Goal: Task Accomplishment & Management: Manage account settings

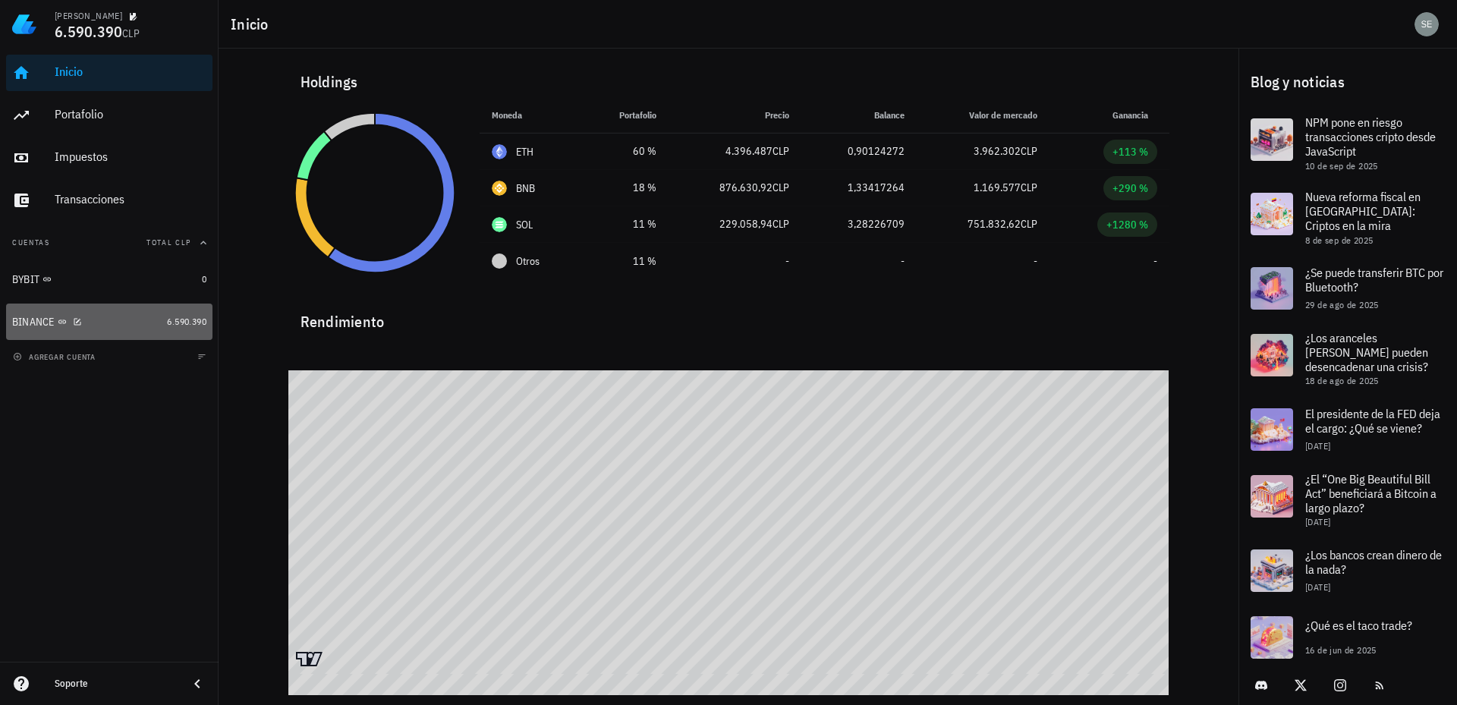
click at [26, 320] on div "BINANCE" at bounding box center [33, 322] width 43 height 13
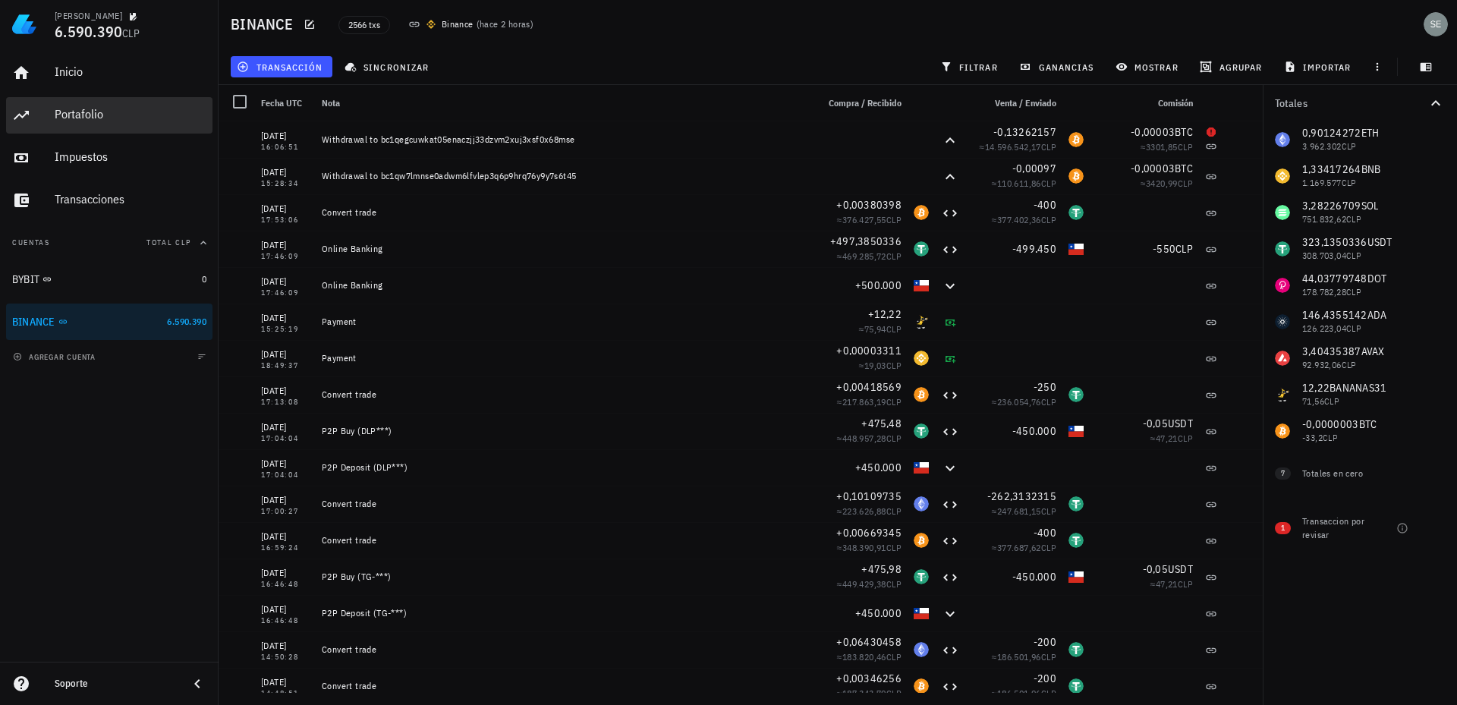
click at [79, 118] on div "Portafolio" at bounding box center [131, 114] width 152 height 14
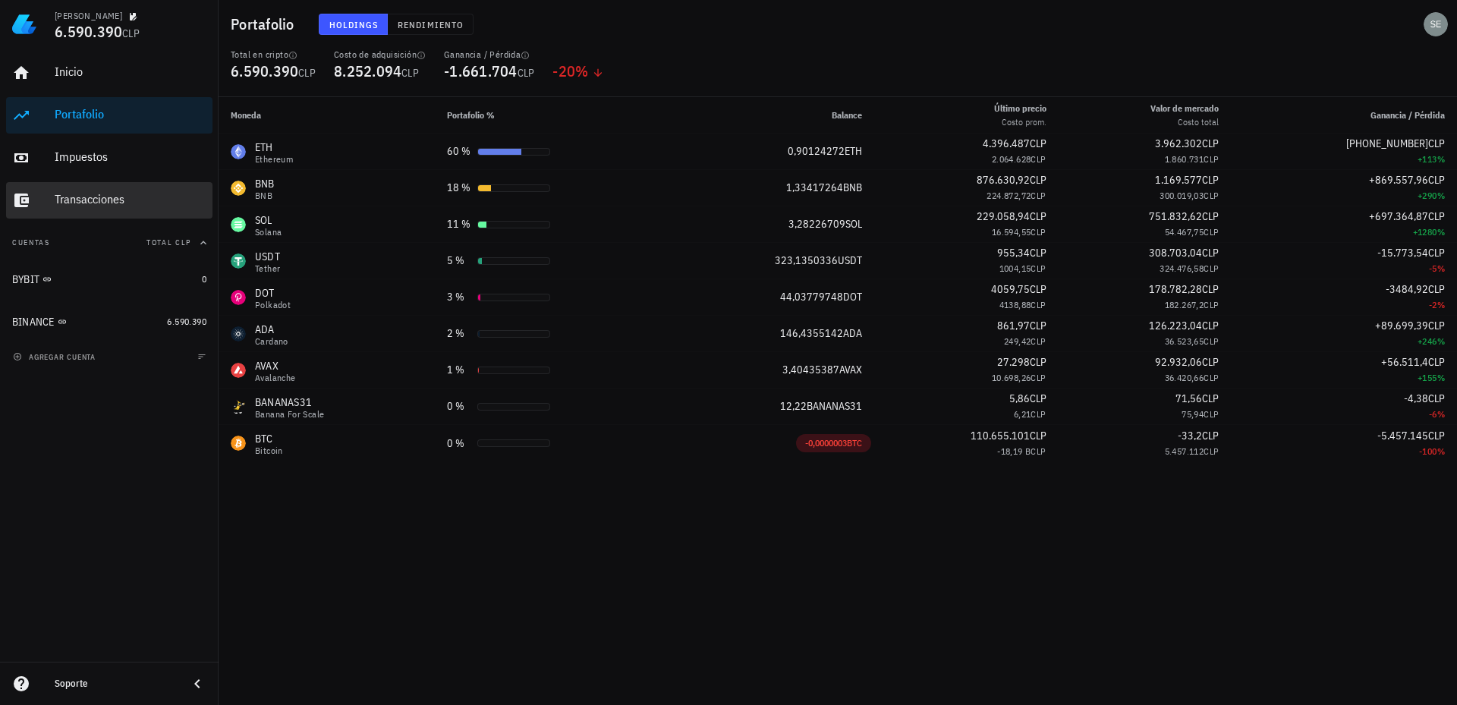
click at [109, 200] on div "Transacciones" at bounding box center [131, 199] width 152 height 14
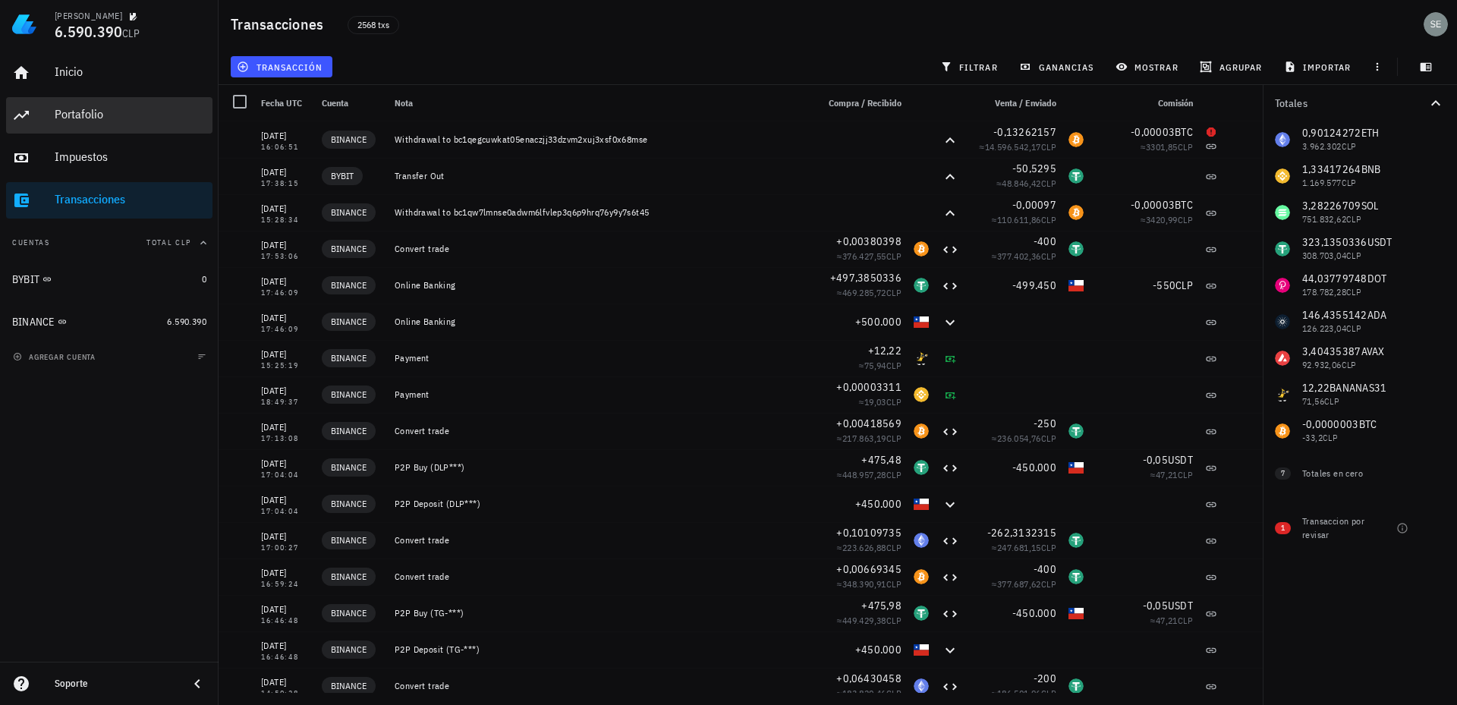
click at [86, 116] on div "Portafolio" at bounding box center [131, 114] width 152 height 14
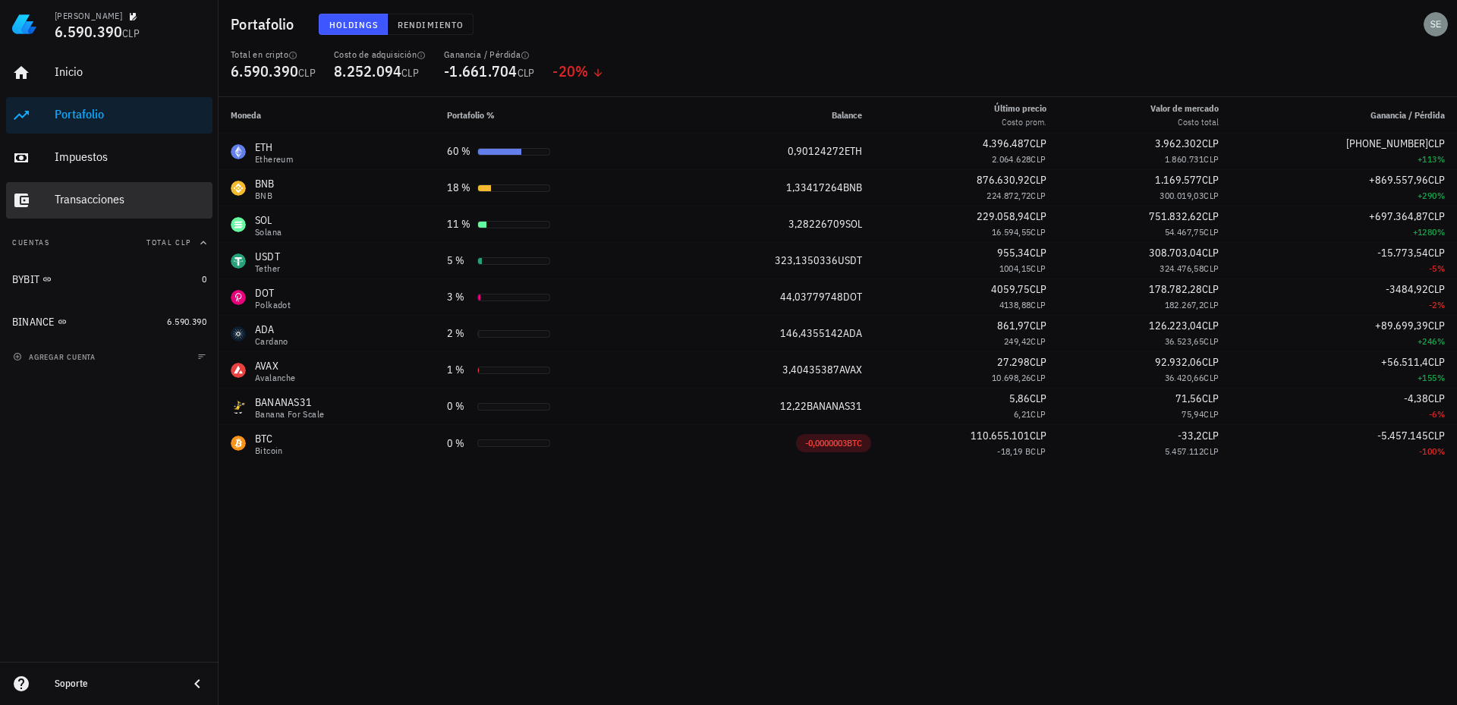
click at [99, 199] on div "Transacciones" at bounding box center [131, 199] width 152 height 14
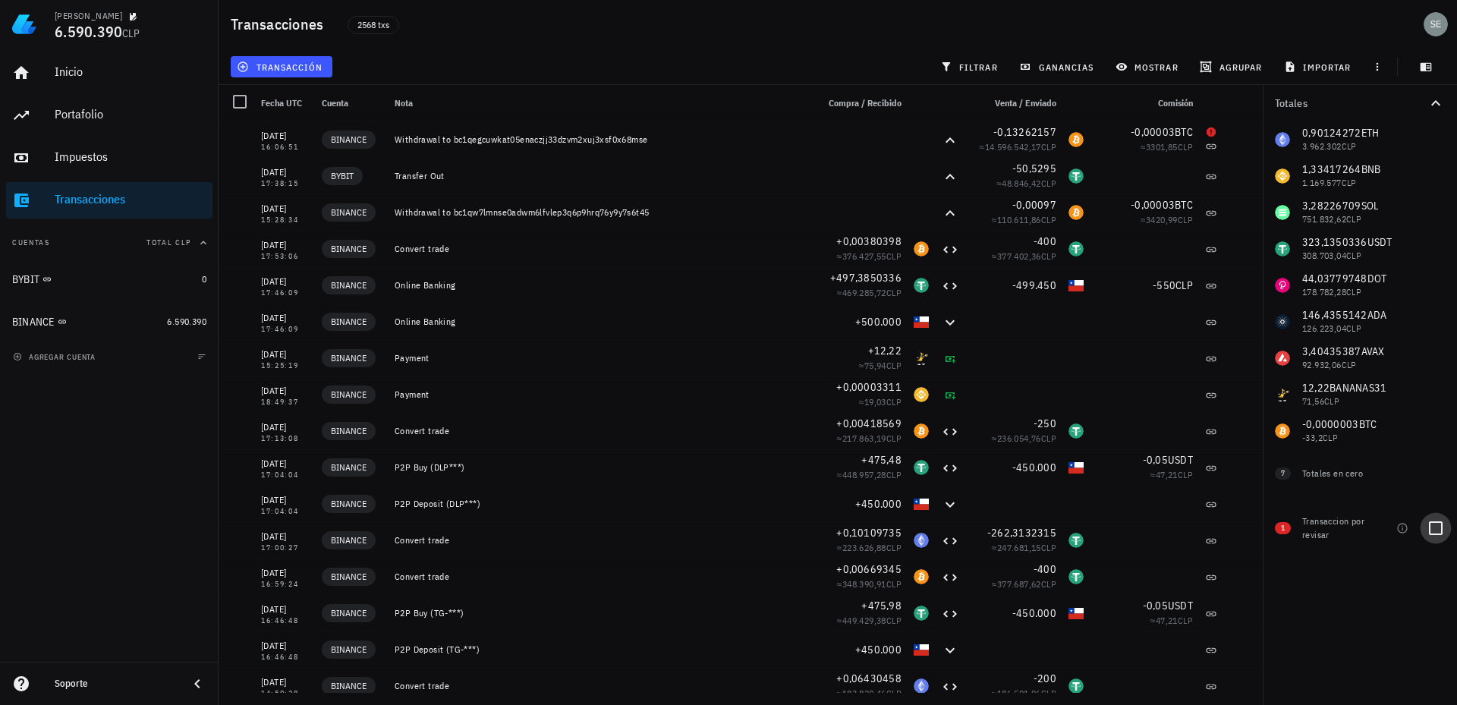
click at [1435, 530] on div at bounding box center [1436, 528] width 26 height 26
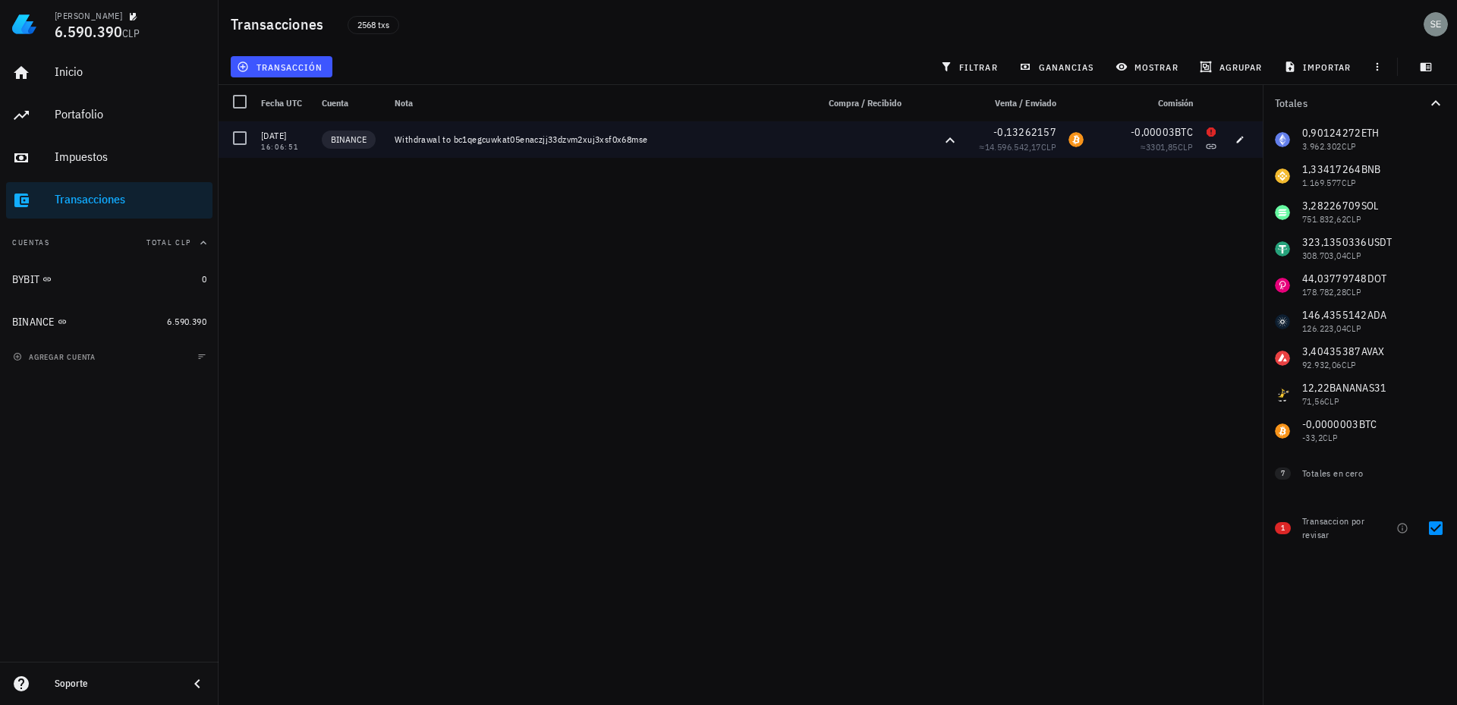
click at [500, 143] on div "Withdrawal to bc1qegcuwkat05enaczjj33dzvm2xuj3xsf0x68mse" at bounding box center [600, 140] width 410 height 12
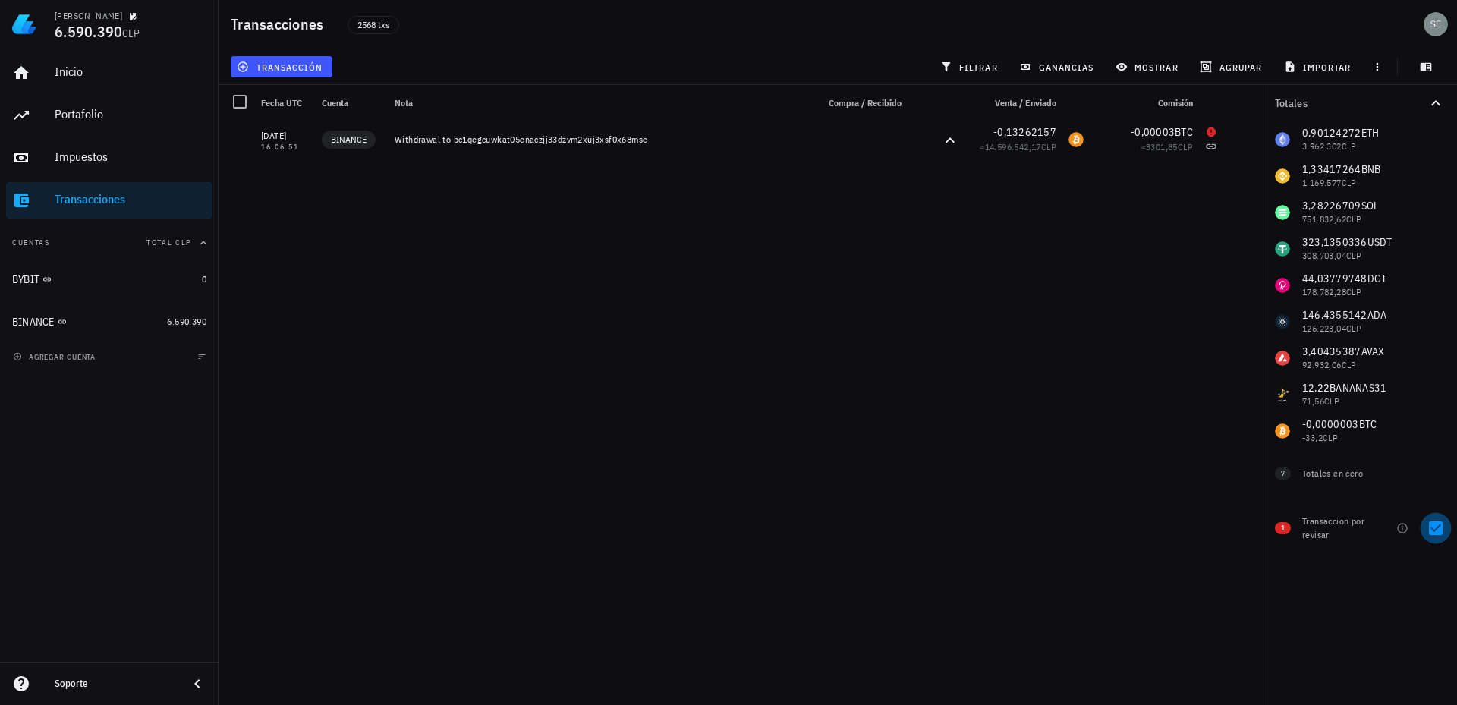
click at [1437, 528] on div at bounding box center [1436, 528] width 26 height 26
checkbox input "false"
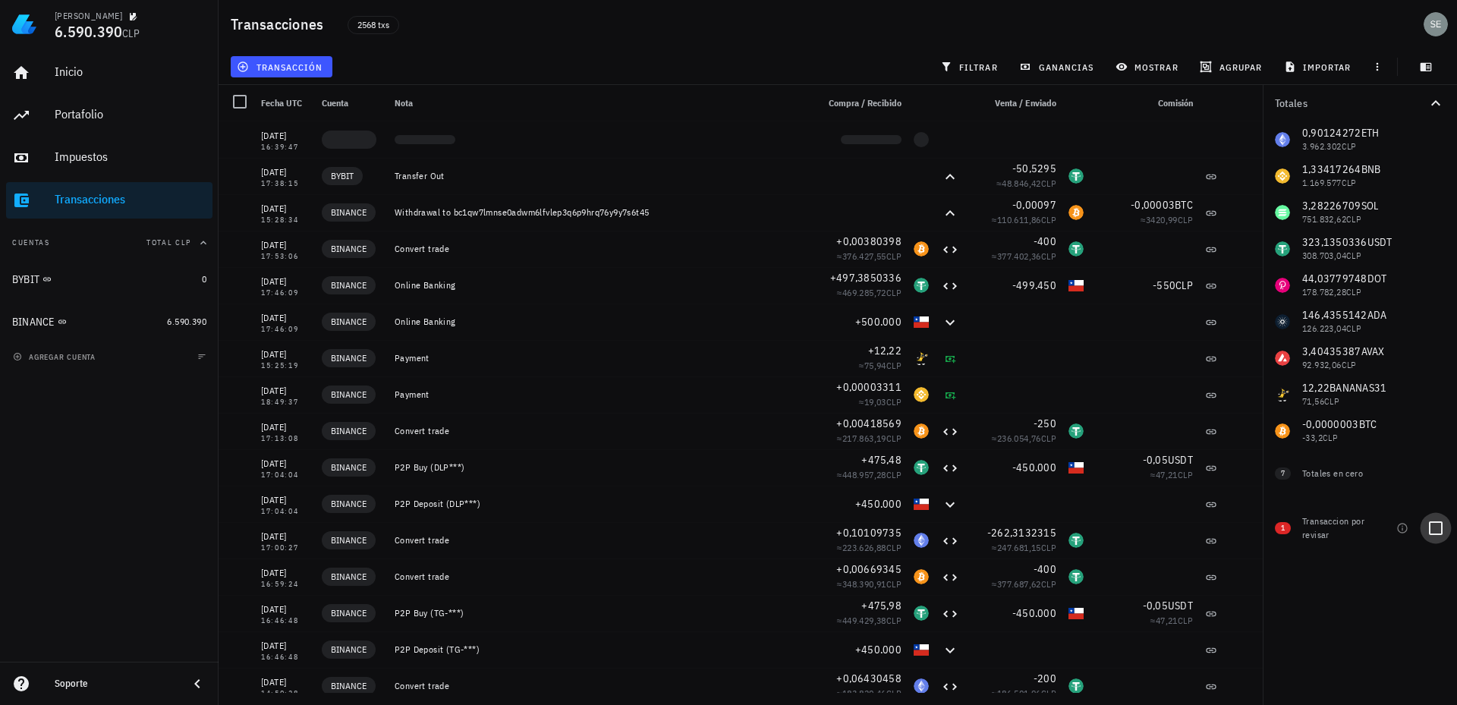
click at [1441, 530] on div at bounding box center [1436, 528] width 26 height 26
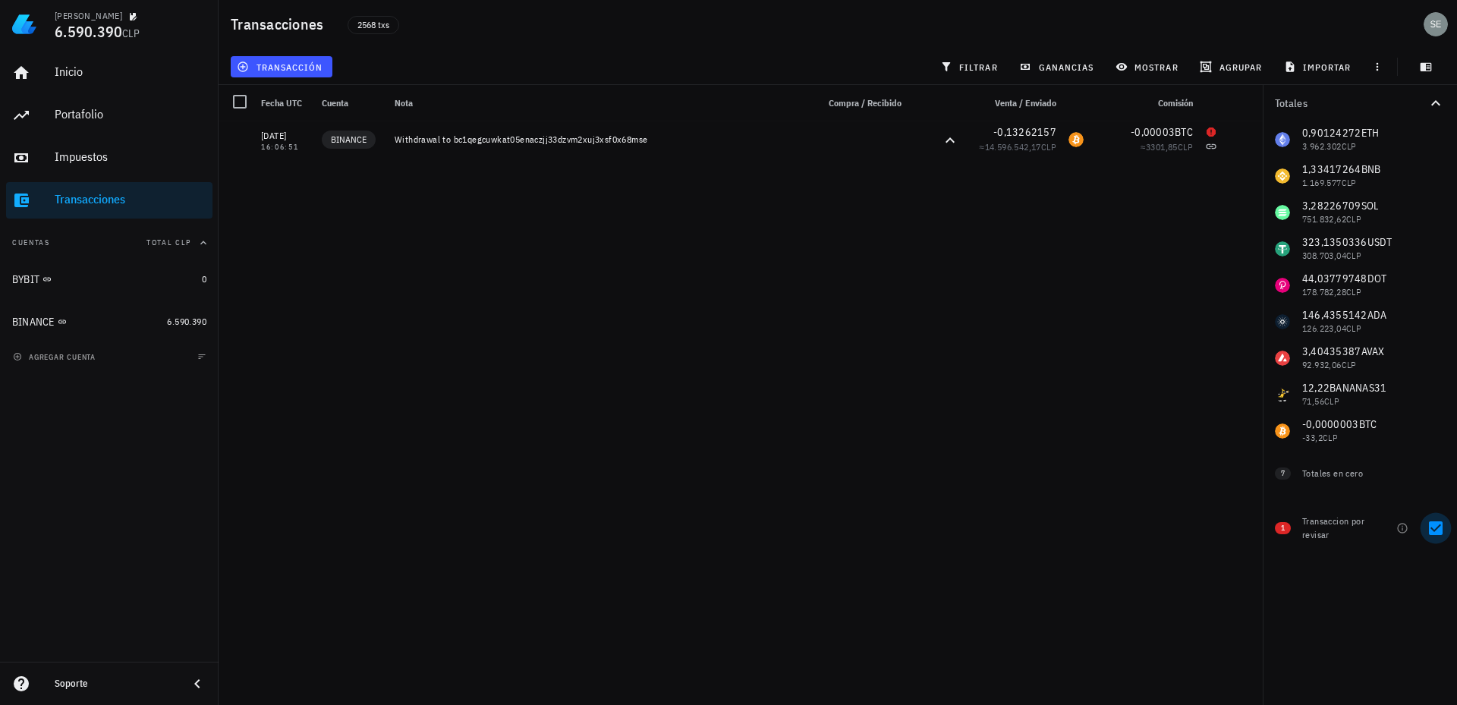
click at [1435, 527] on div at bounding box center [1436, 528] width 26 height 26
checkbox input "false"
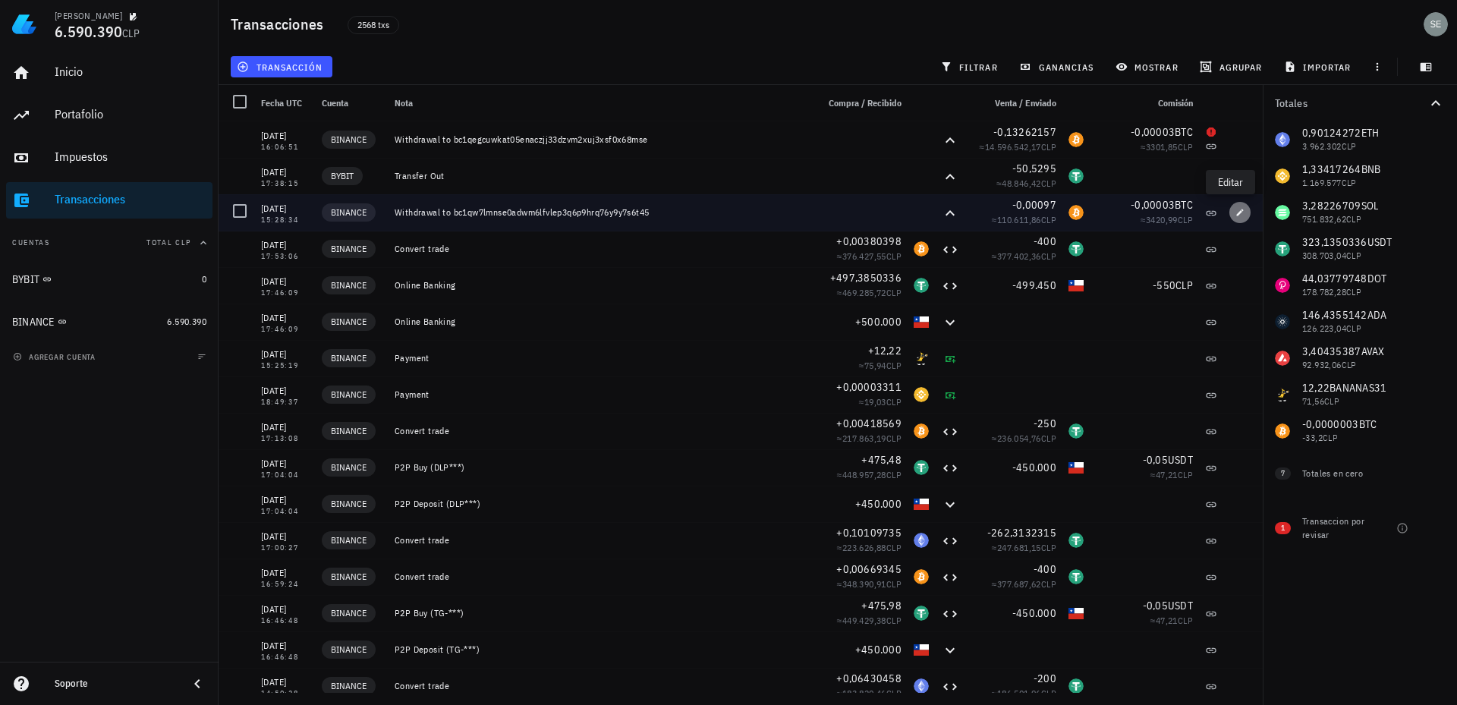
click at [1236, 214] on icon "button" at bounding box center [1240, 212] width 9 height 9
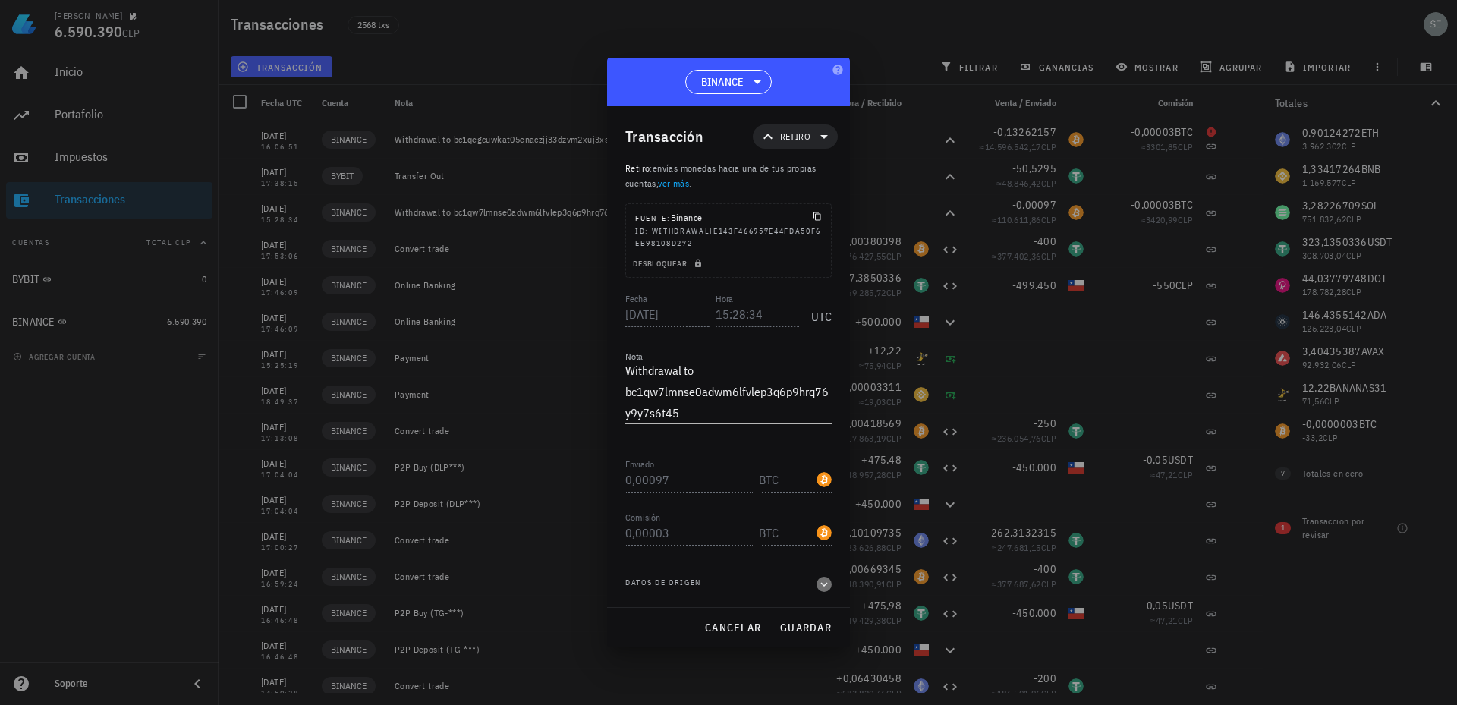
click at [825, 581] on icon "button" at bounding box center [824, 584] width 14 height 18
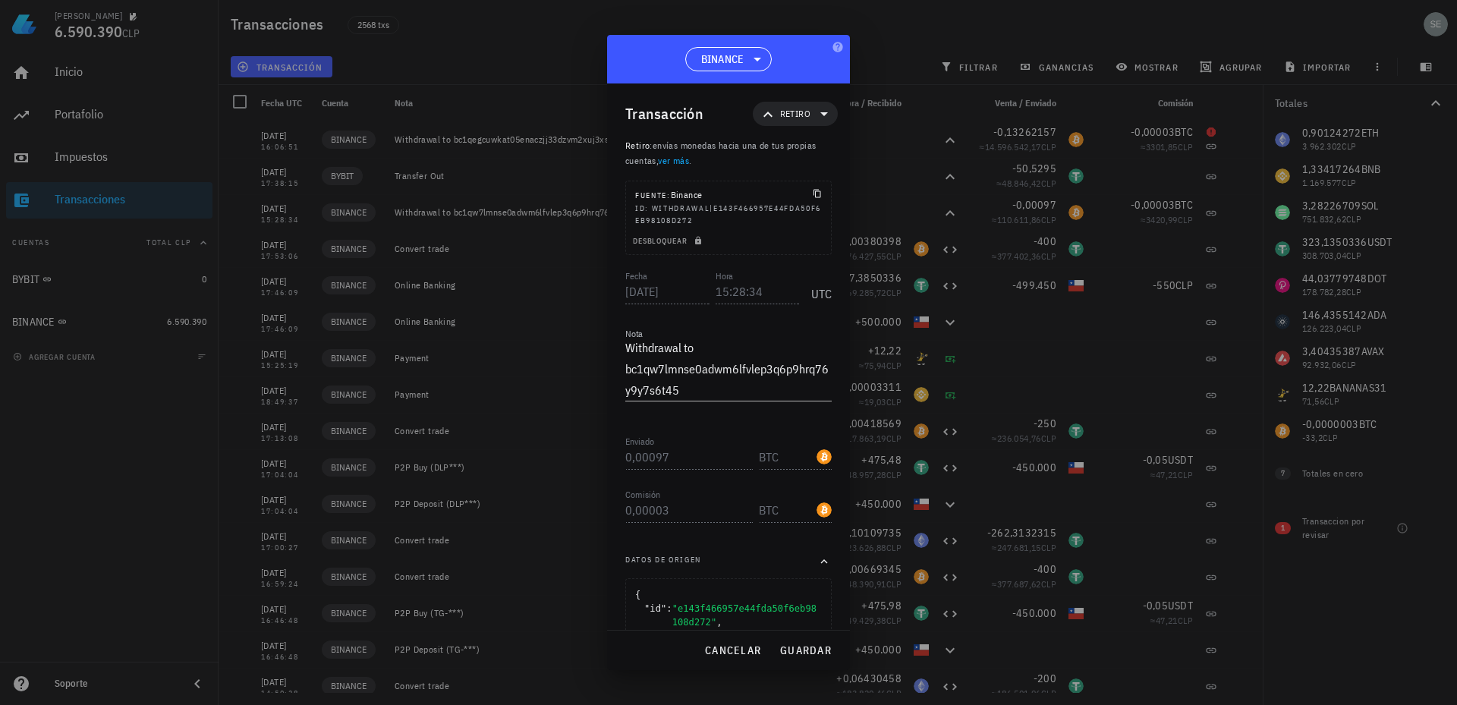
click at [1009, 26] on div at bounding box center [728, 352] width 1457 height 705
click at [723, 644] on span "cancelar" at bounding box center [732, 651] width 57 height 14
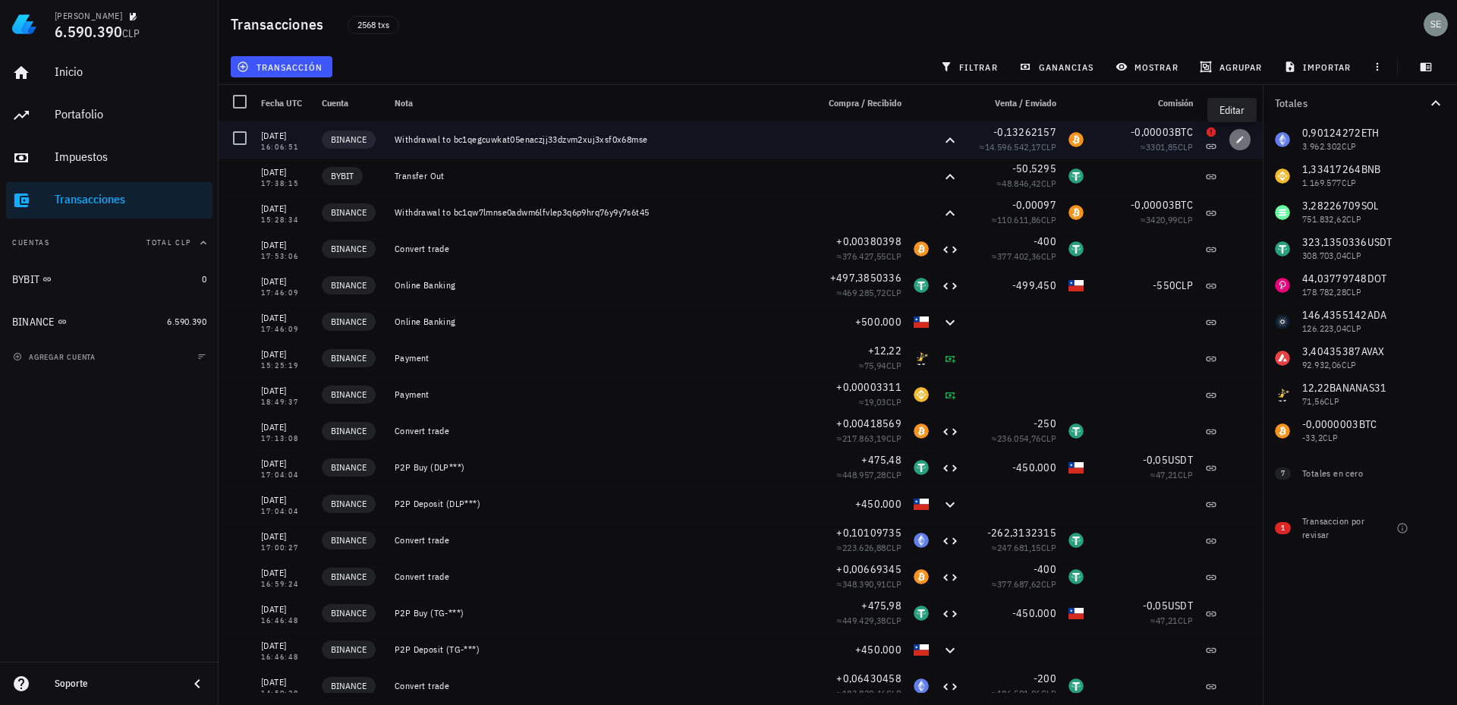
click at [1236, 138] on span "button" at bounding box center [1240, 139] width 21 height 9
type input "[DATE]"
type input "16:06:51"
type textarea "Withdrawal to bc1qegcuwkat05enaczjj33dzvm2xuj3xsf0x68mse"
type input "0,13262157"
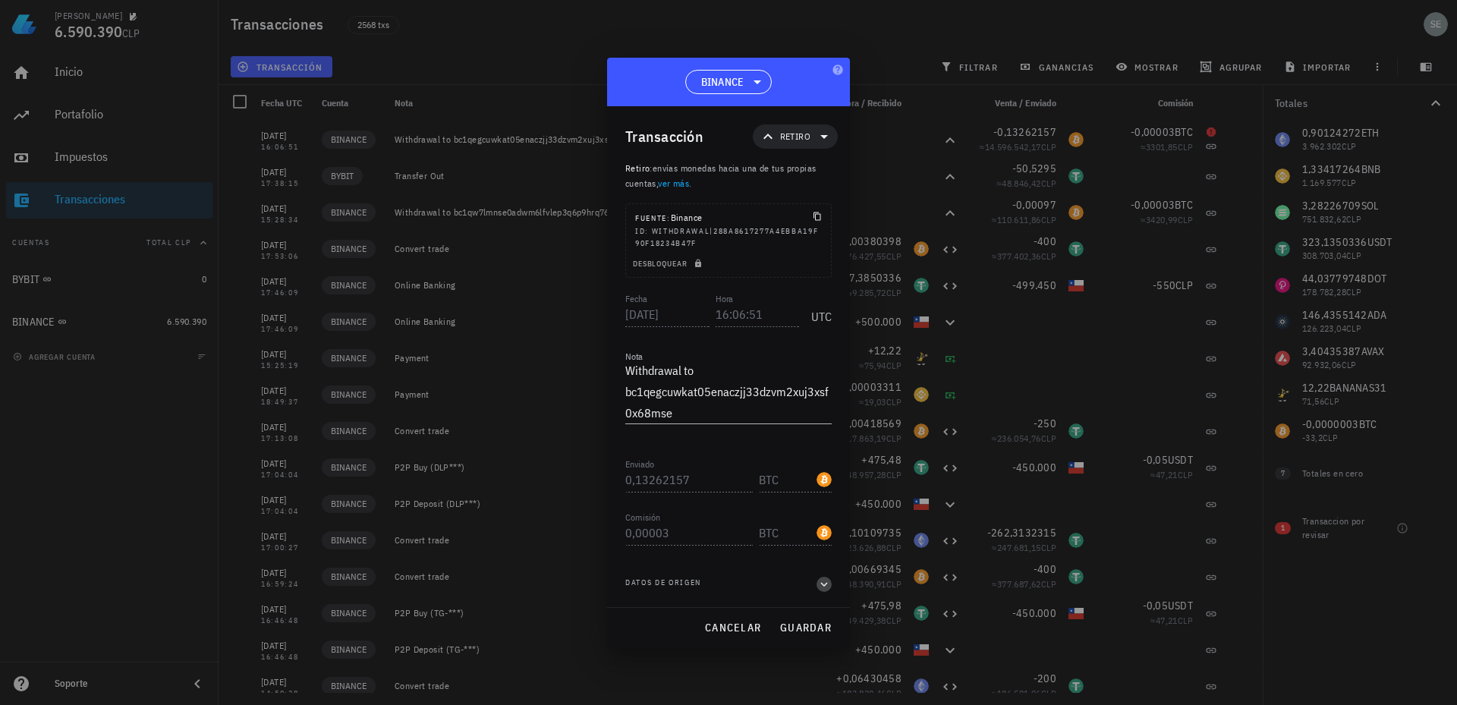
click at [821, 584] on icon "button" at bounding box center [824, 584] width 14 height 18
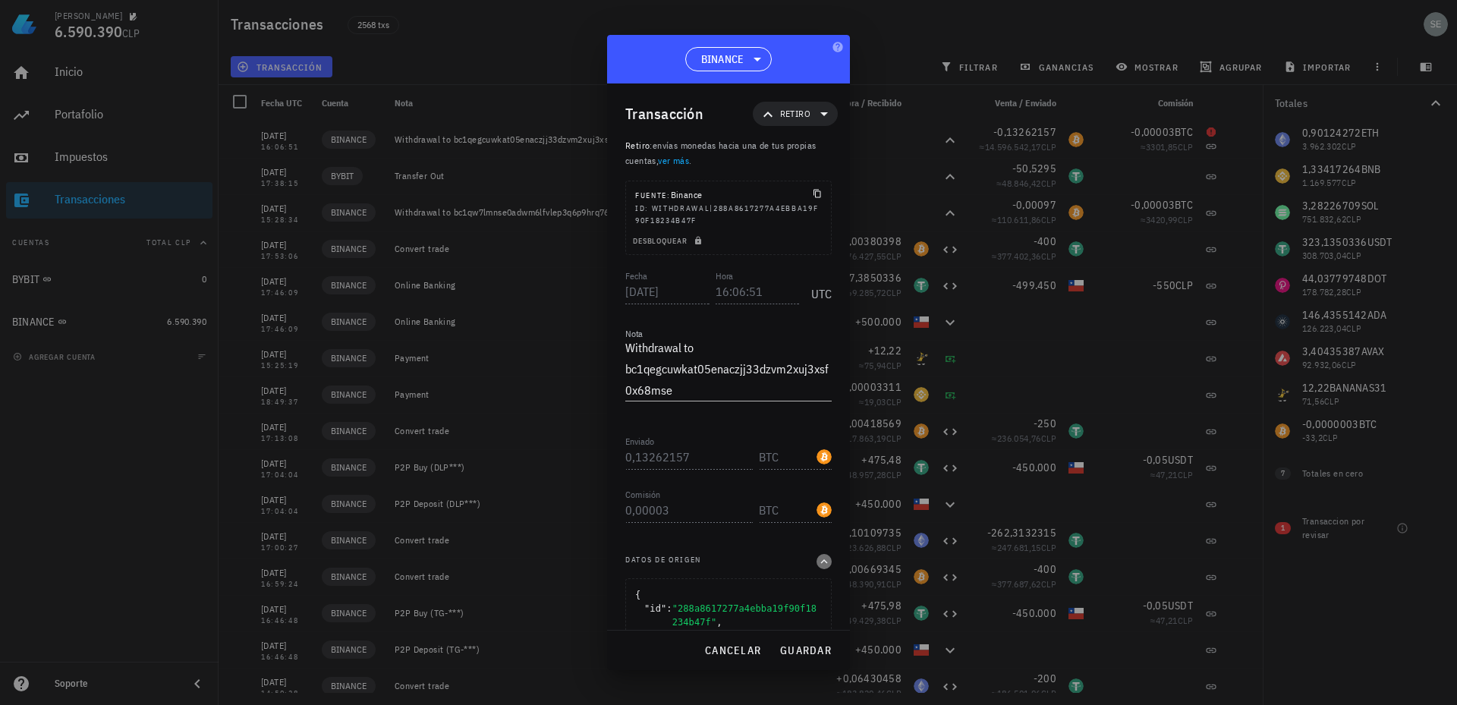
click at [819, 559] on icon "button" at bounding box center [824, 562] width 14 height 18
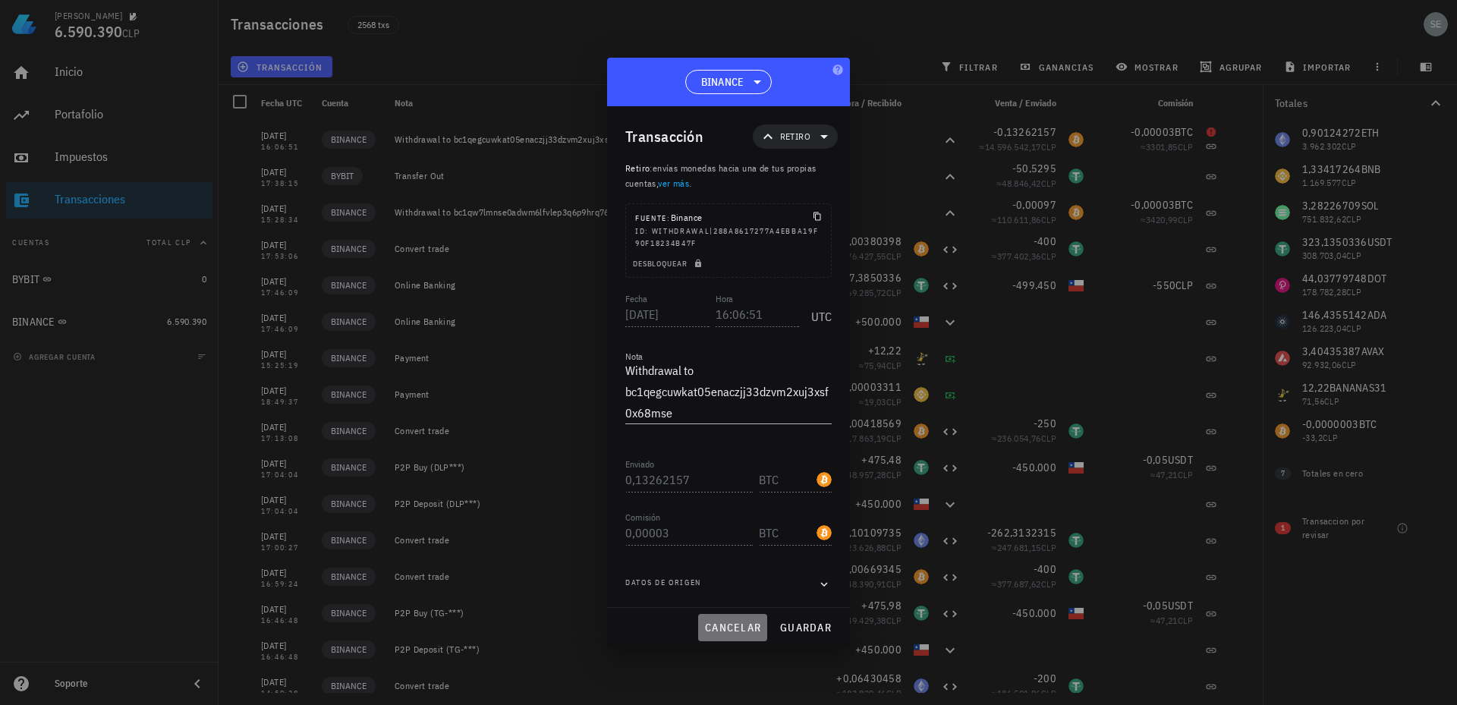
click at [742, 626] on span "cancelar" at bounding box center [732, 628] width 57 height 14
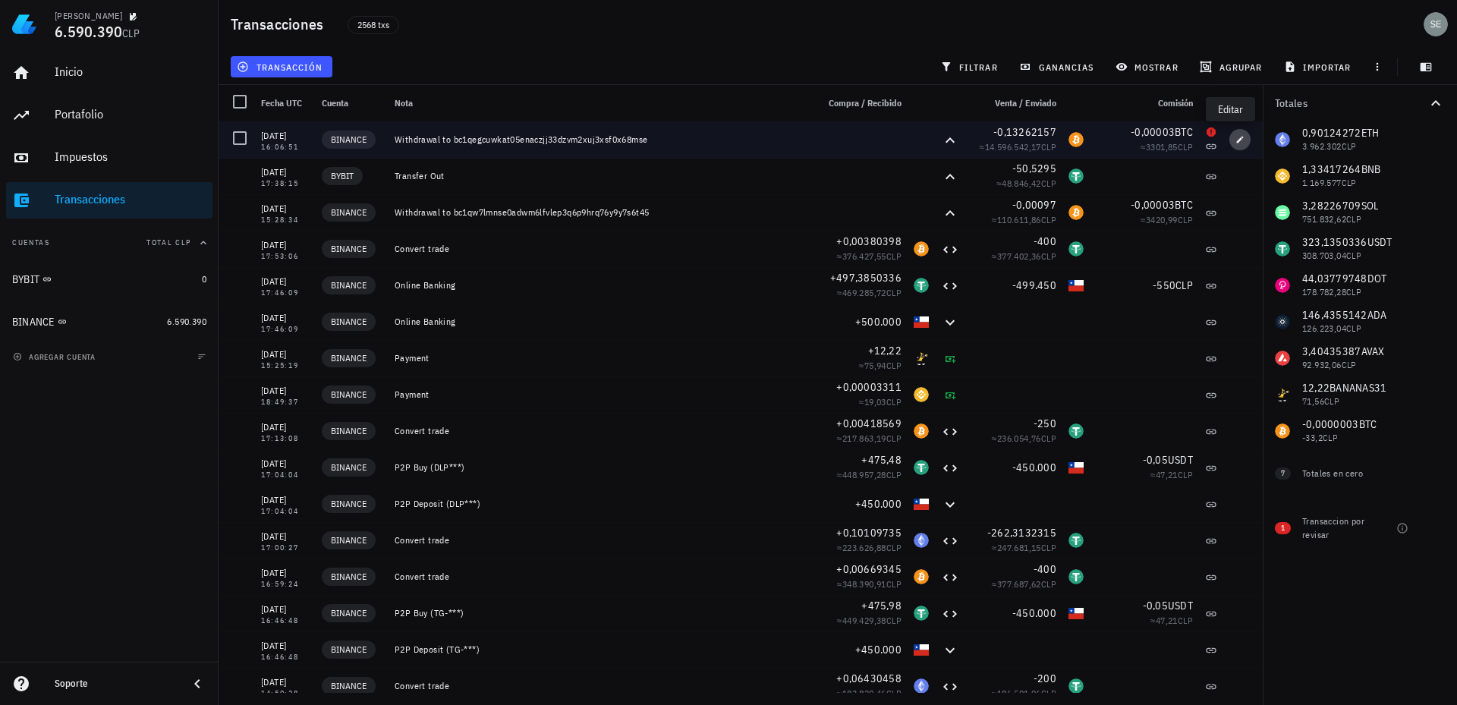
click at [1236, 137] on icon "button" at bounding box center [1240, 139] width 9 height 9
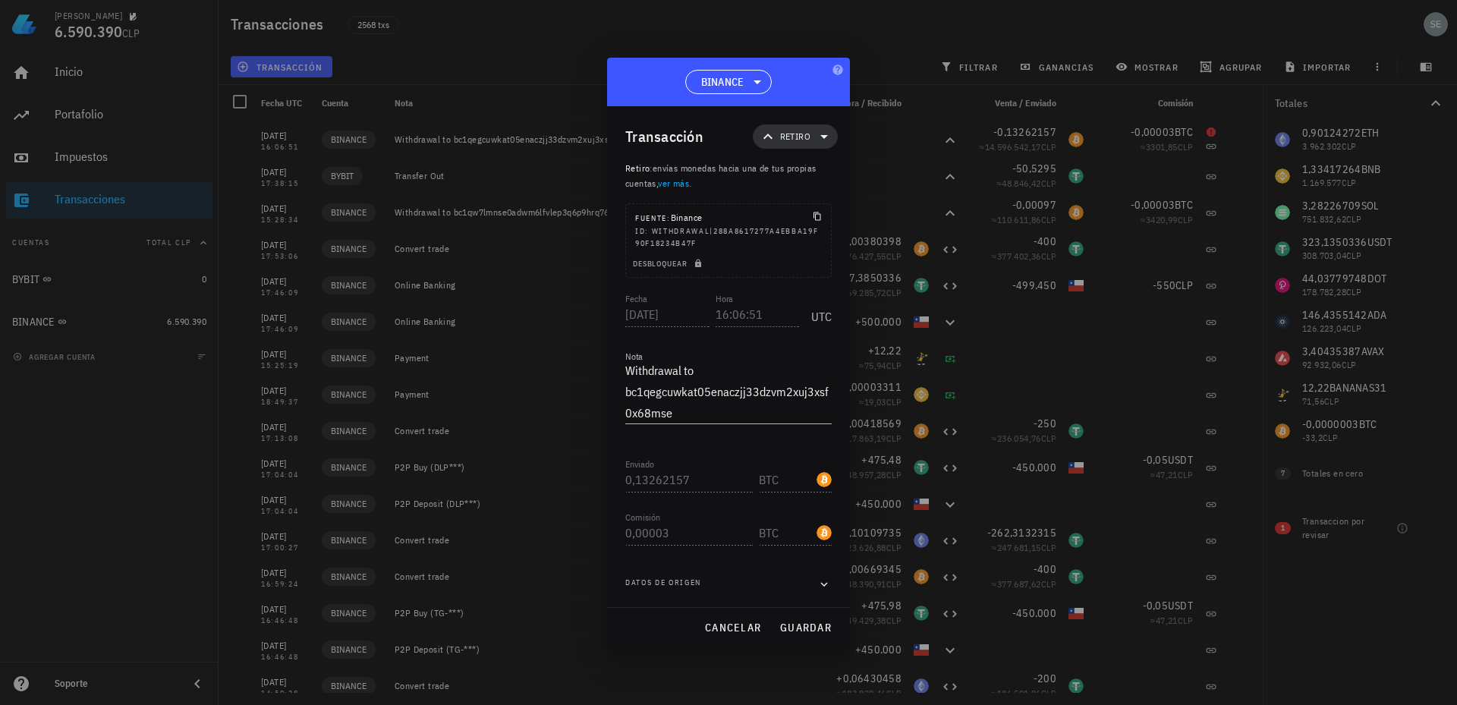
click at [824, 136] on icon at bounding box center [825, 137] width 8 height 4
click at [816, 260] on div "Transferencia" at bounding box center [821, 264] width 59 height 12
click at [818, 261] on div "Transferencia" at bounding box center [821, 264] width 59 height 12
click at [792, 134] on span "Retiro" at bounding box center [795, 136] width 30 height 15
click at [800, 134] on span "Retiro" at bounding box center [795, 136] width 30 height 15
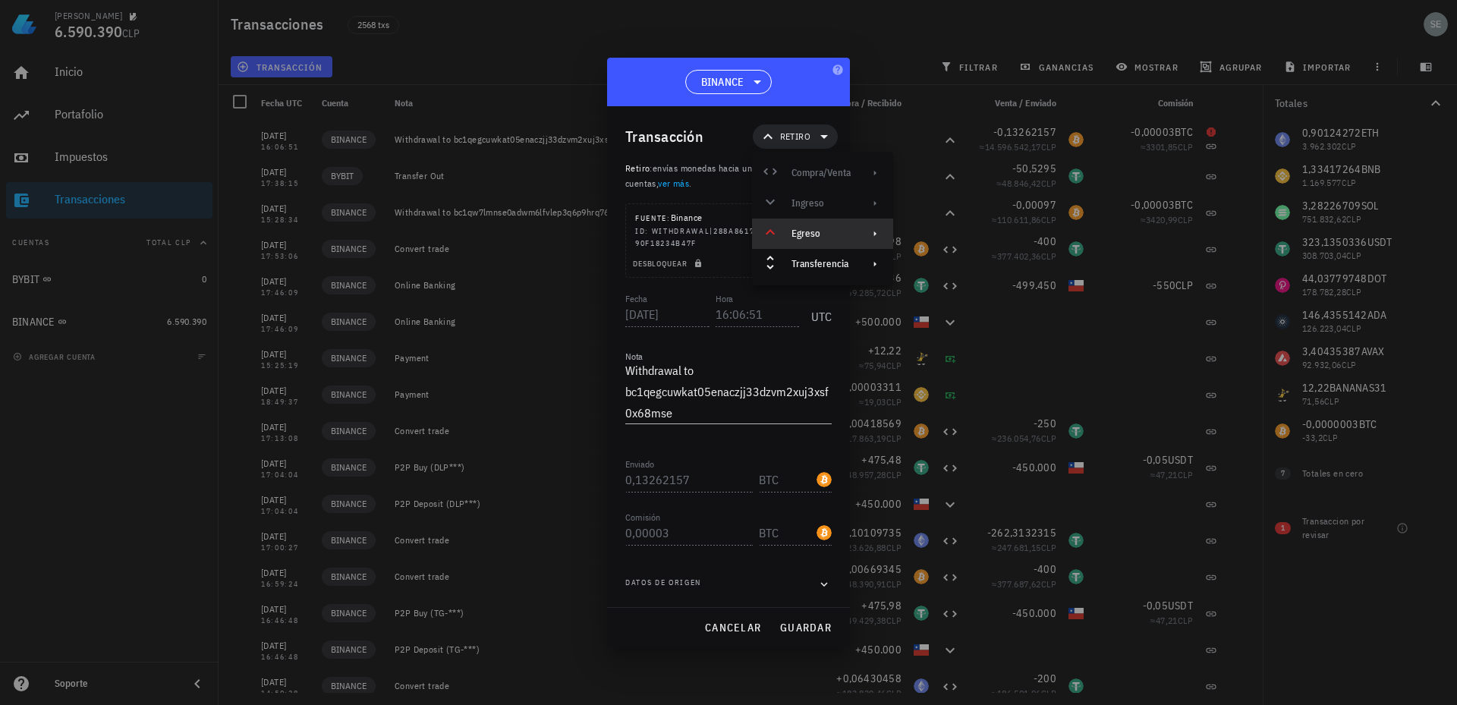
click at [812, 234] on div "Egreso" at bounding box center [821, 234] width 59 height 12
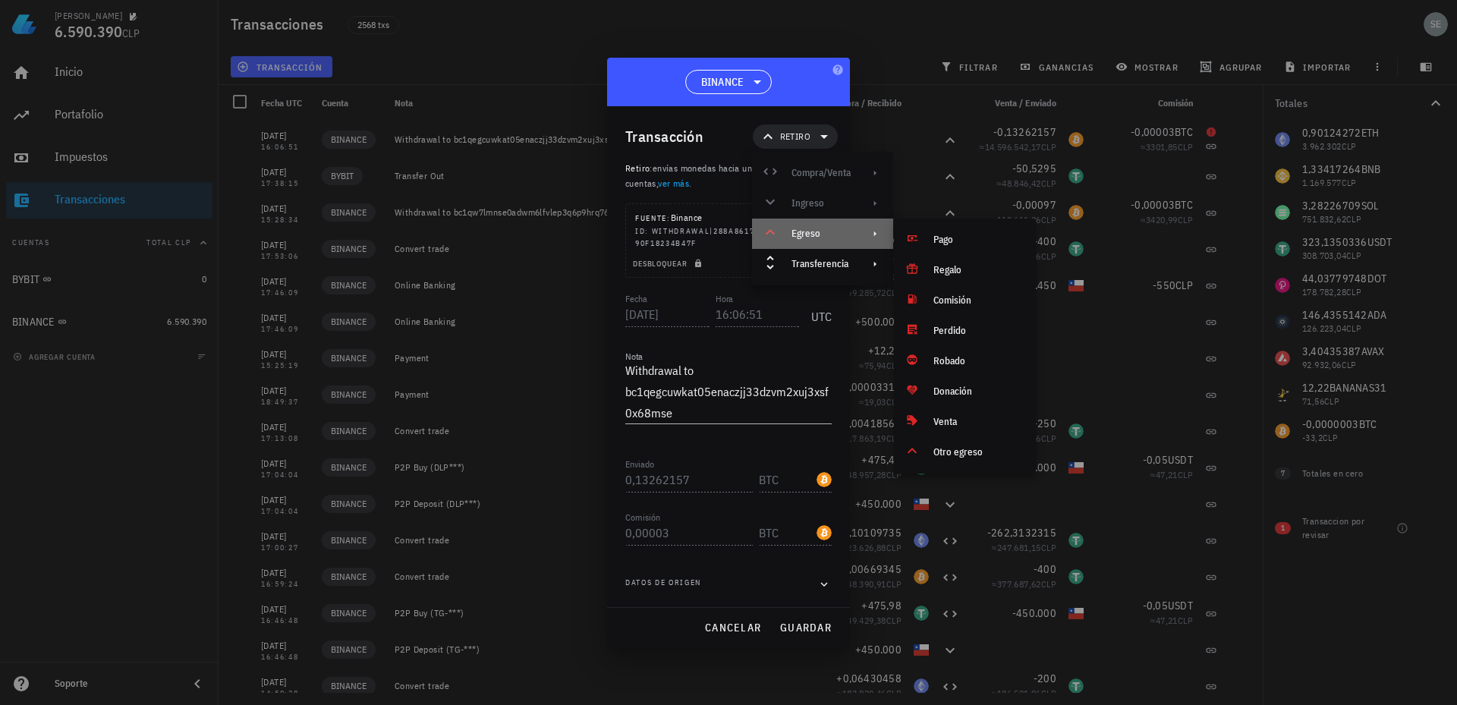
click at [808, 226] on div "Egreso" at bounding box center [822, 234] width 141 height 30
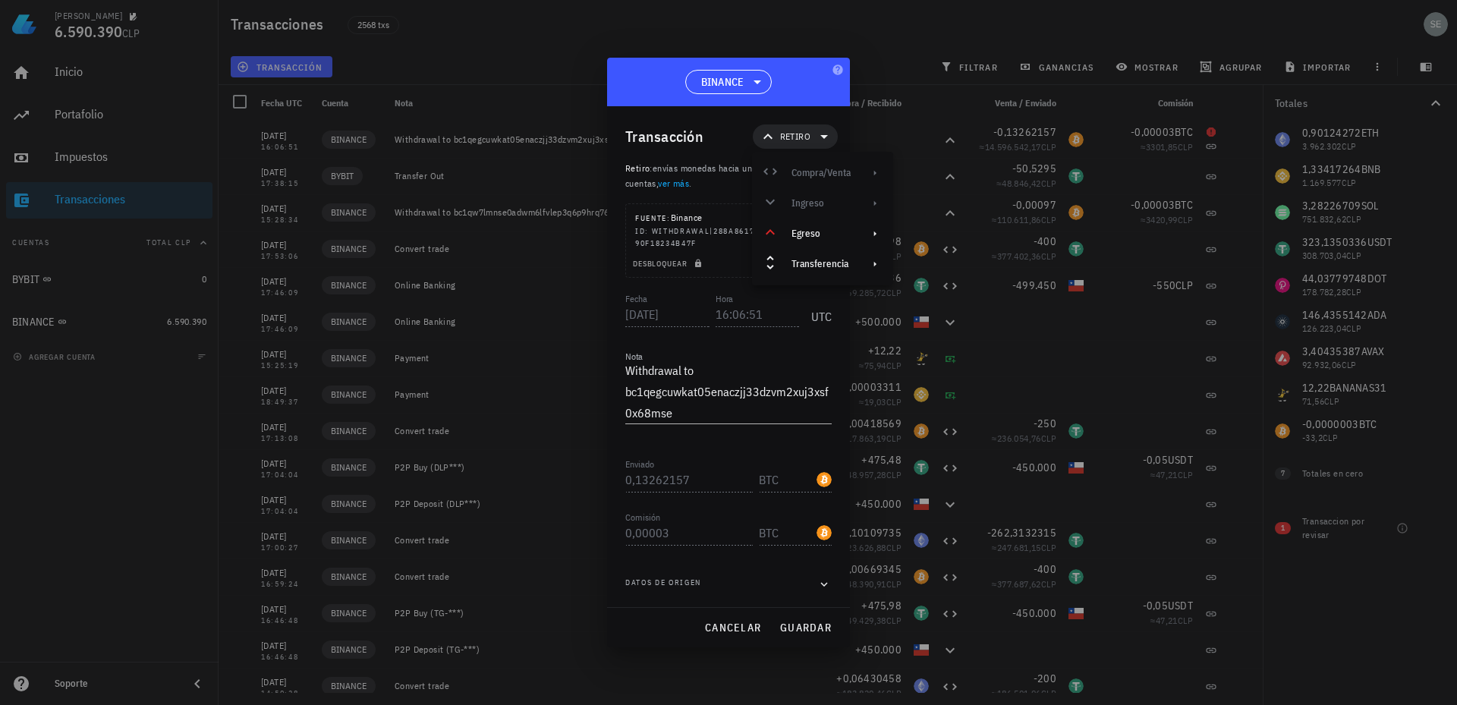
click at [812, 203] on div "Compra/Venta Ingreso Egreso Transferencia" at bounding box center [822, 218] width 141 height 121
click at [811, 235] on div "Egreso" at bounding box center [821, 234] width 59 height 12
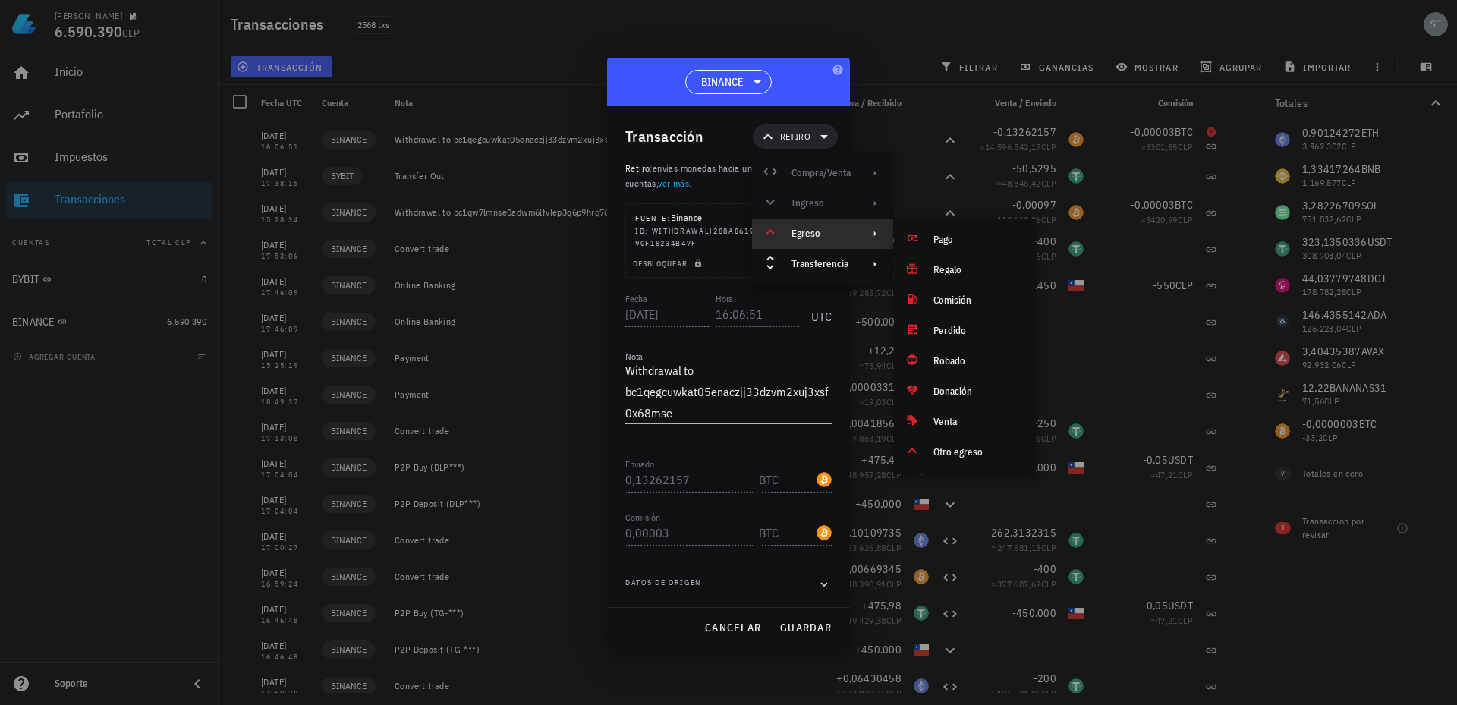
click at [812, 172] on div "Compra/Venta Ingreso Egreso Transferencia" at bounding box center [822, 218] width 141 height 121
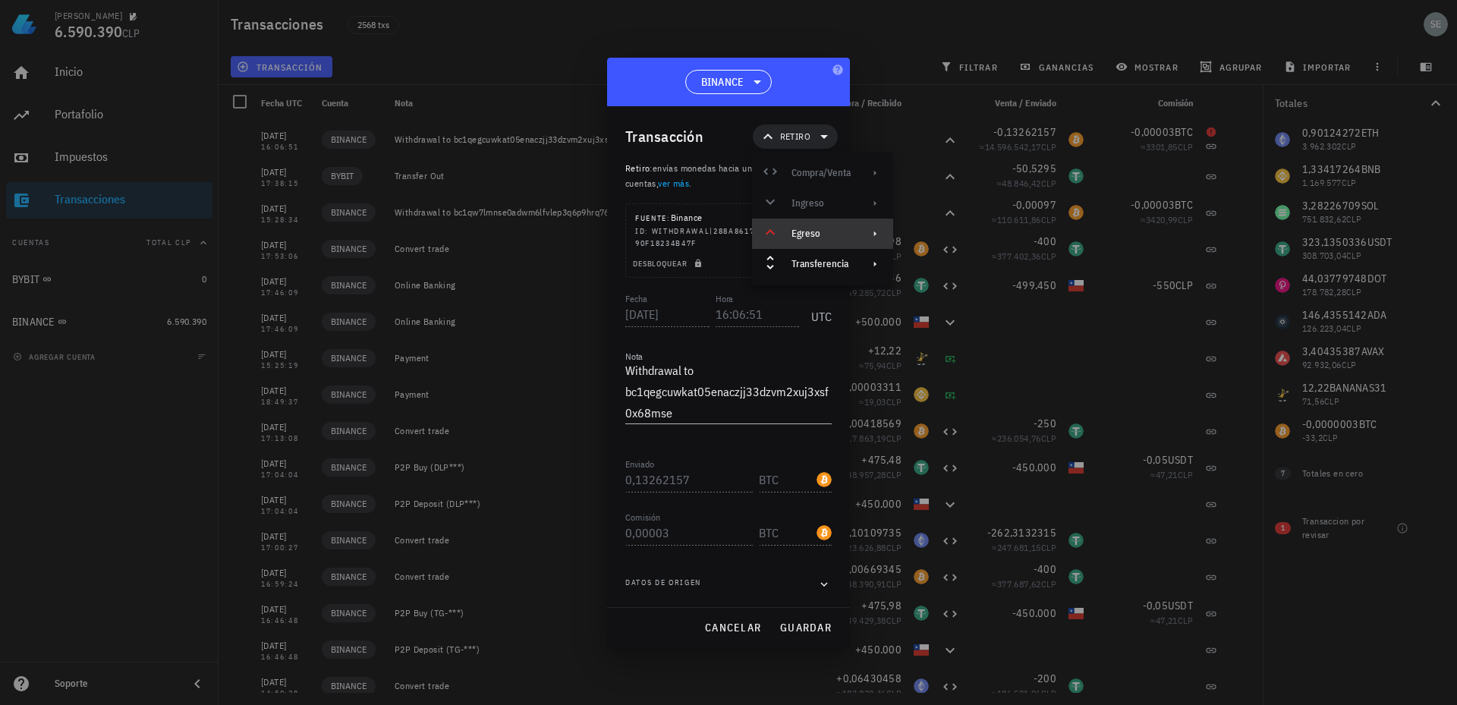
click at [805, 228] on div "Egreso" at bounding box center [821, 234] width 59 height 12
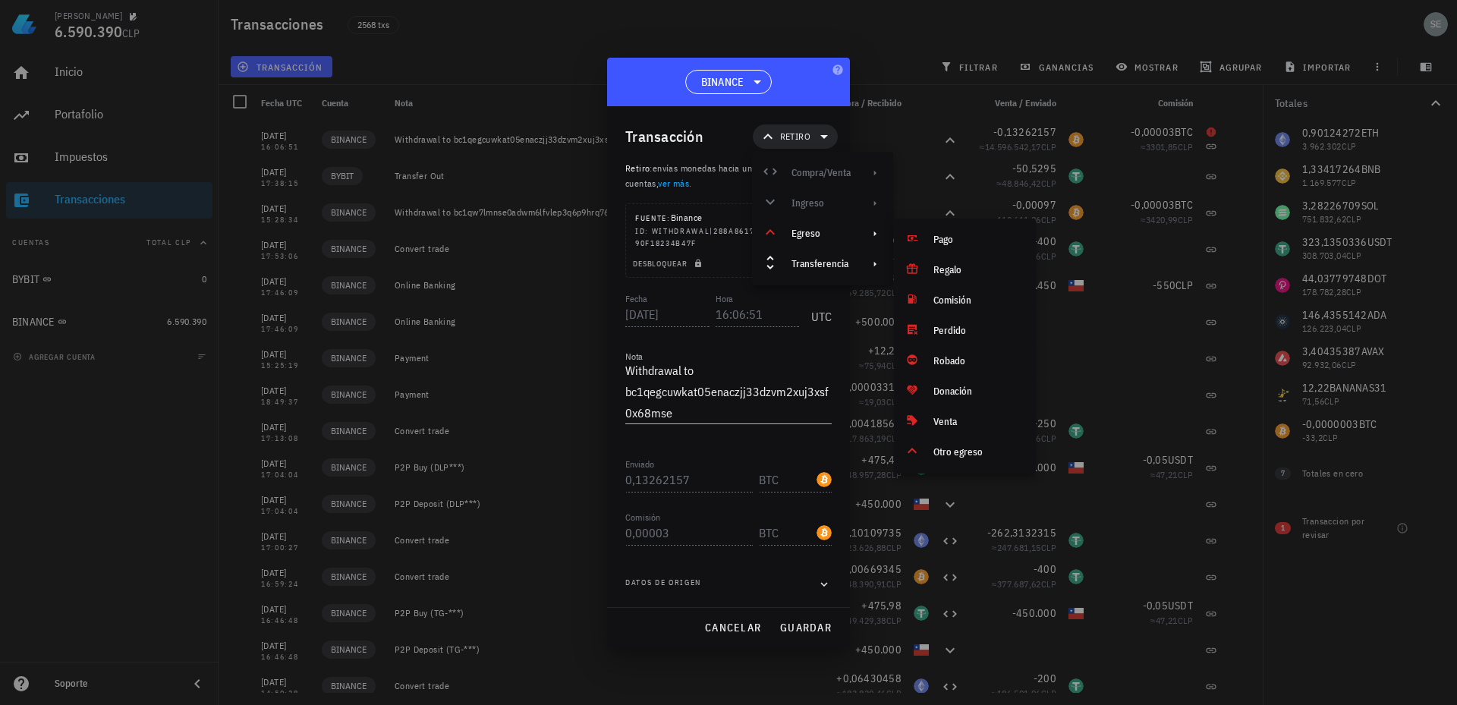
click at [805, 207] on div "Compra/Venta Ingreso Egreso Transferencia" at bounding box center [822, 218] width 141 height 121
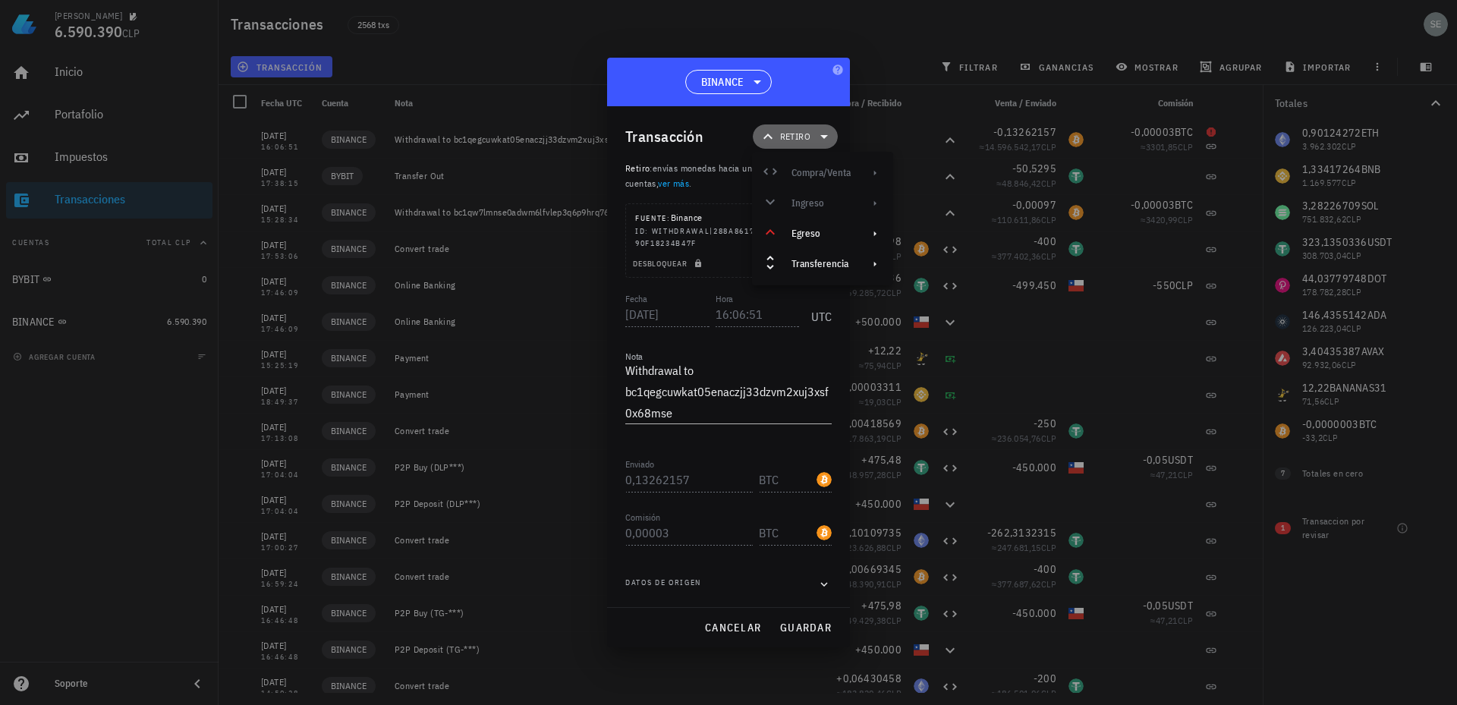
click at [798, 132] on span "Retiro" at bounding box center [795, 136] width 30 height 15
click at [811, 231] on div "Egreso" at bounding box center [821, 234] width 59 height 12
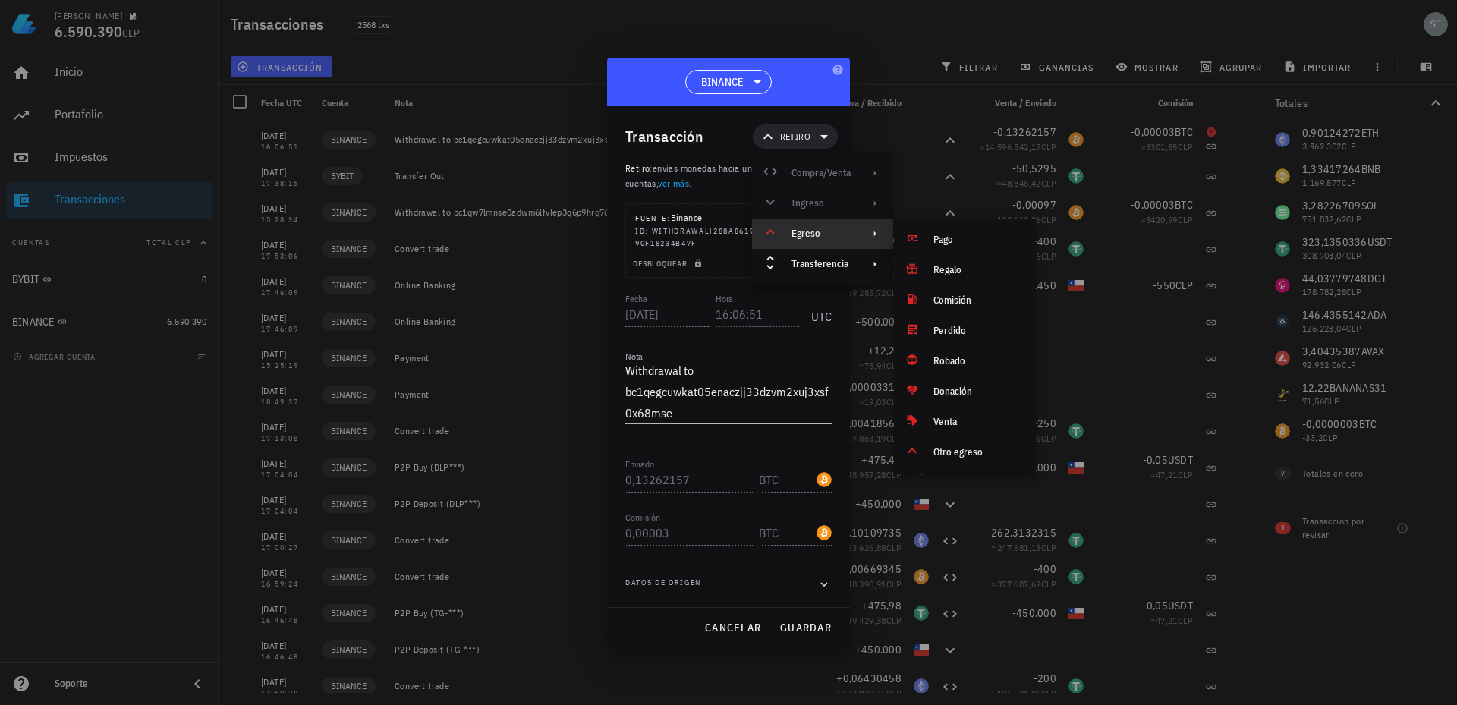
click at [810, 202] on div "Compra/Venta Ingreso Egreso Transferencia" at bounding box center [822, 218] width 141 height 121
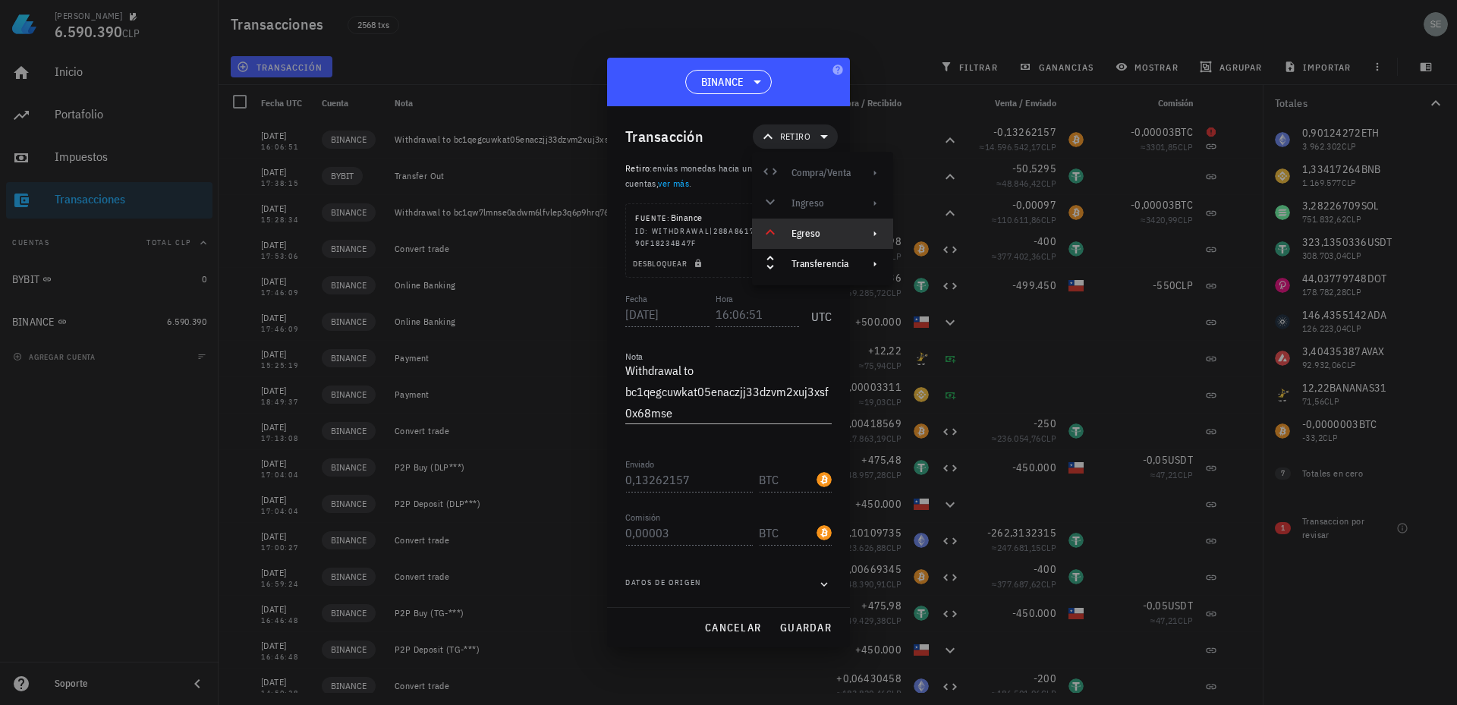
click at [817, 164] on div "Compra/Venta Ingreso Egreso Transferencia" at bounding box center [822, 218] width 141 height 121
click at [808, 264] on div "Transferencia" at bounding box center [821, 264] width 59 height 12
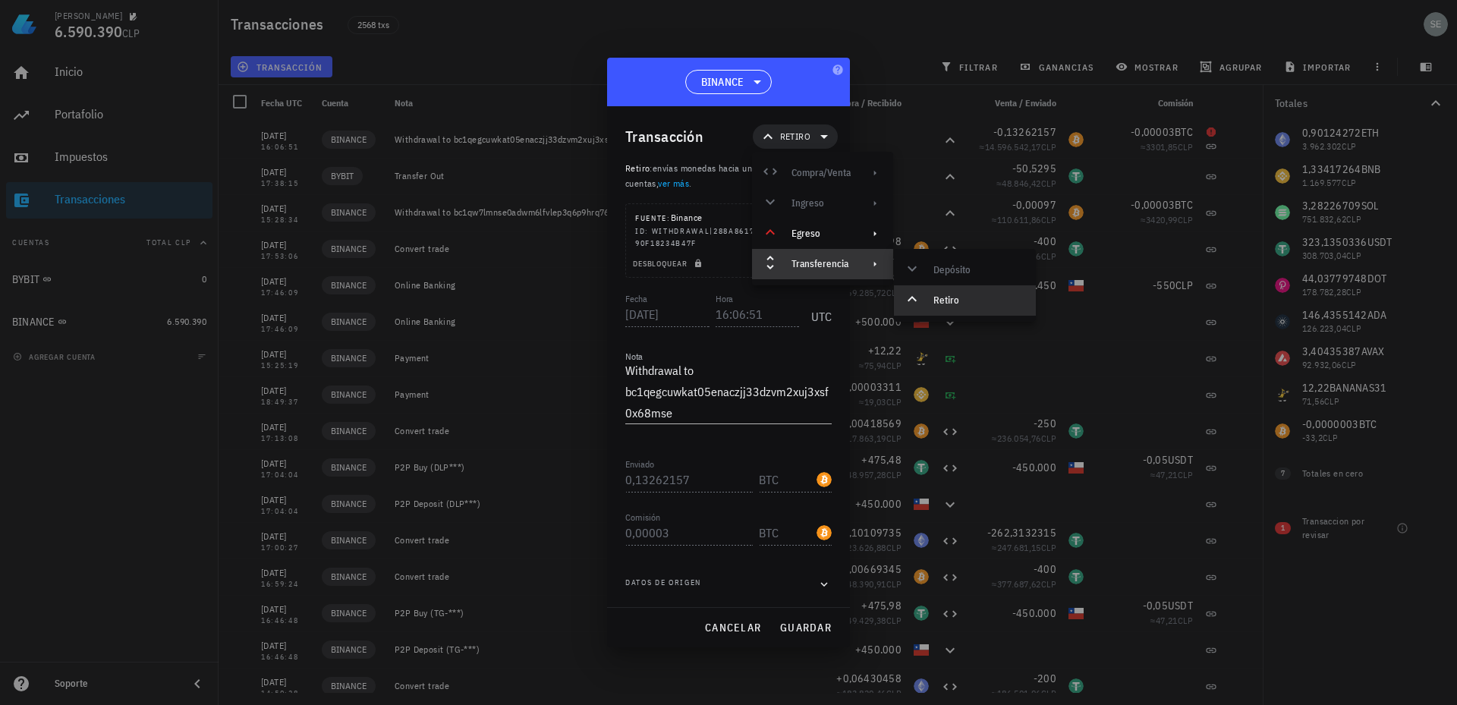
click at [811, 264] on div "Transferencia" at bounding box center [821, 264] width 59 height 12
click at [766, 133] on icon at bounding box center [768, 137] width 18 height 18
click at [788, 133] on span "Retiro" at bounding box center [795, 136] width 30 height 15
click at [789, 134] on span "Retiro" at bounding box center [795, 136] width 30 height 15
click at [839, 71] on icon "button" at bounding box center [838, 70] width 10 height 10
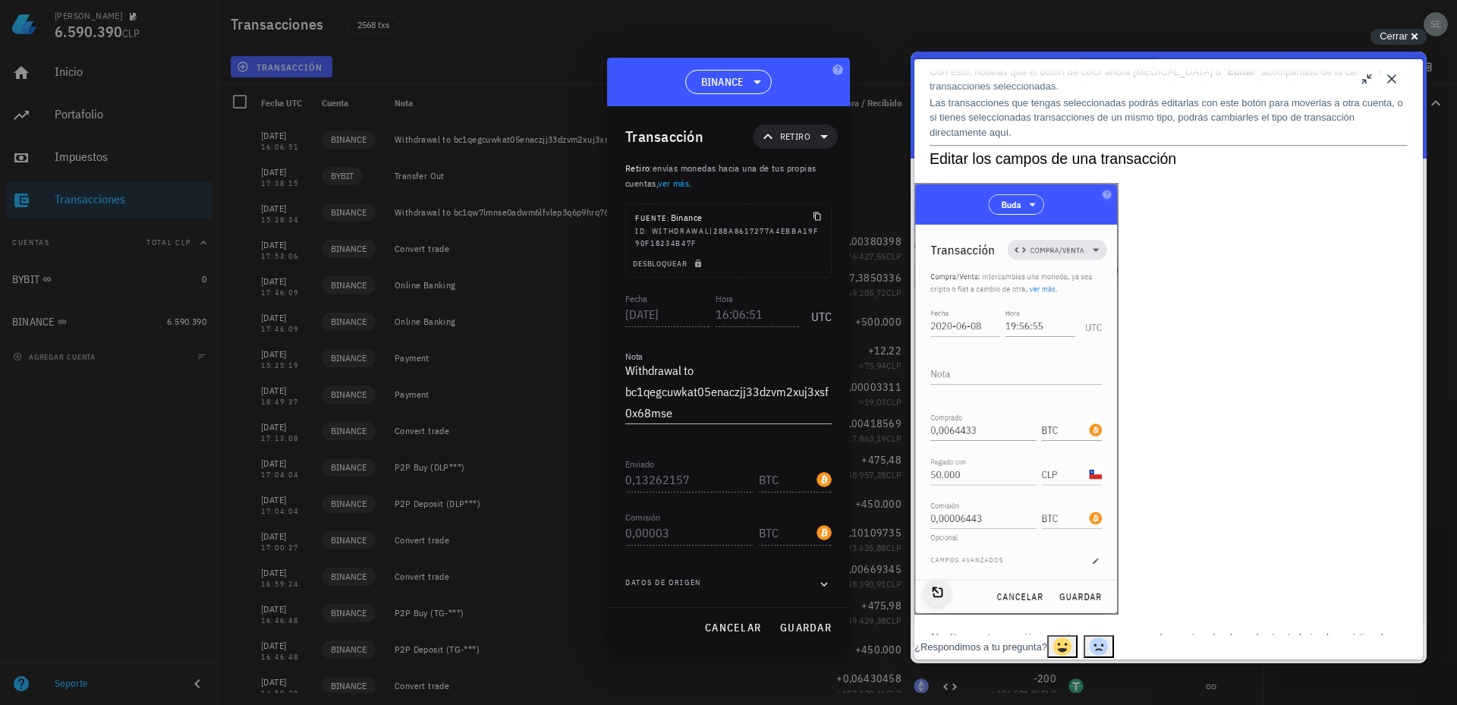
scroll to position [759, 0]
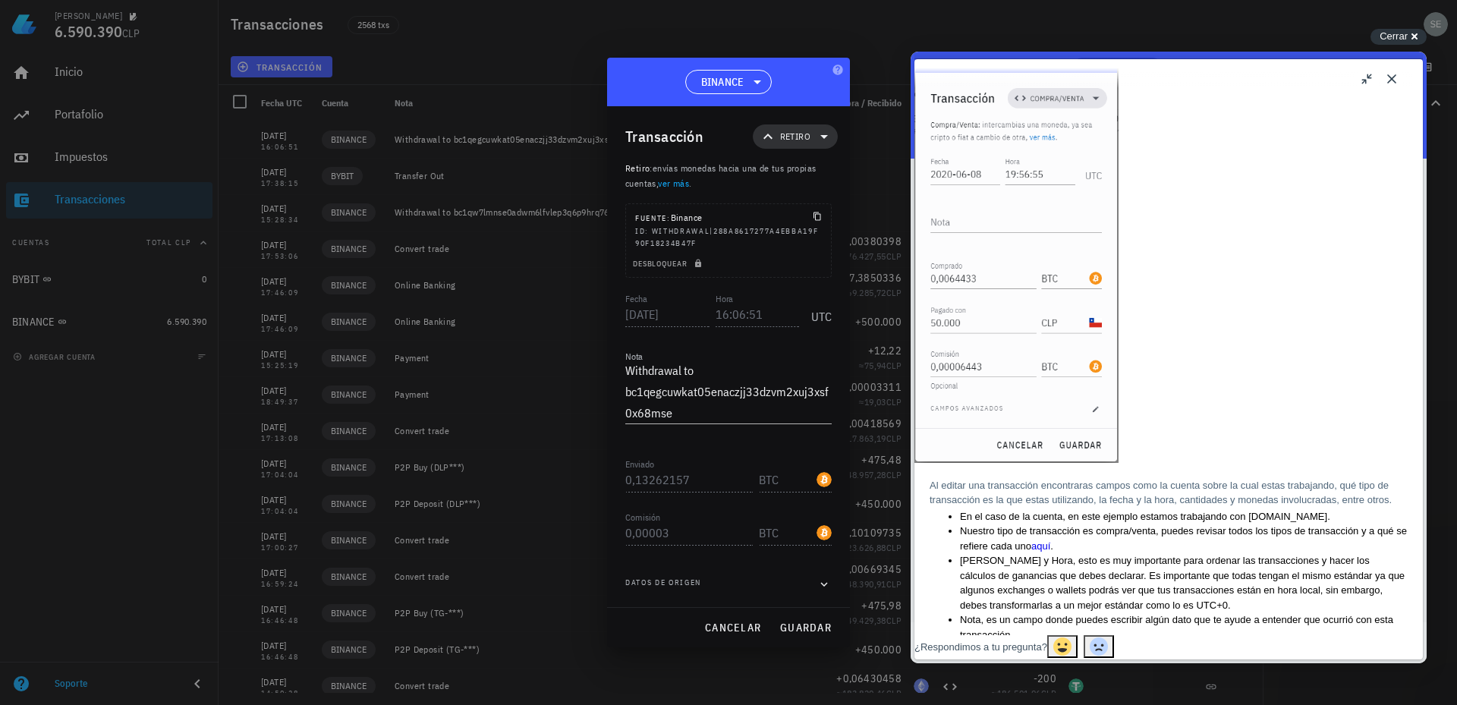
click at [823, 134] on icon at bounding box center [824, 137] width 18 height 18
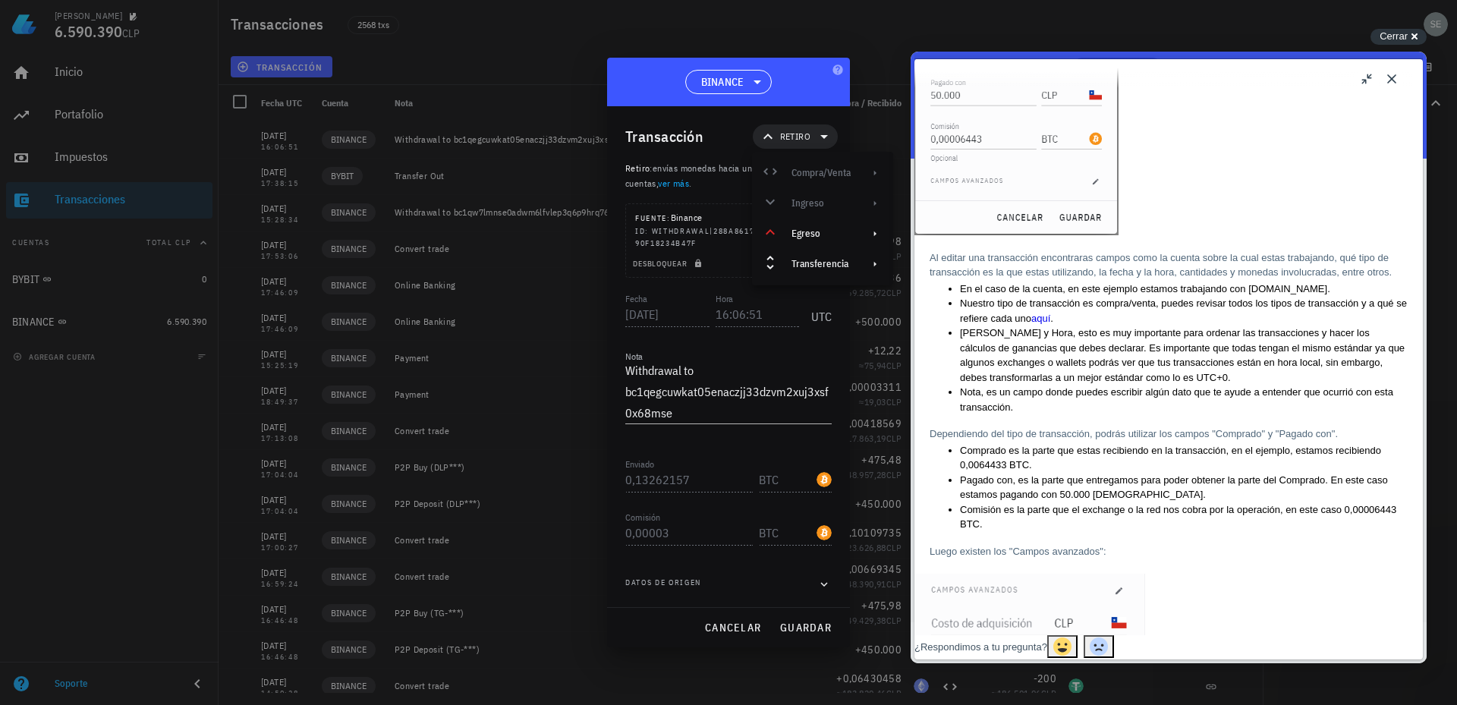
scroll to position [1063, 0]
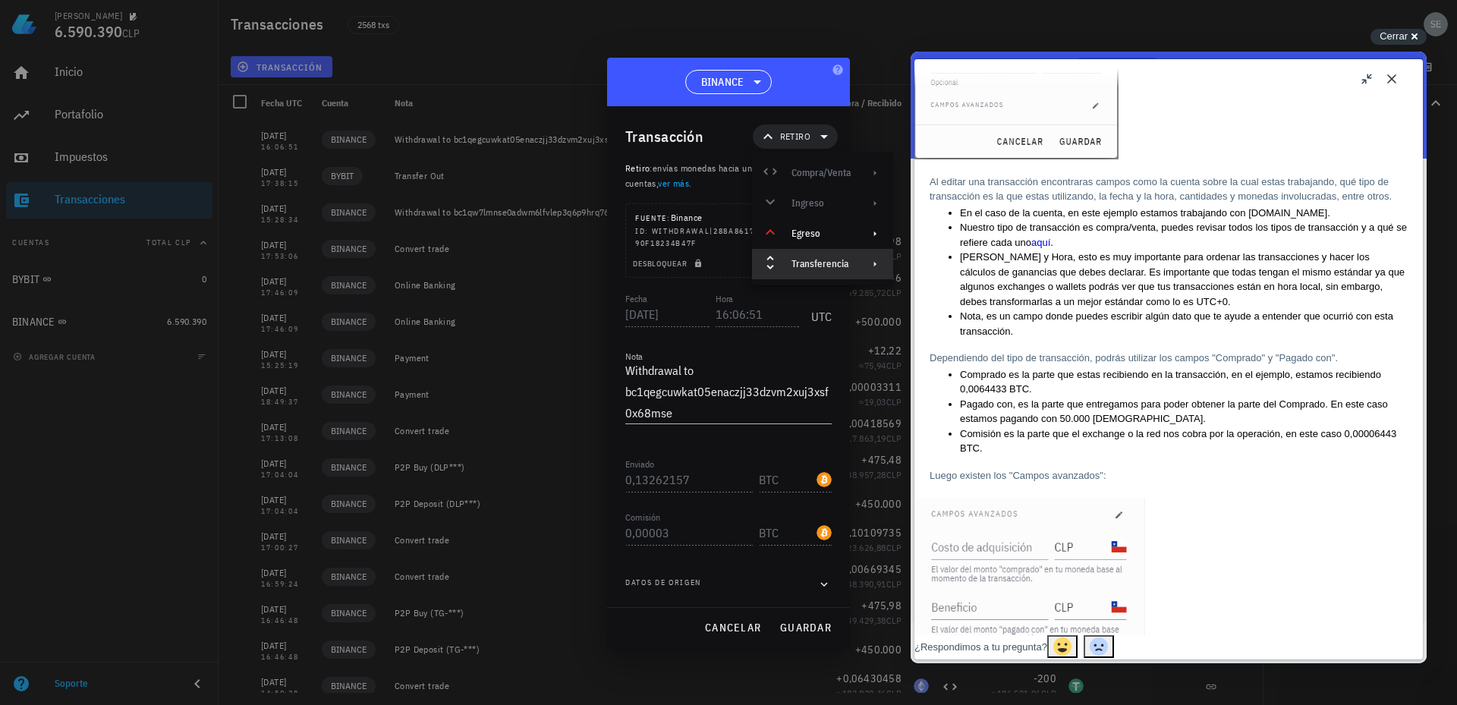
click at [811, 260] on div "Transferencia" at bounding box center [821, 264] width 59 height 12
click at [877, 263] on icon at bounding box center [875, 264] width 12 height 12
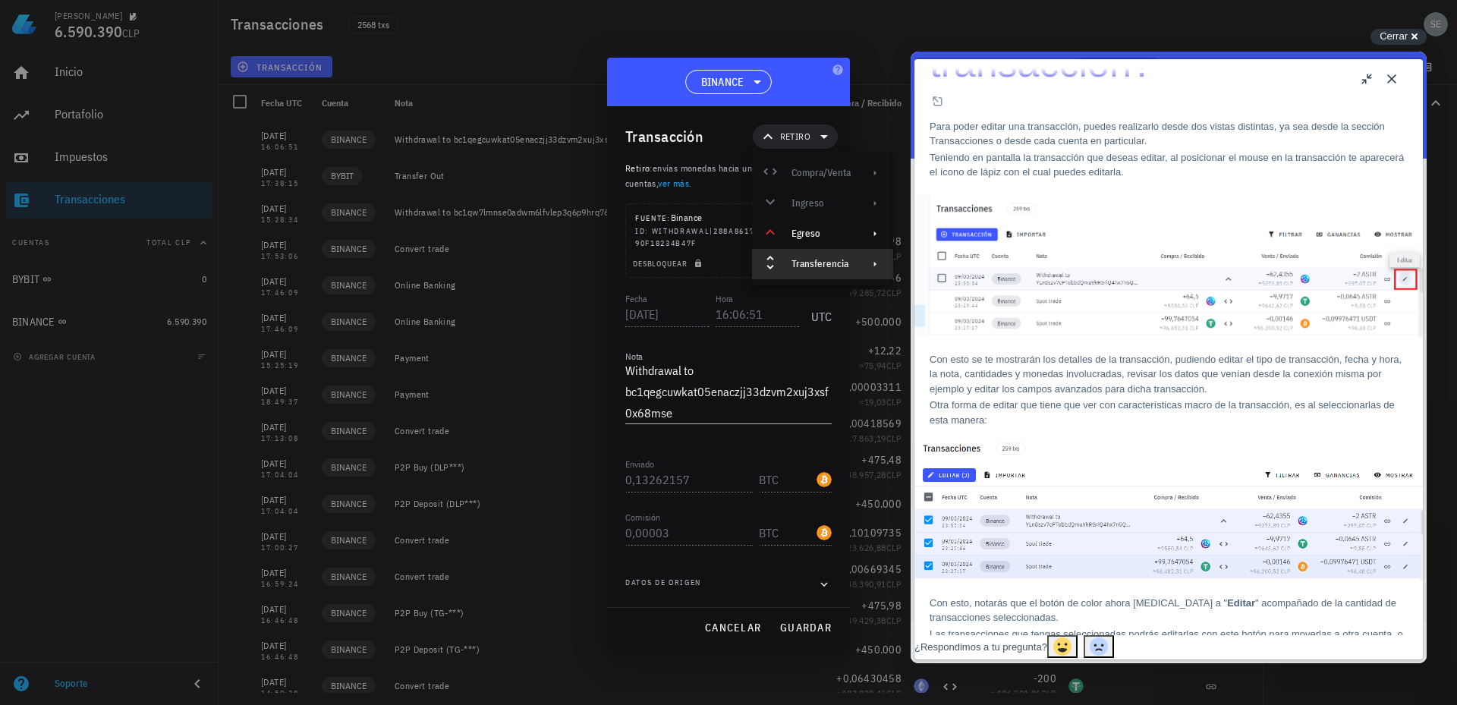
scroll to position [152, 0]
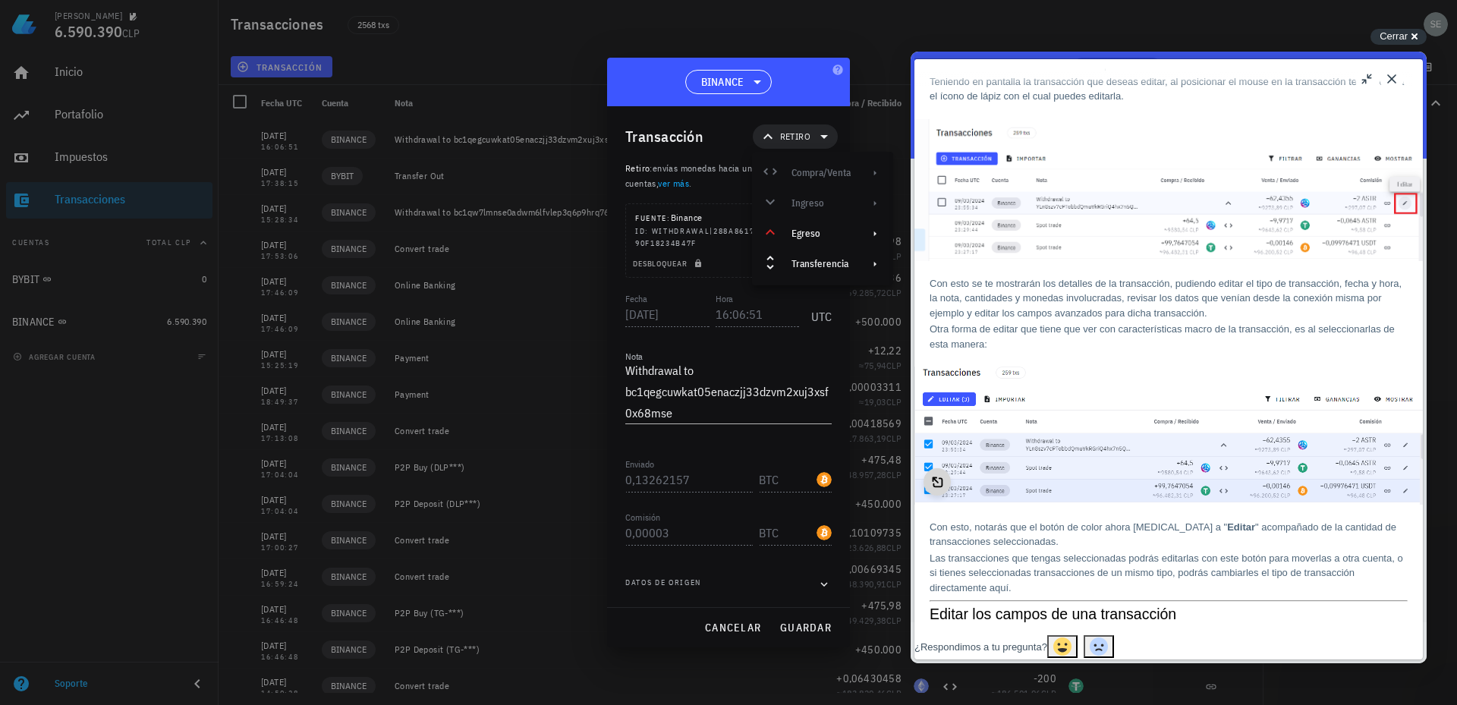
click at [951, 471] on button "Open image in preview window" at bounding box center [937, 481] width 27 height 27
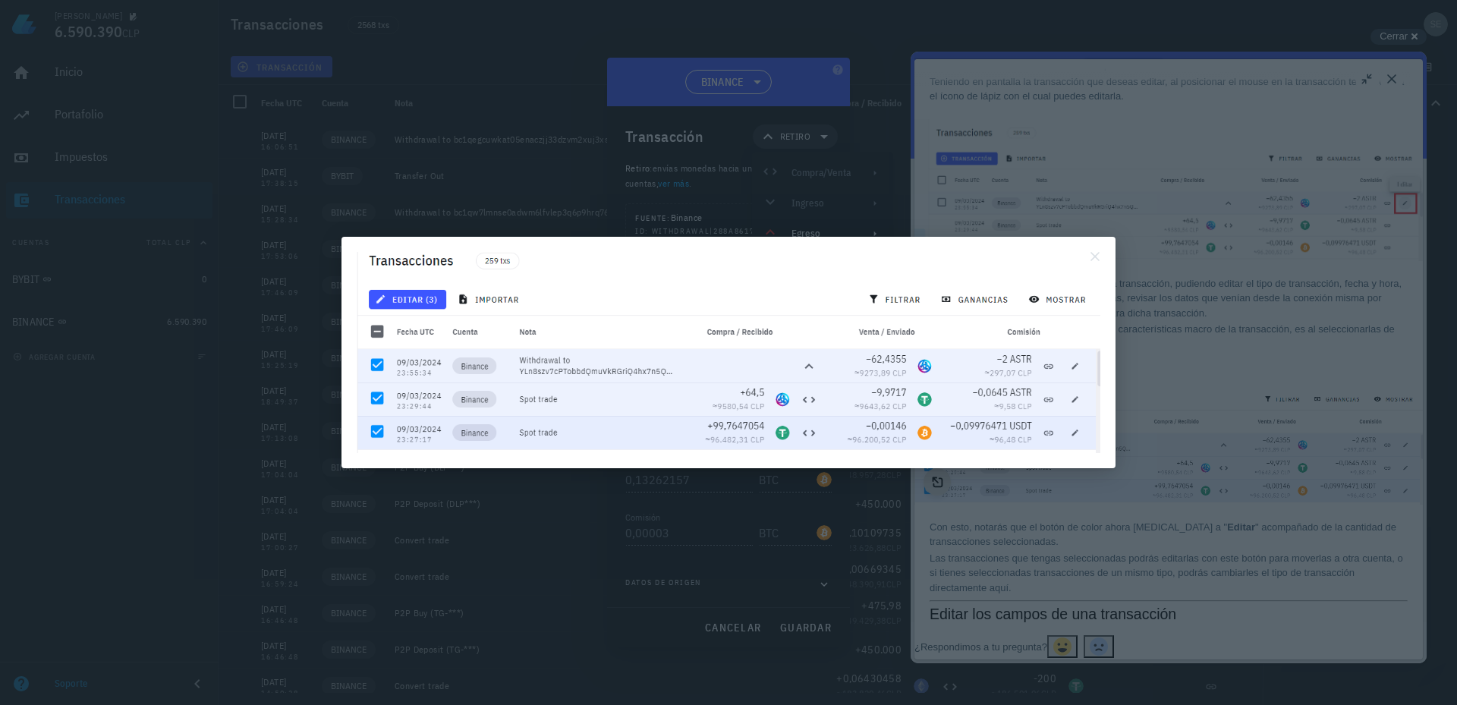
scroll to position [0, 0]
click at [1091, 254] on button "Close" at bounding box center [1095, 256] width 24 height 24
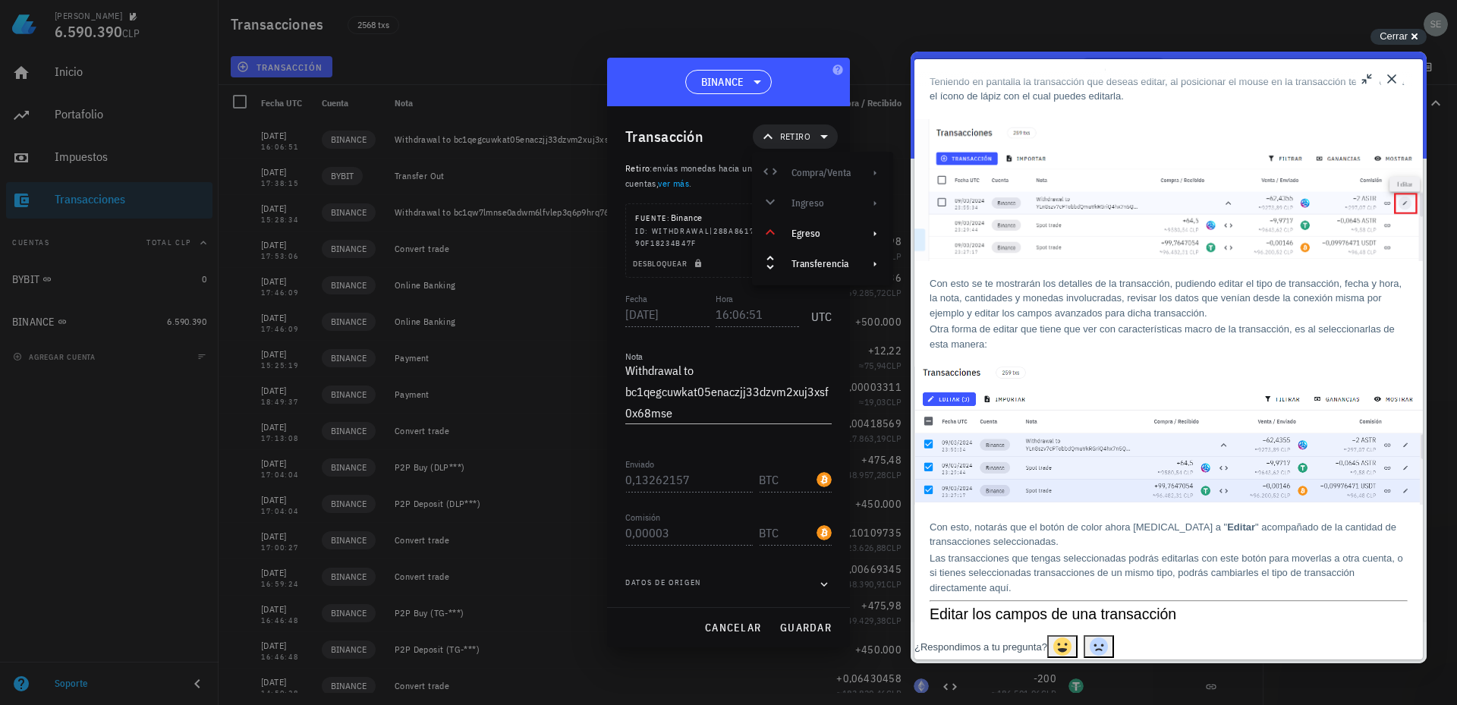
click at [1394, 80] on button "Close" at bounding box center [1392, 79] width 24 height 24
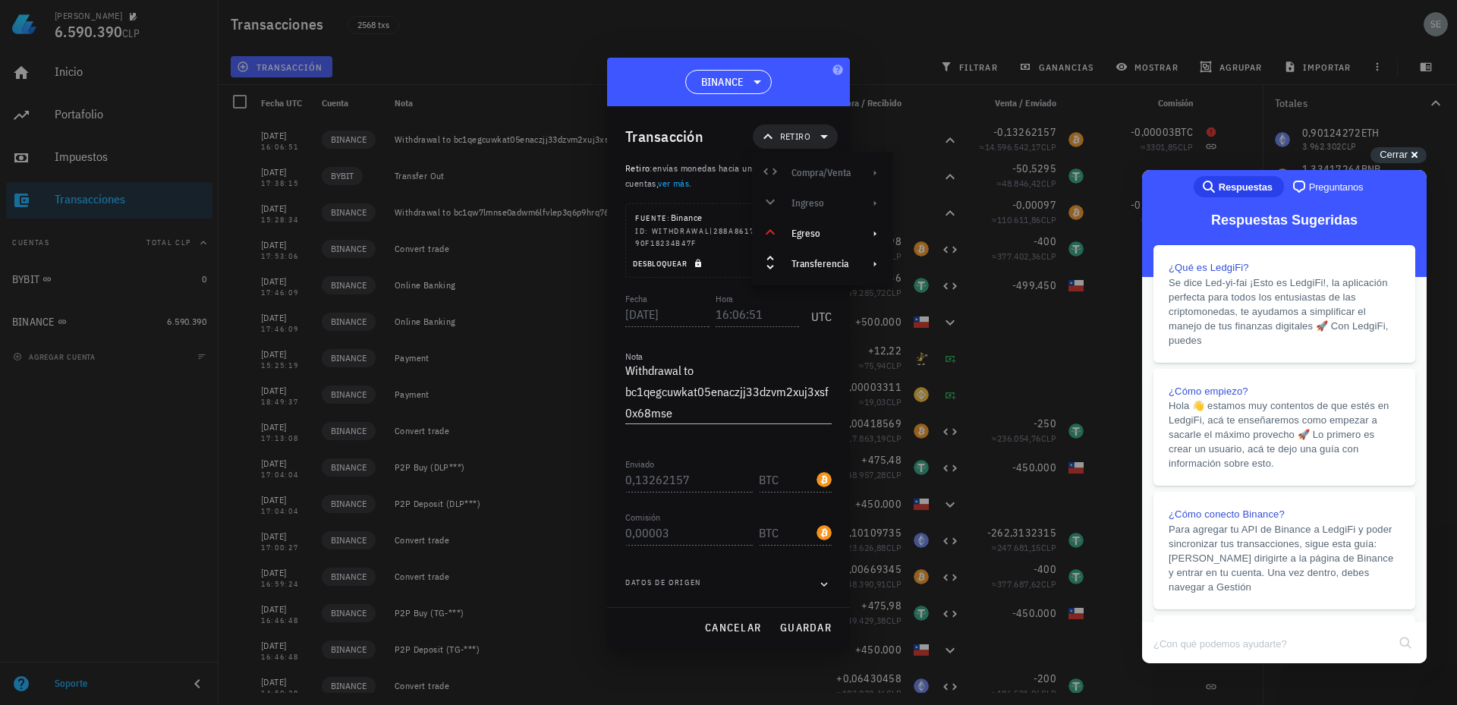
click at [669, 261] on span "Desbloquear" at bounding box center [669, 264] width 74 height 10
click at [818, 136] on icon at bounding box center [824, 137] width 18 height 18
click at [818, 265] on div "Transferencia" at bounding box center [821, 264] width 59 height 12
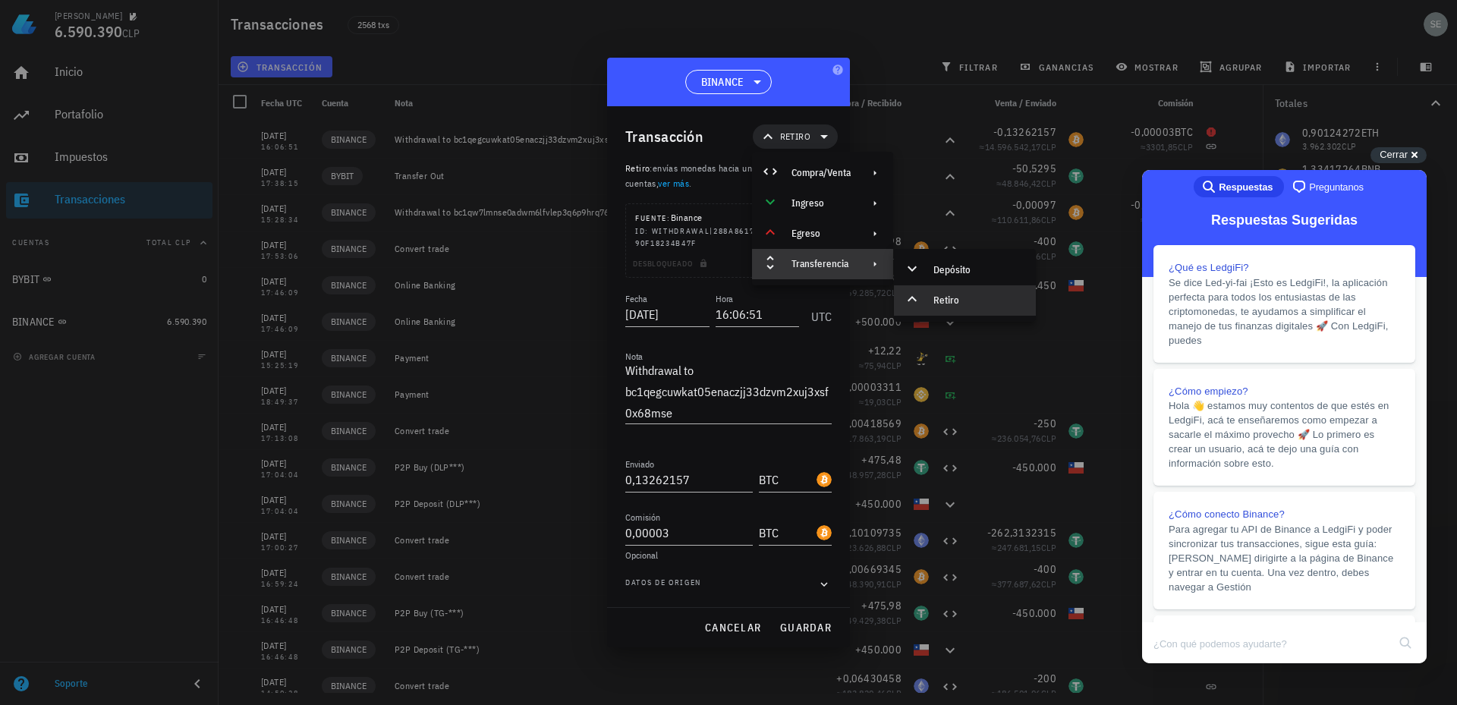
click at [818, 261] on div "Transferencia" at bounding box center [821, 264] width 59 height 12
click at [692, 261] on div "Desbloqueado" at bounding box center [728, 266] width 205 height 21
click at [689, 263] on div "Desbloqueado" at bounding box center [728, 266] width 205 height 21
click at [691, 580] on span "Datos de origen" at bounding box center [663, 584] width 76 height 15
click at [814, 134] on span "Retiro" at bounding box center [795, 136] width 67 height 24
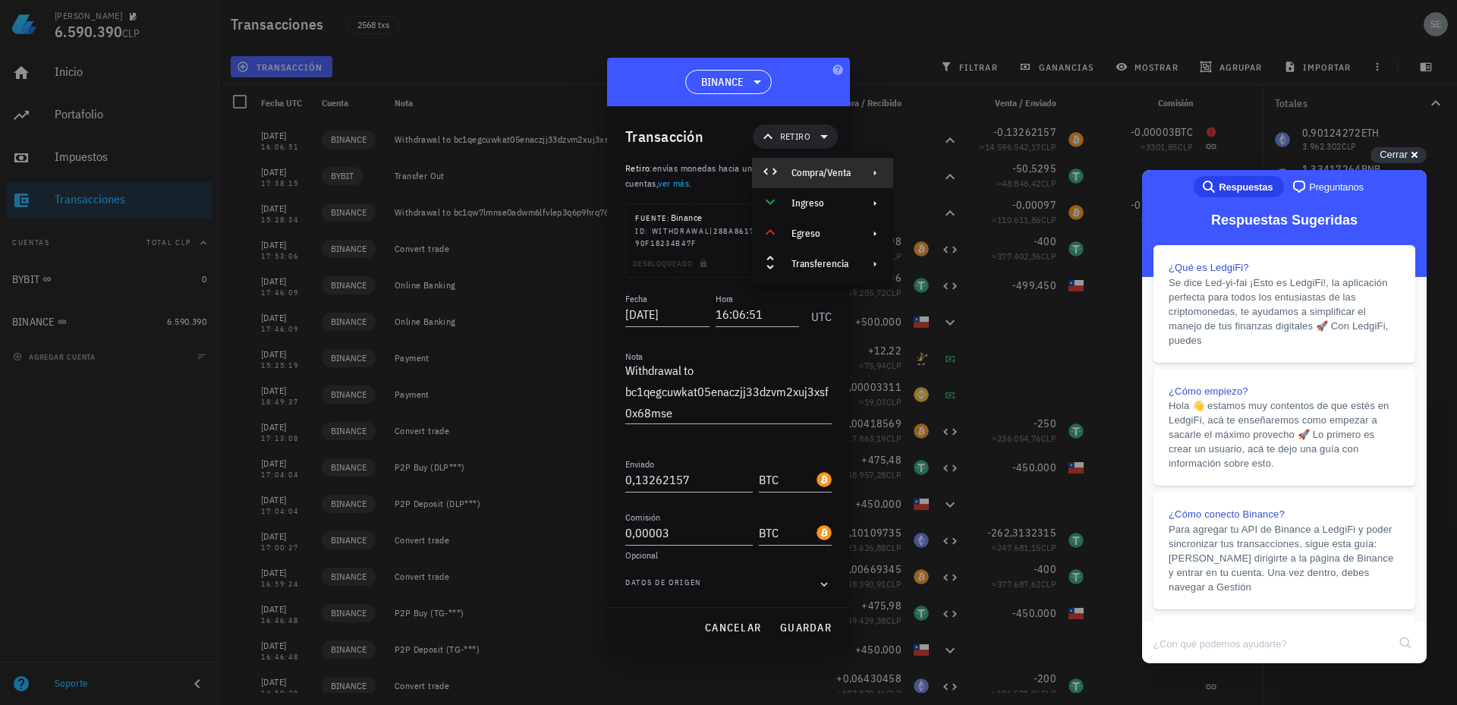
click at [818, 176] on div "Compra/Venta" at bounding box center [821, 173] width 59 height 12
click at [822, 203] on div "Ingreso" at bounding box center [821, 203] width 59 height 12
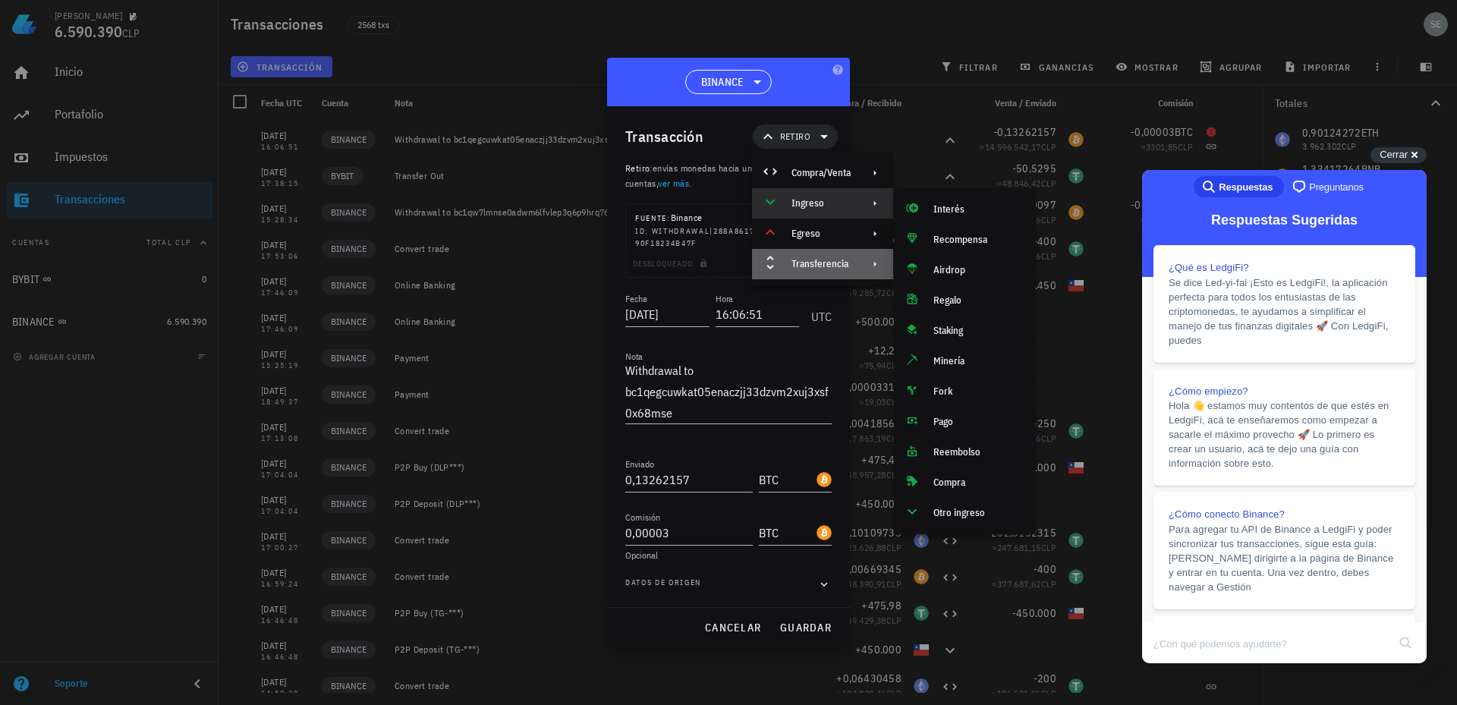
click at [813, 262] on div "Transferencia" at bounding box center [821, 264] width 59 height 12
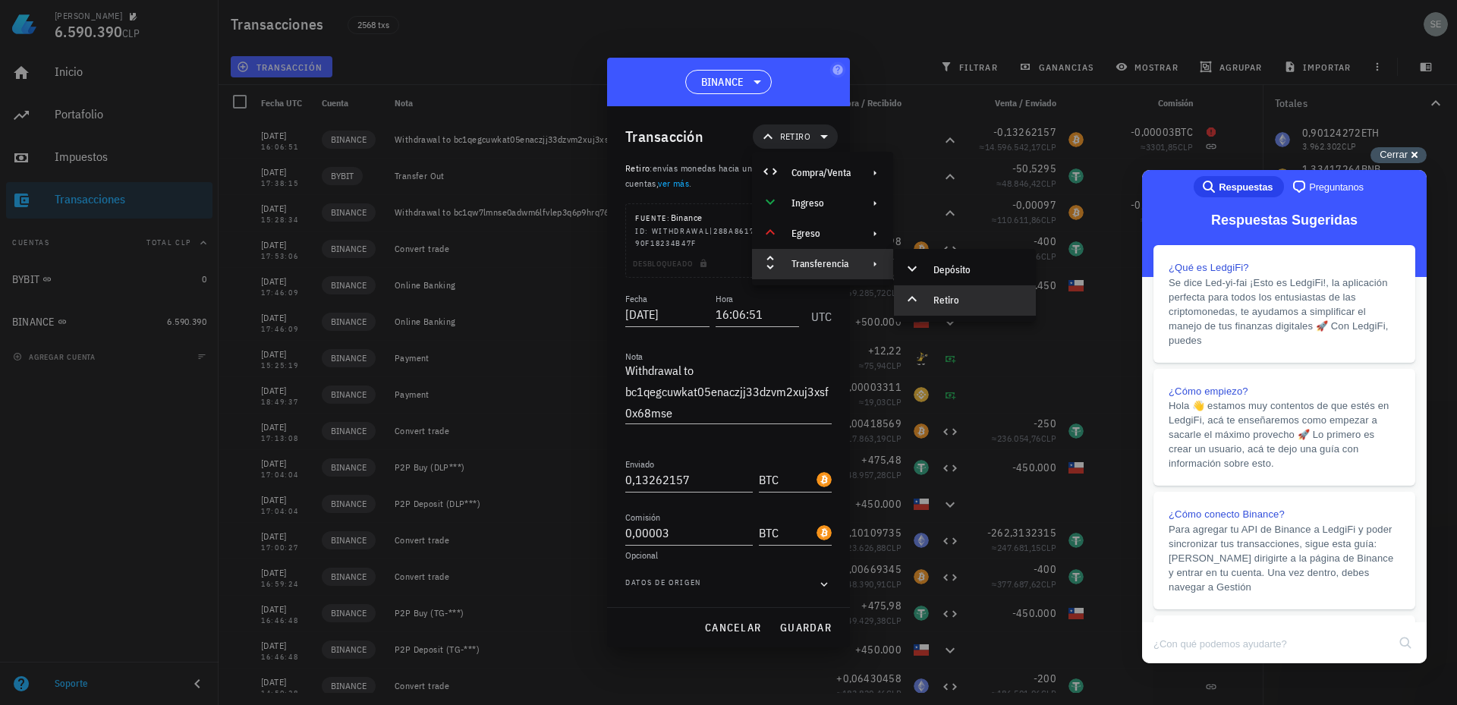
click at [1409, 152] on div "Cerrar cross-small" at bounding box center [1399, 155] width 56 height 16
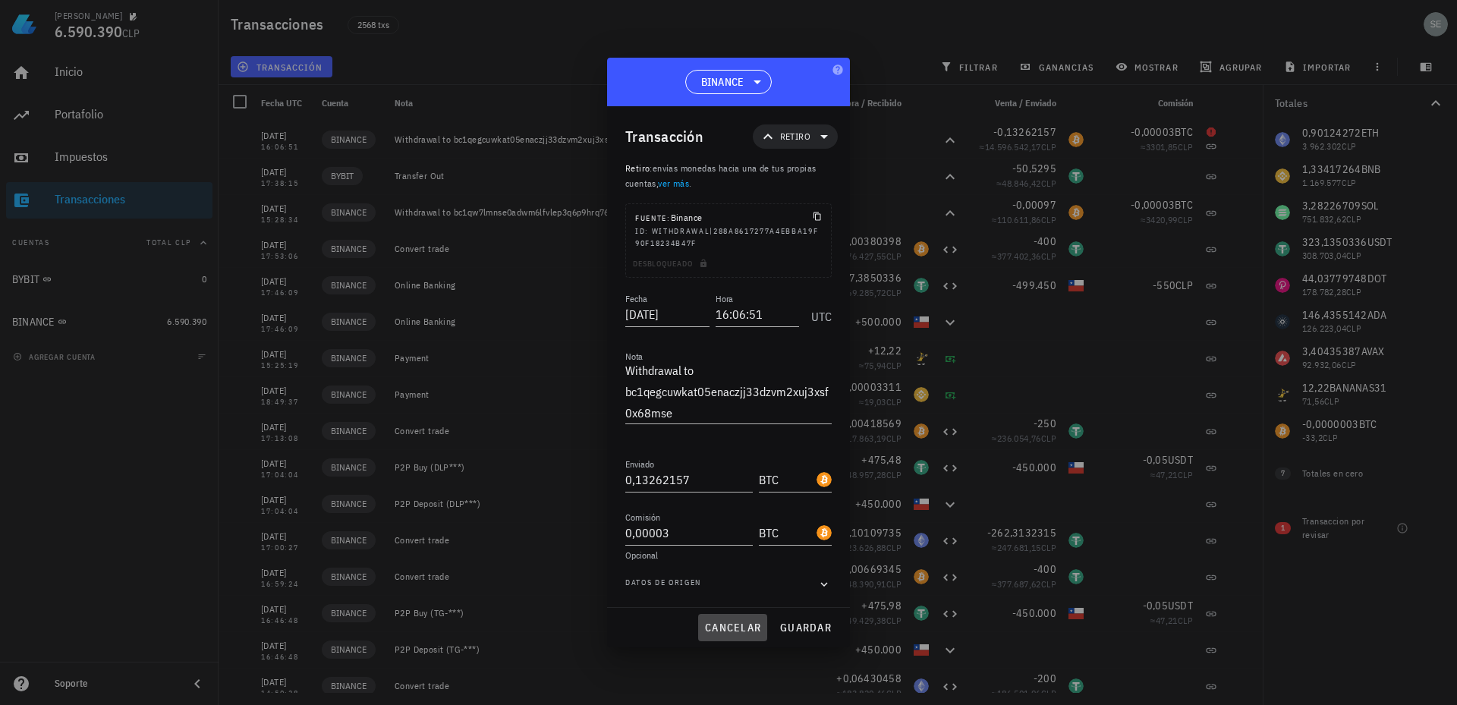
click at [729, 623] on span "cancelar" at bounding box center [732, 628] width 57 height 14
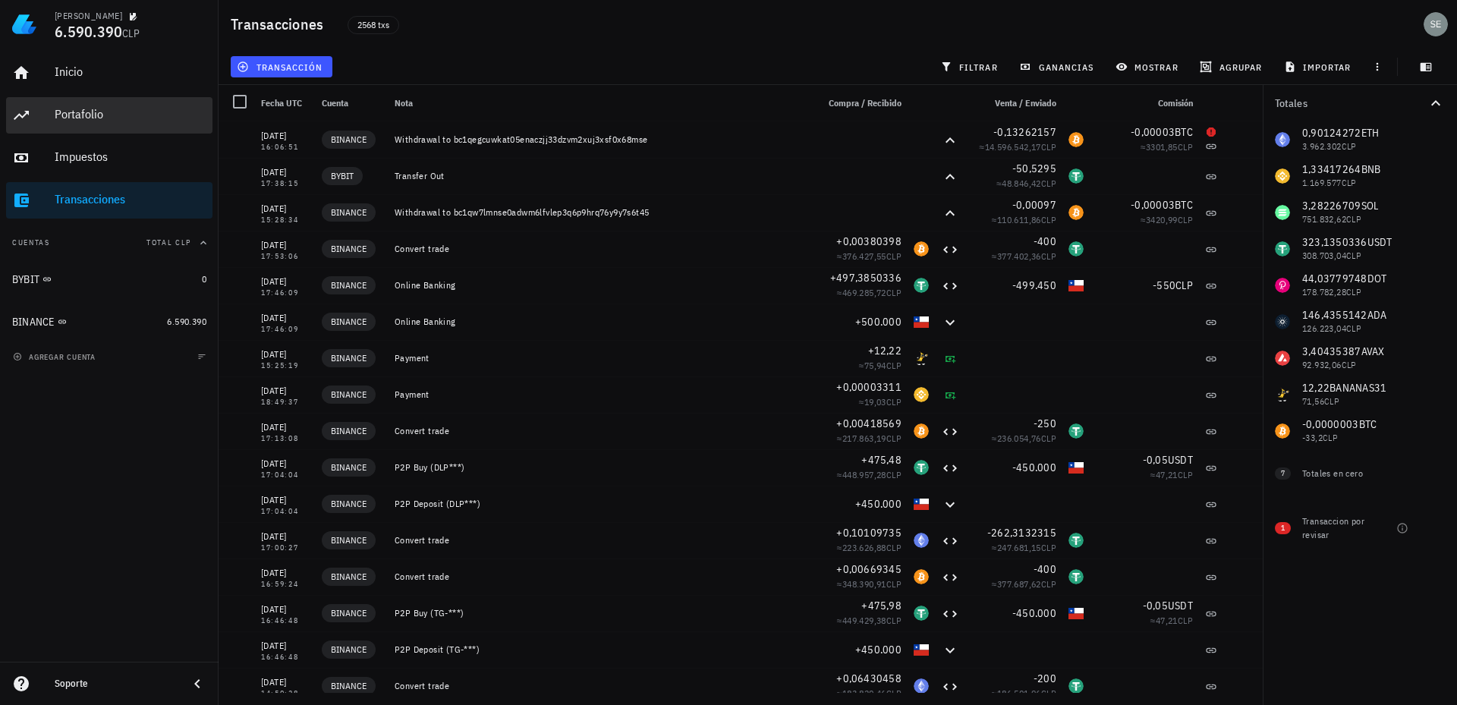
click at [81, 111] on div "Portafolio" at bounding box center [131, 114] width 152 height 14
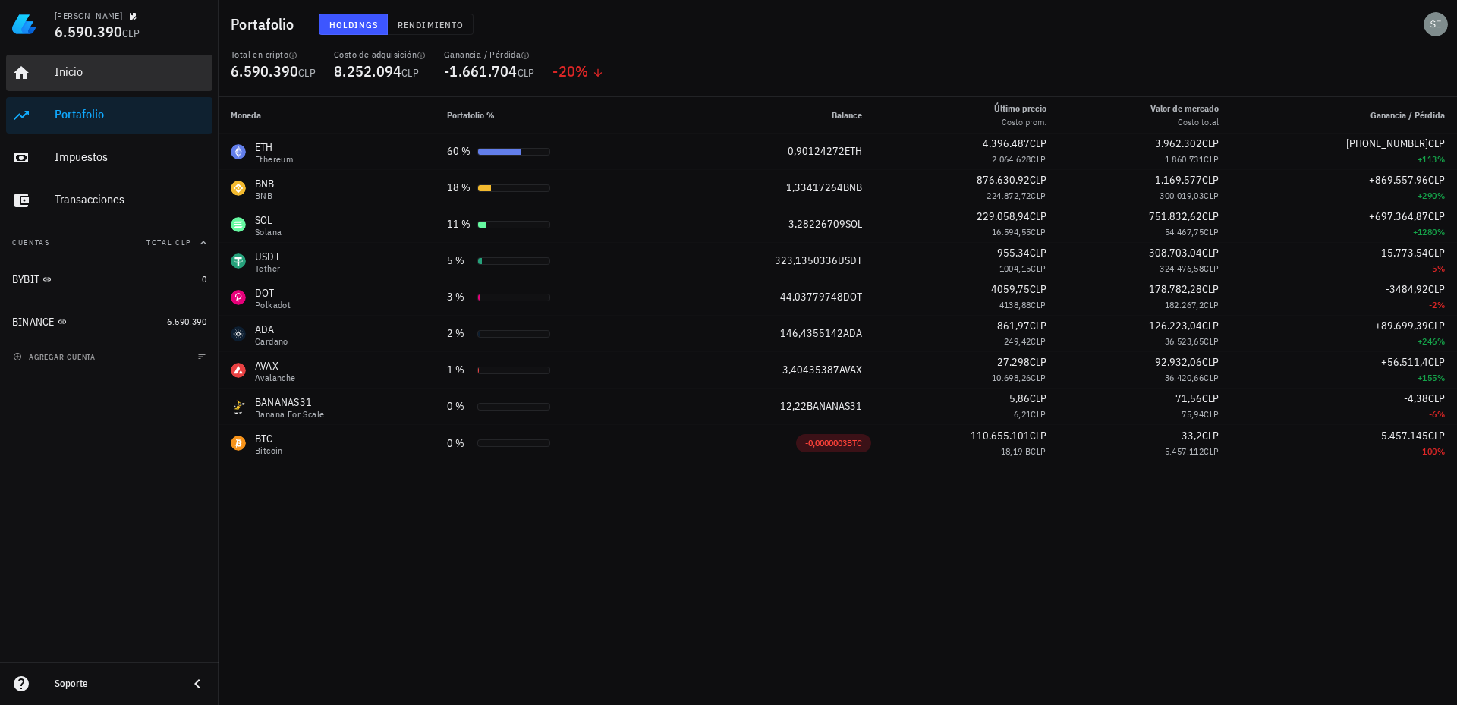
click at [80, 70] on div "Inicio" at bounding box center [131, 72] width 152 height 14
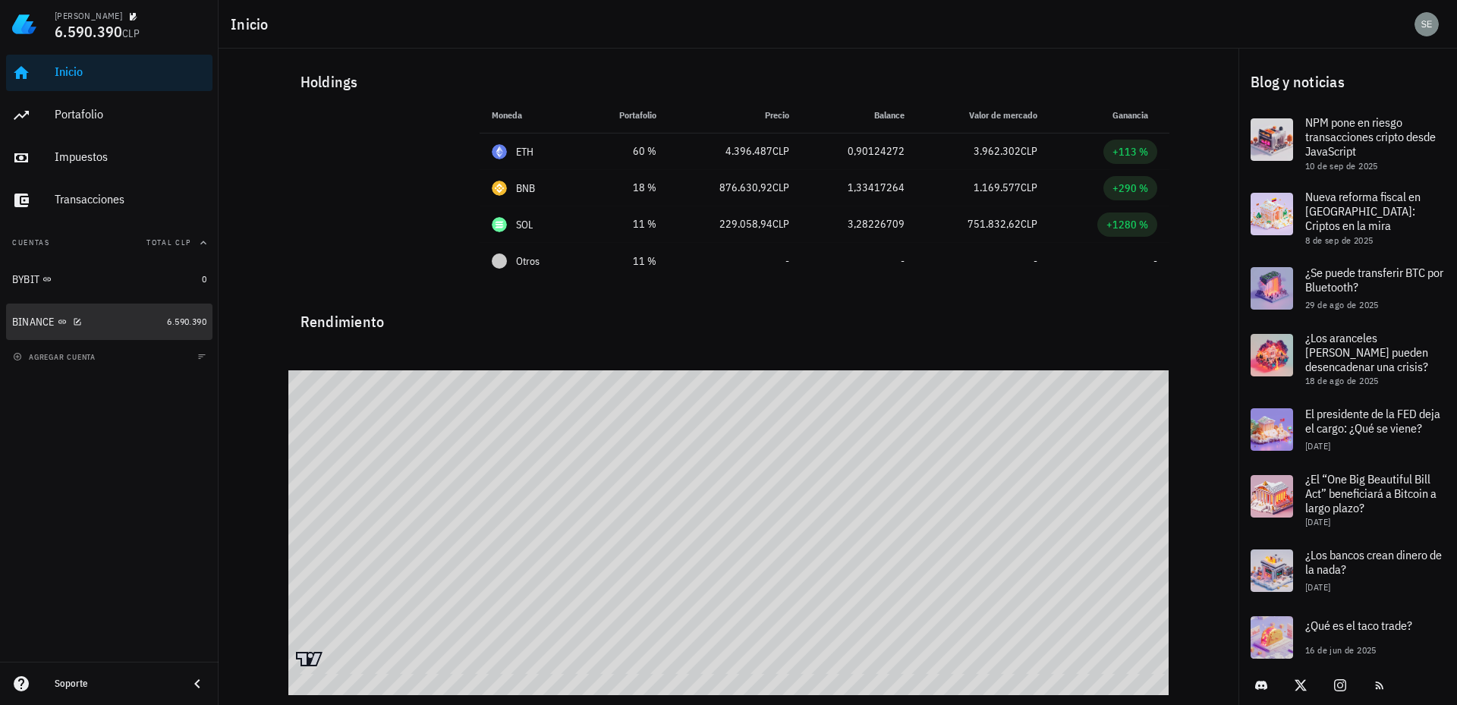
click at [30, 324] on div "BINANCE" at bounding box center [33, 322] width 43 height 13
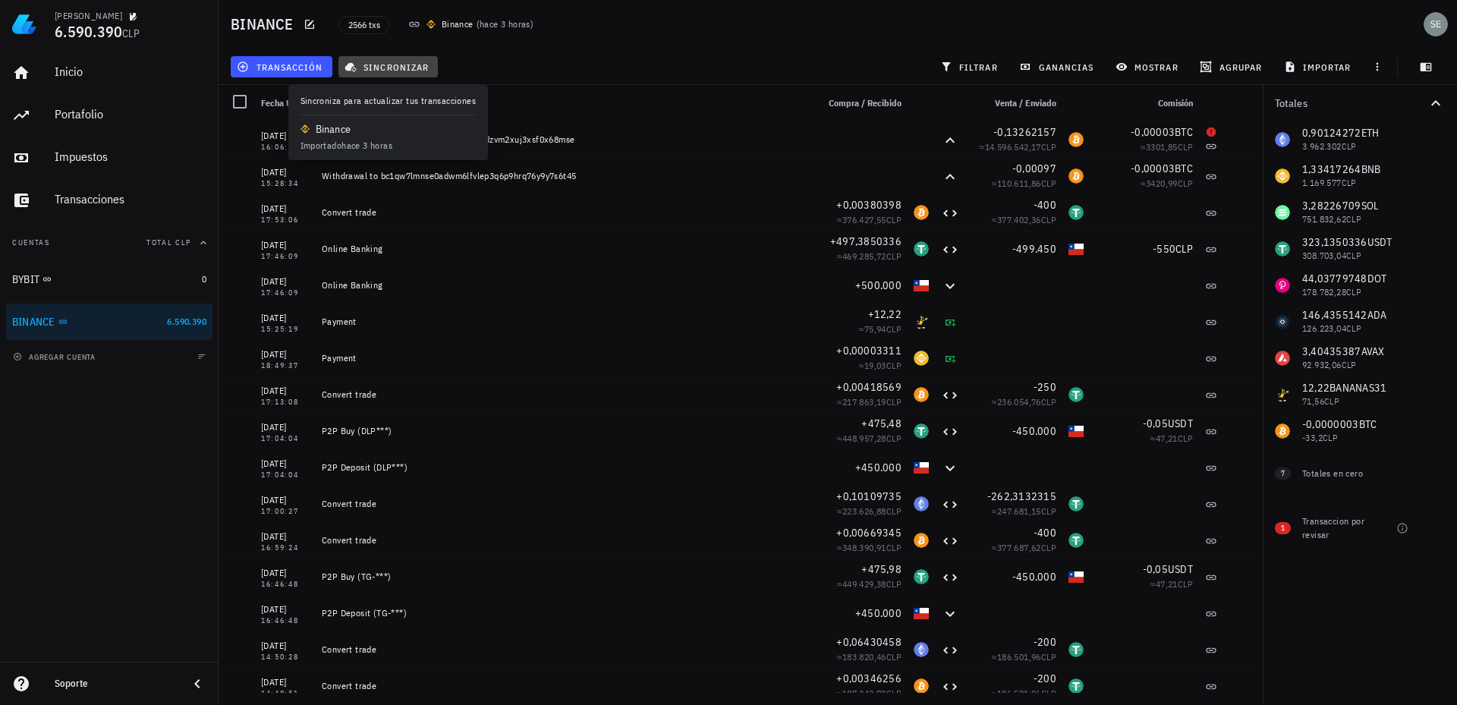
click at [405, 65] on span "sincronizar" at bounding box center [388, 67] width 81 height 12
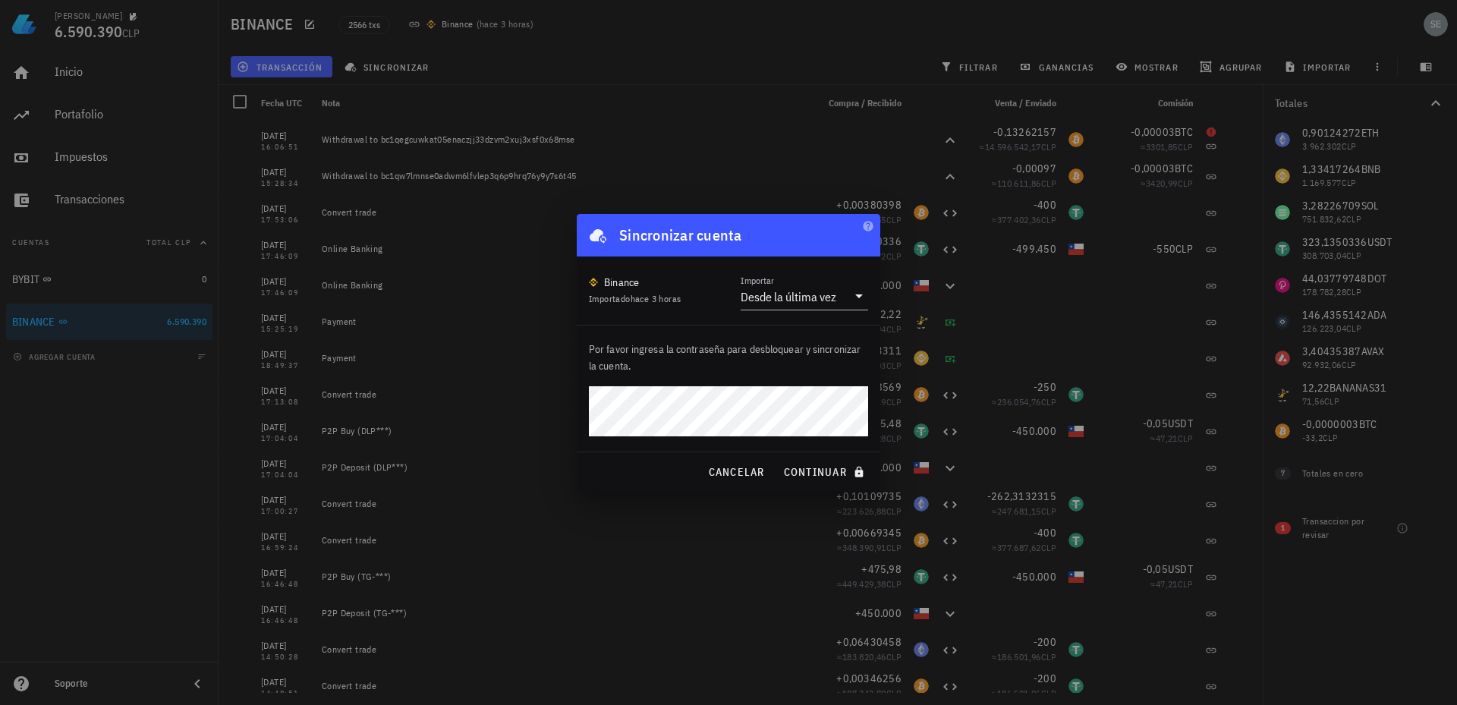
click at [574, 420] on div "[PERSON_NAME] 6.590.390 CLP Inicio [GEOGRAPHIC_DATA] Impuestos [GEOGRAPHIC_DATA…" at bounding box center [728, 352] width 1457 height 705
click at [691, 257] on div "Binance Importado hace 3 horas Importar Desde la última vez" at bounding box center [729, 291] width 304 height 68
click at [804, 471] on span "continuar" at bounding box center [825, 472] width 85 height 14
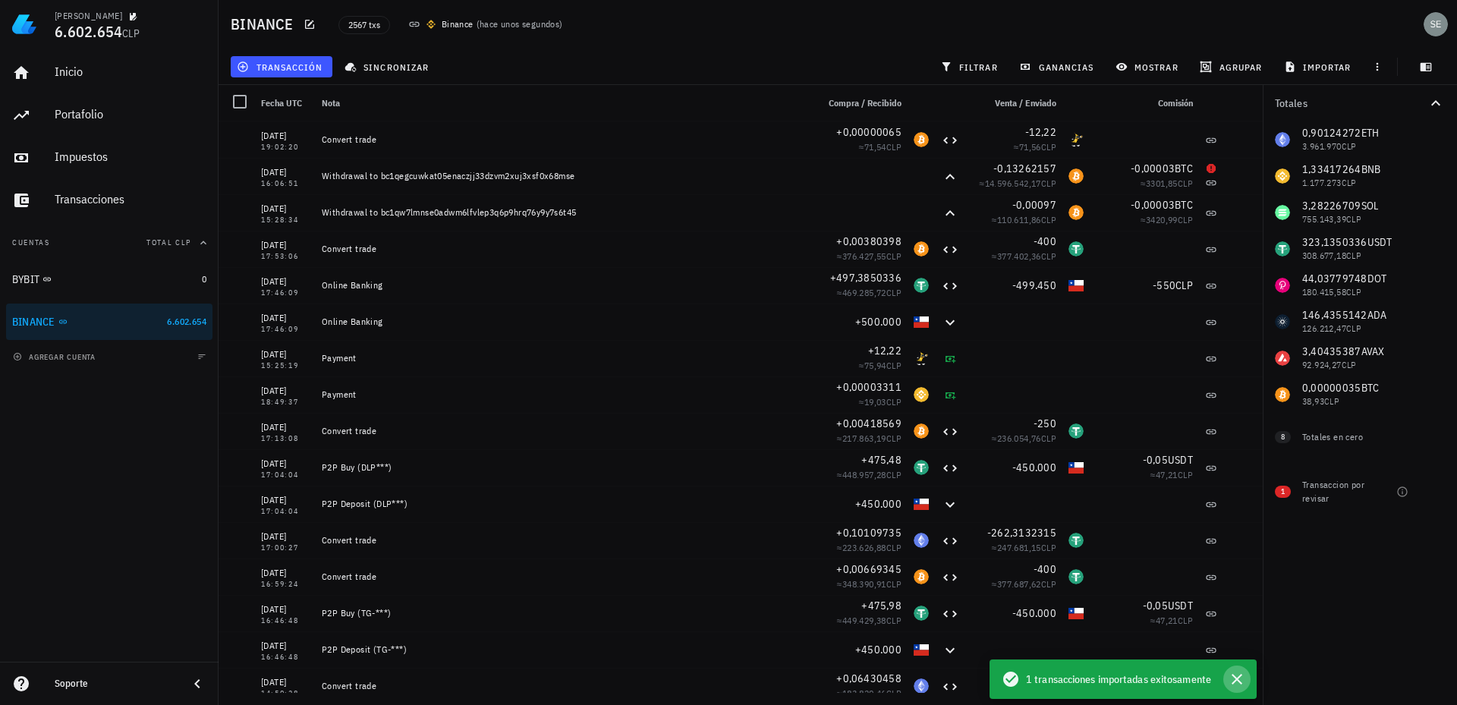
drag, startPoint x: 1236, startPoint y: 676, endPoint x: 1265, endPoint y: 676, distance: 28.1
click at [1236, 676] on icon "button" at bounding box center [1237, 679] width 18 height 18
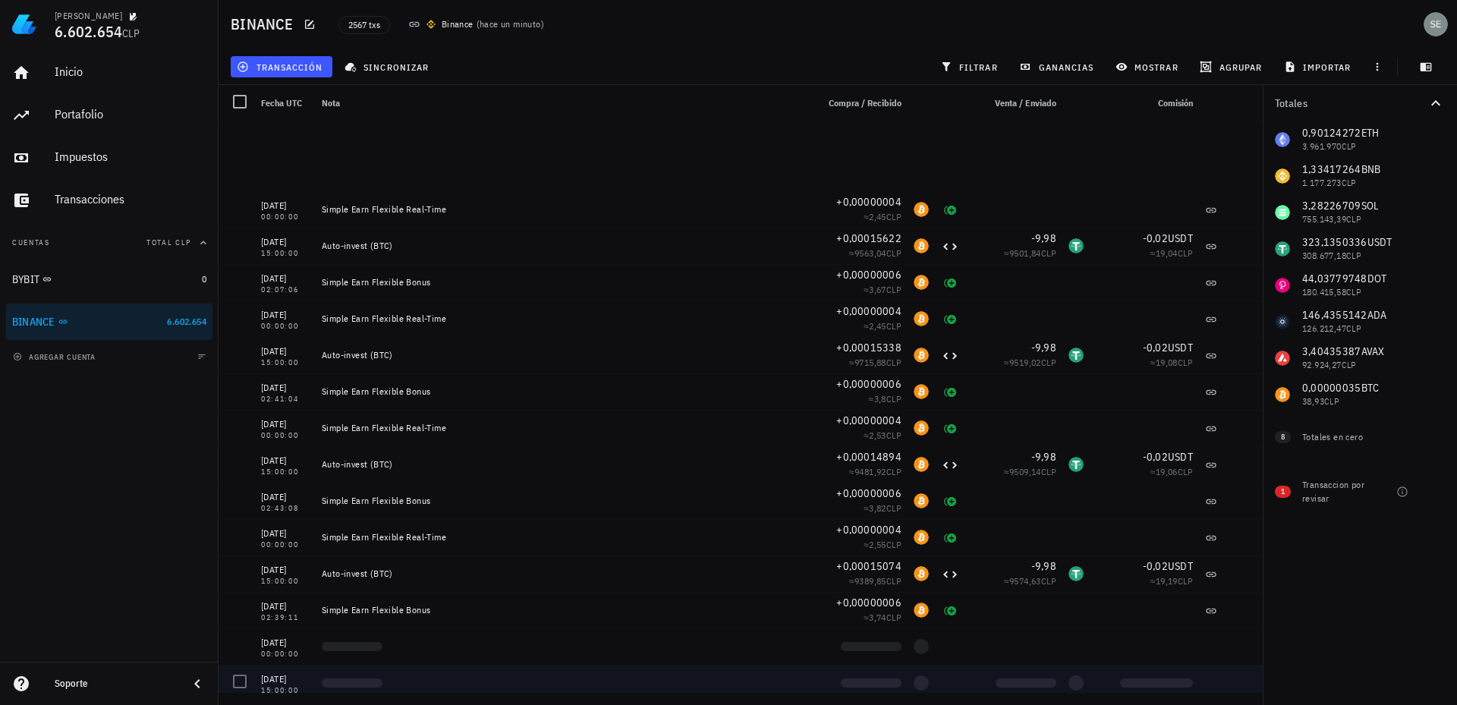
scroll to position [2125, 0]
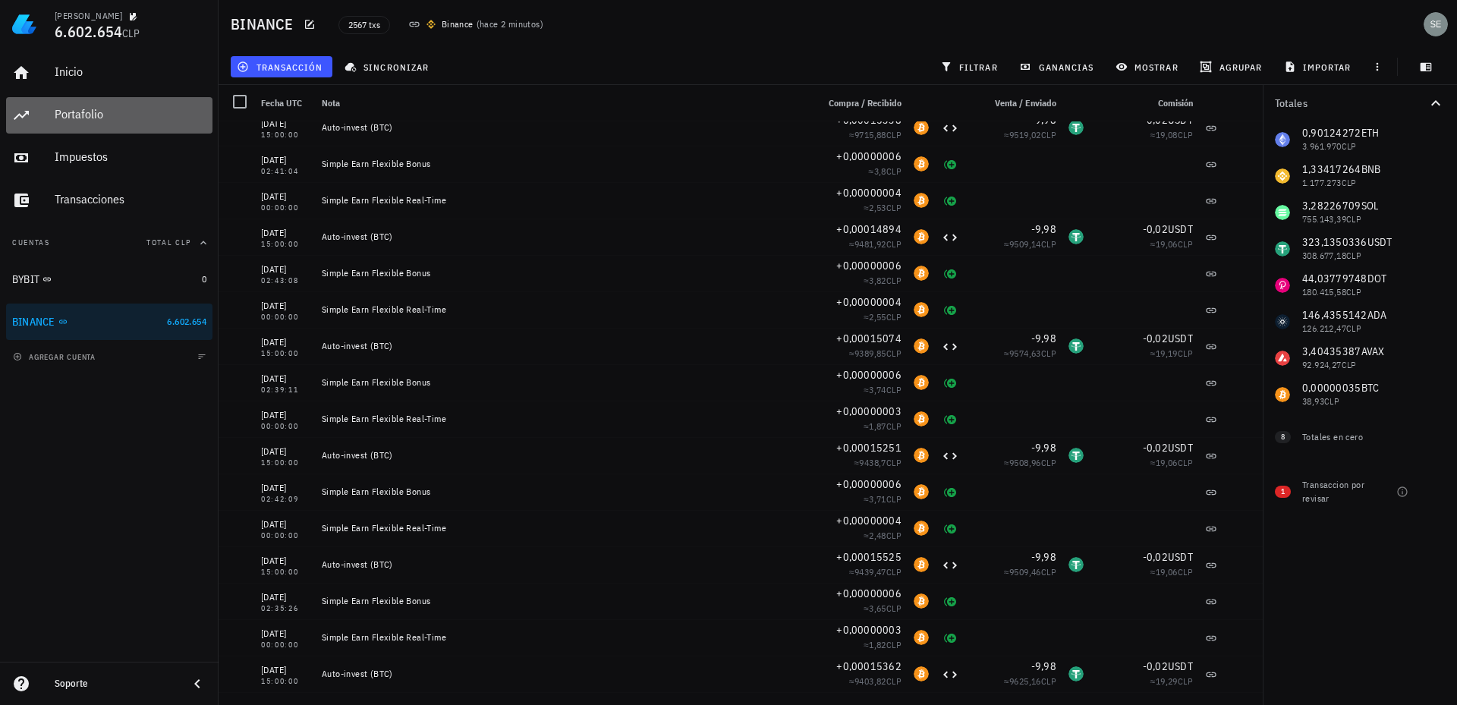
click at [77, 112] on div "Portafolio" at bounding box center [131, 114] width 152 height 14
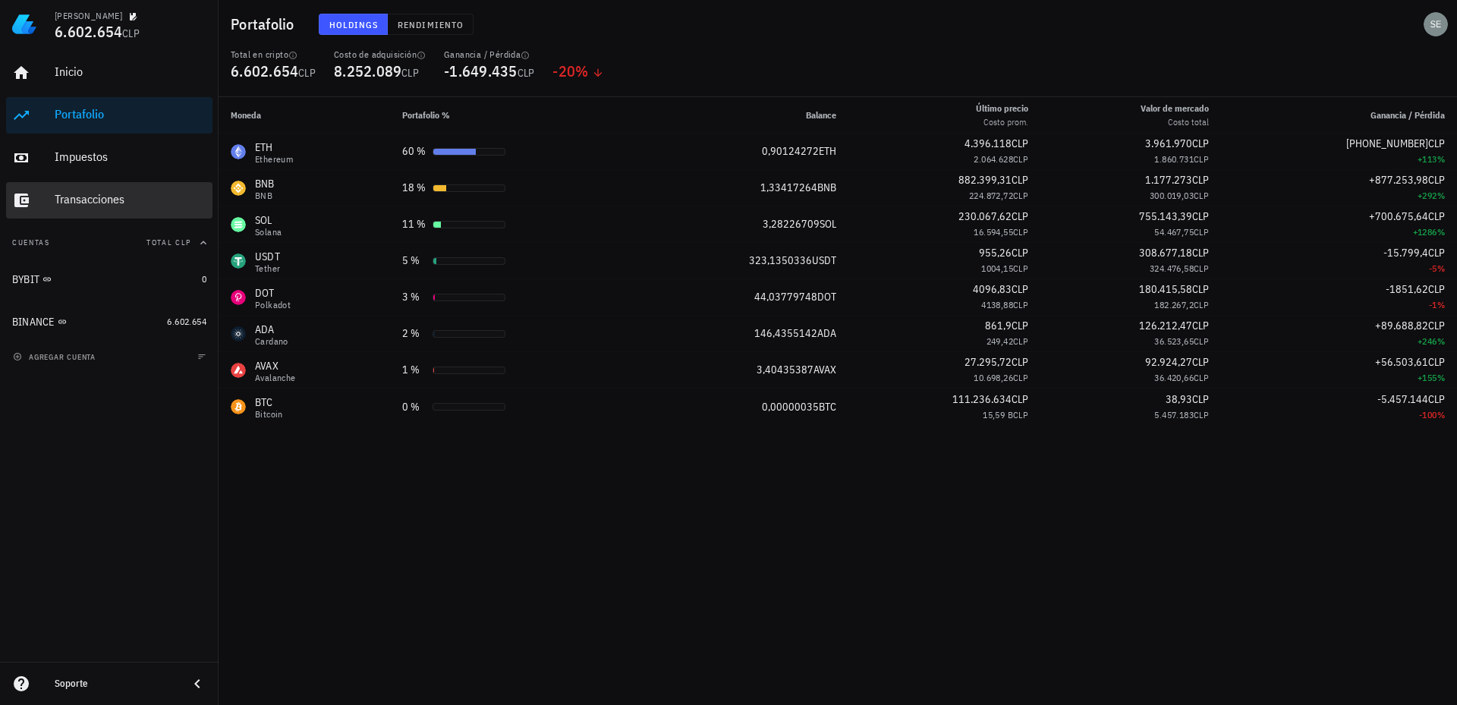
click at [104, 195] on div "Transacciones" at bounding box center [131, 199] width 152 height 14
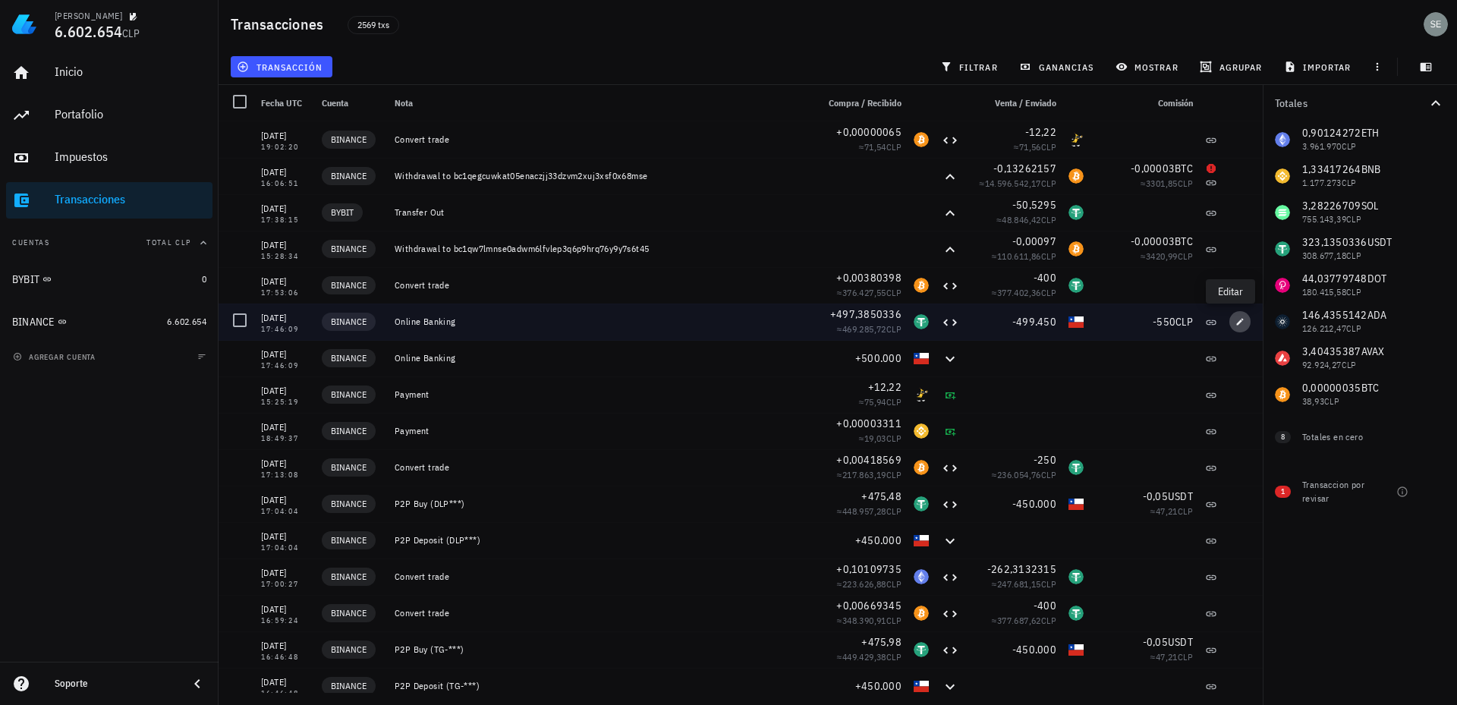
click at [1236, 326] on icon "button" at bounding box center [1240, 321] width 9 height 9
type input "[DATE]"
type input "17:46:09"
type textarea "Online Banking"
type input "497,38503364"
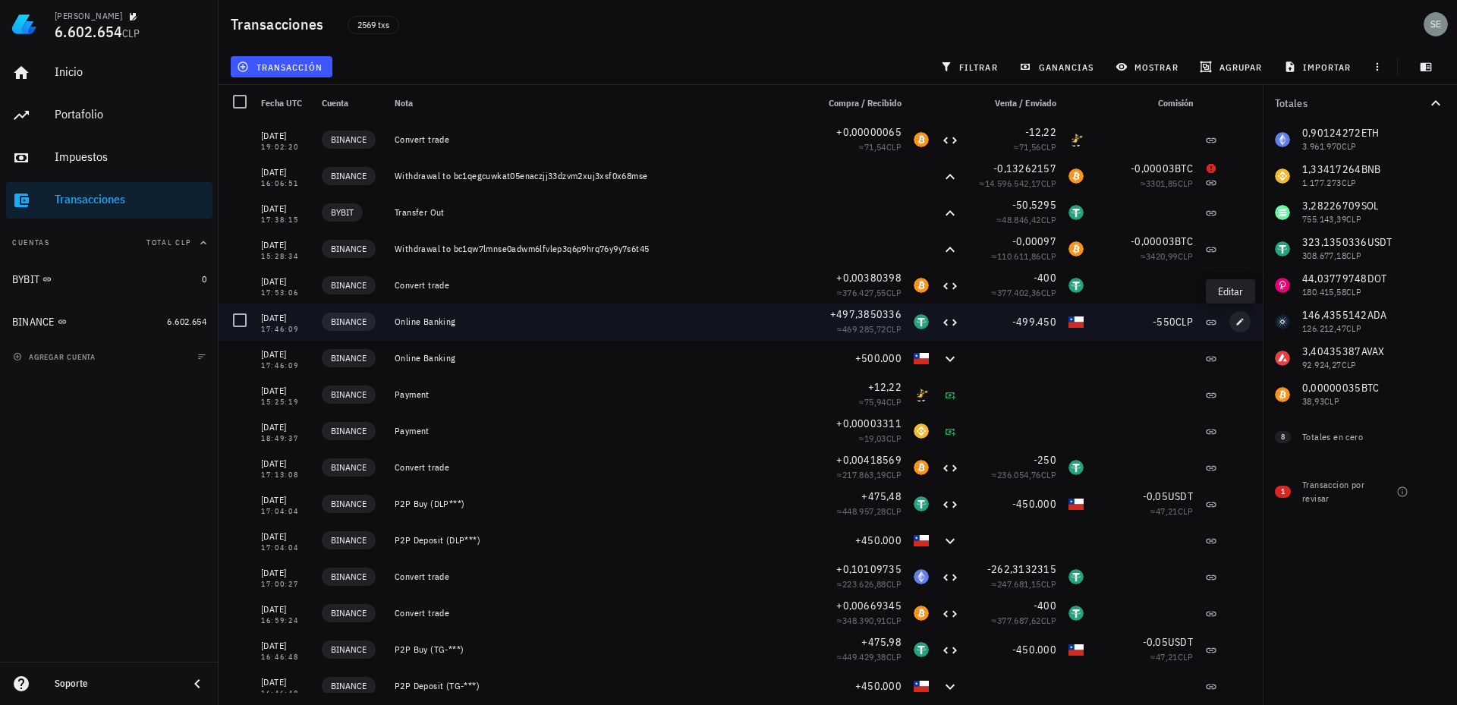
type input "USDT"
type input "499.450"
type input "CLP"
type input "550"
type input "CLP"
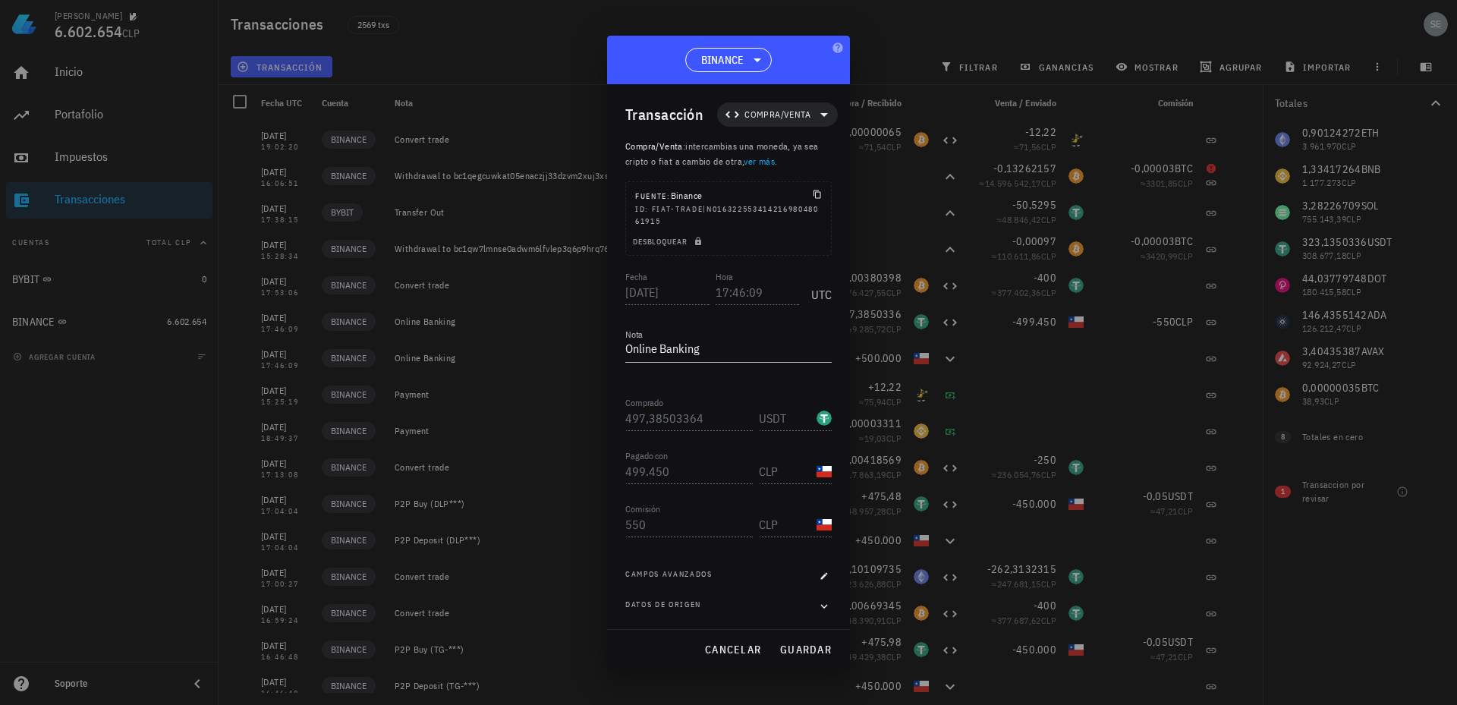
click at [755, 15] on div at bounding box center [728, 352] width 1457 height 705
click at [726, 645] on span "cancelar" at bounding box center [732, 650] width 57 height 14
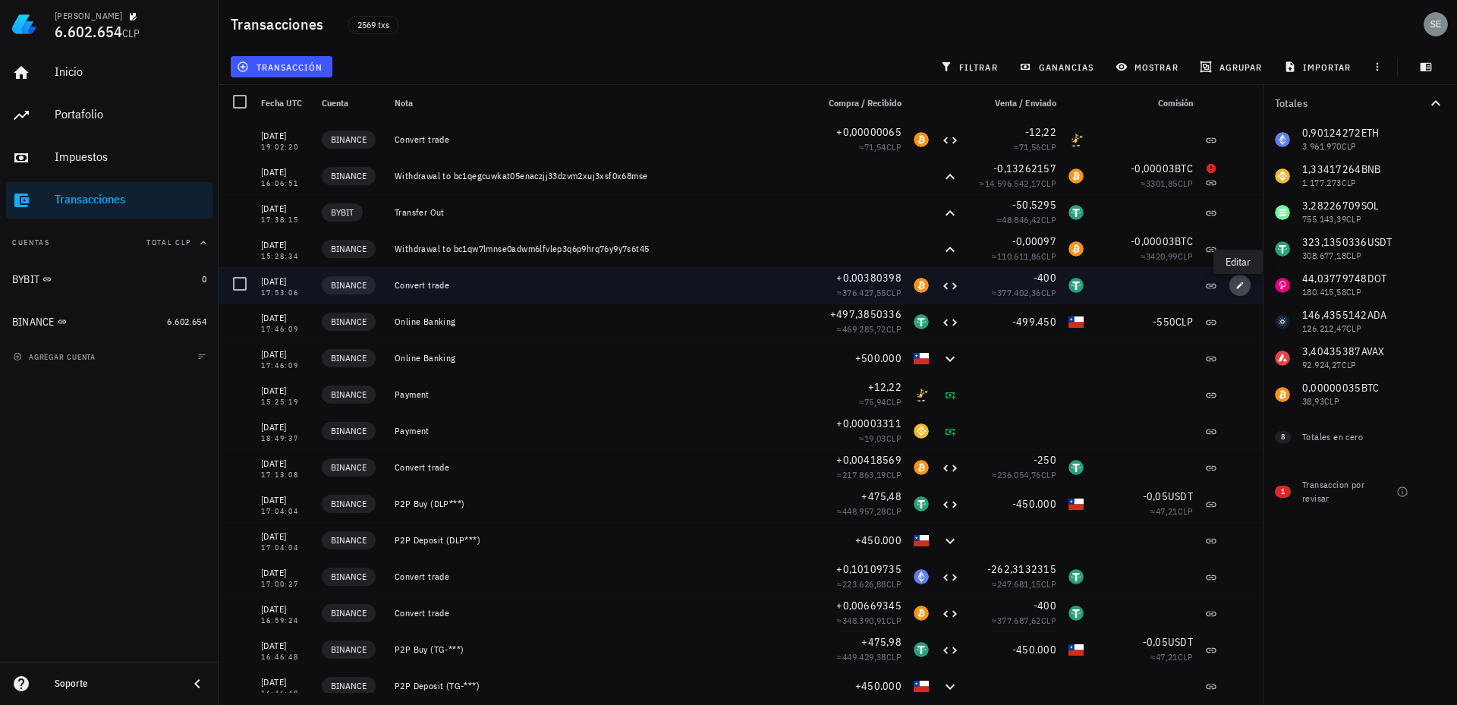
click at [1236, 285] on icon "button" at bounding box center [1240, 285] width 9 height 9
type input "17:53:06"
type textarea "Convert trade"
type input "0,00380398"
type input "BTC"
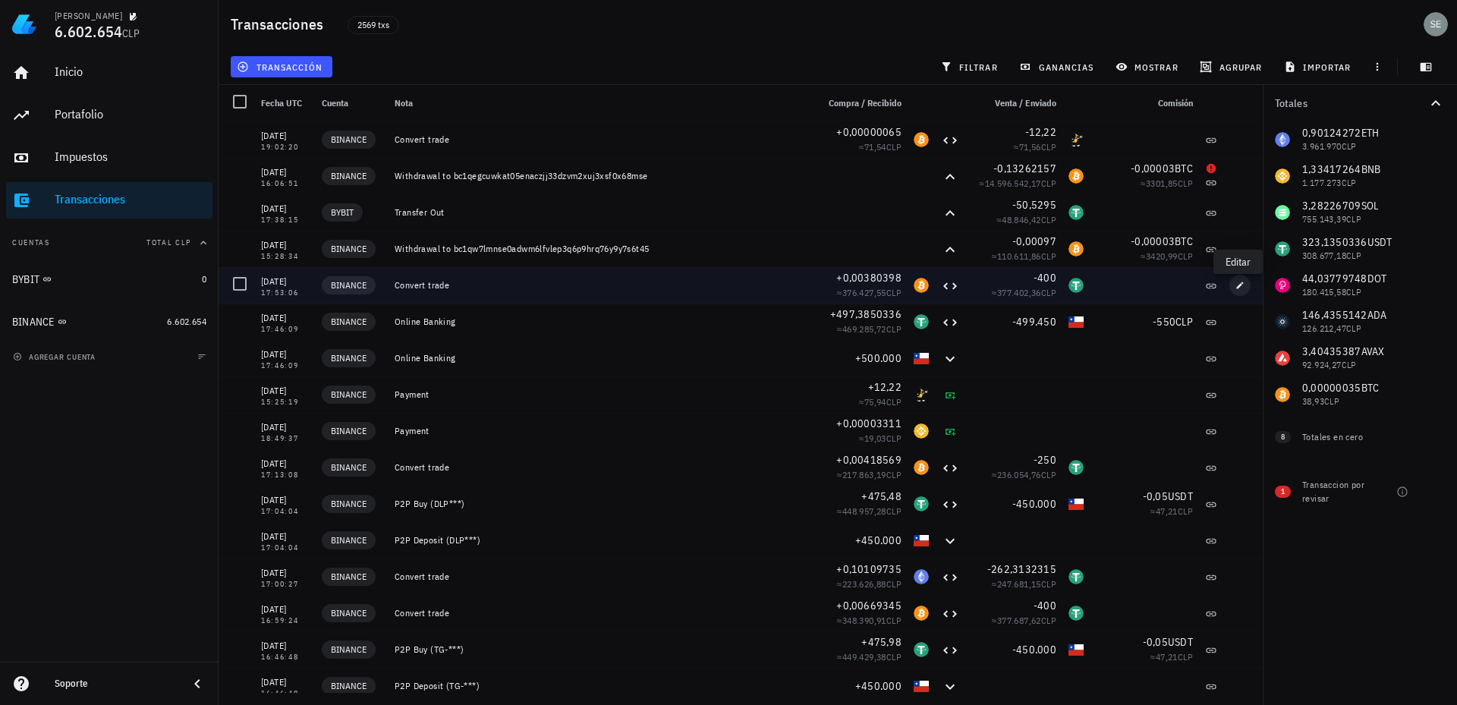
type input "400"
type input "USDT"
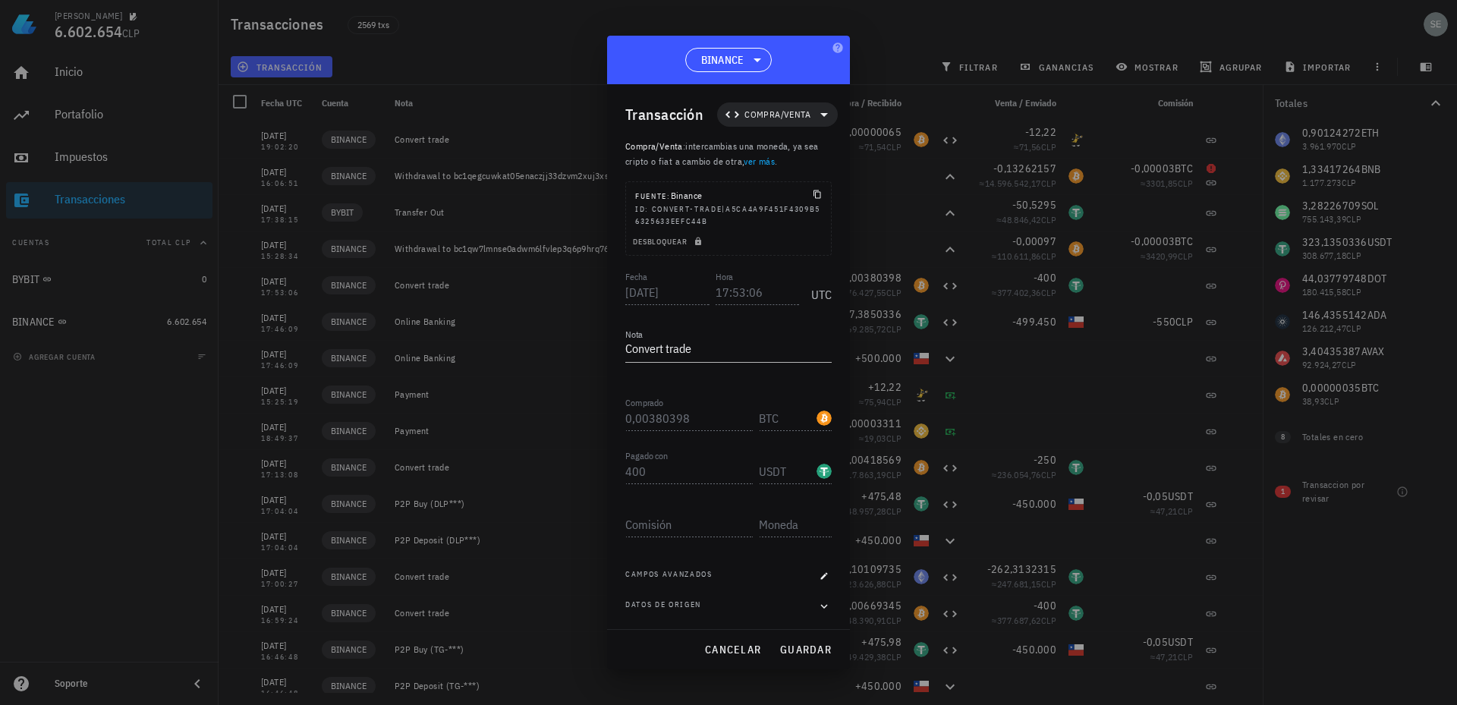
click at [808, 575] on div "Campos avanzados" at bounding box center [728, 576] width 206 height 15
click at [827, 575] on icon "button" at bounding box center [824, 576] width 9 height 9
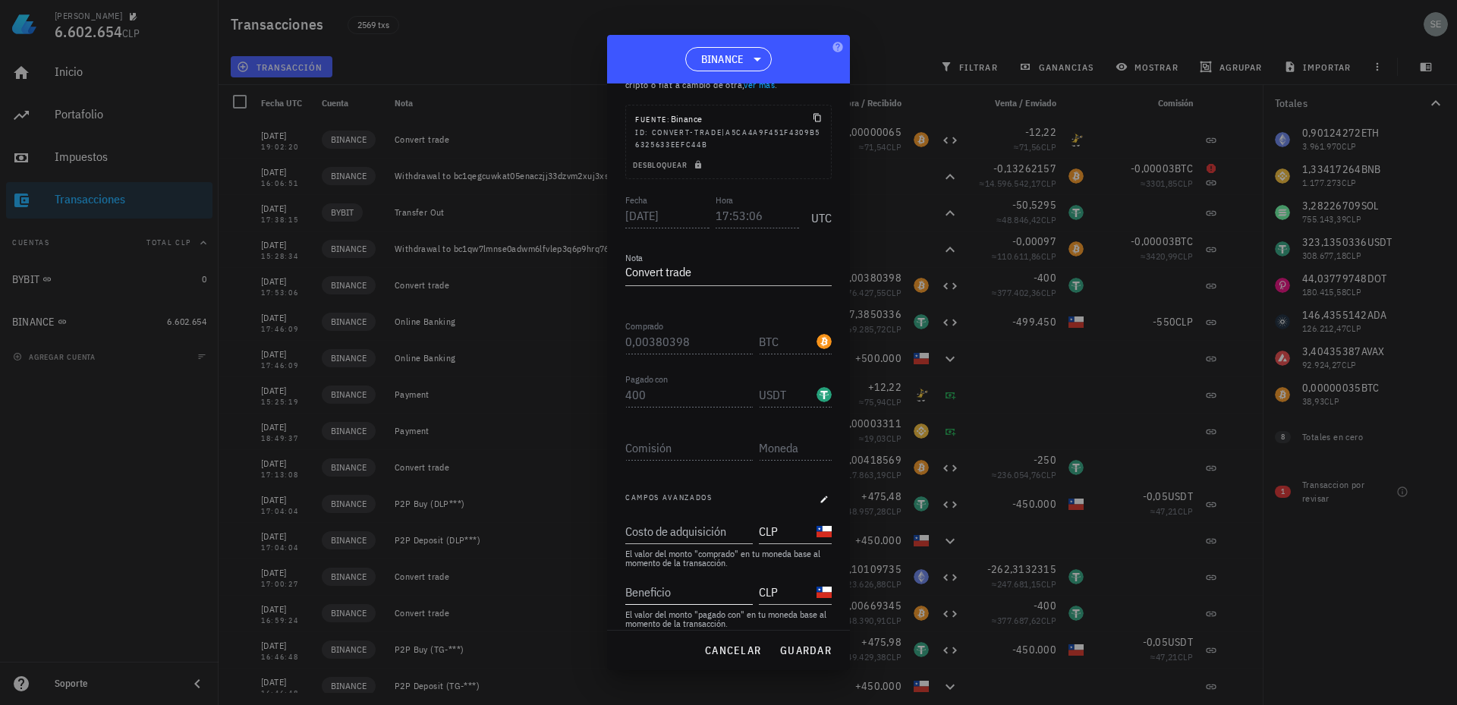
scroll to position [120, 0]
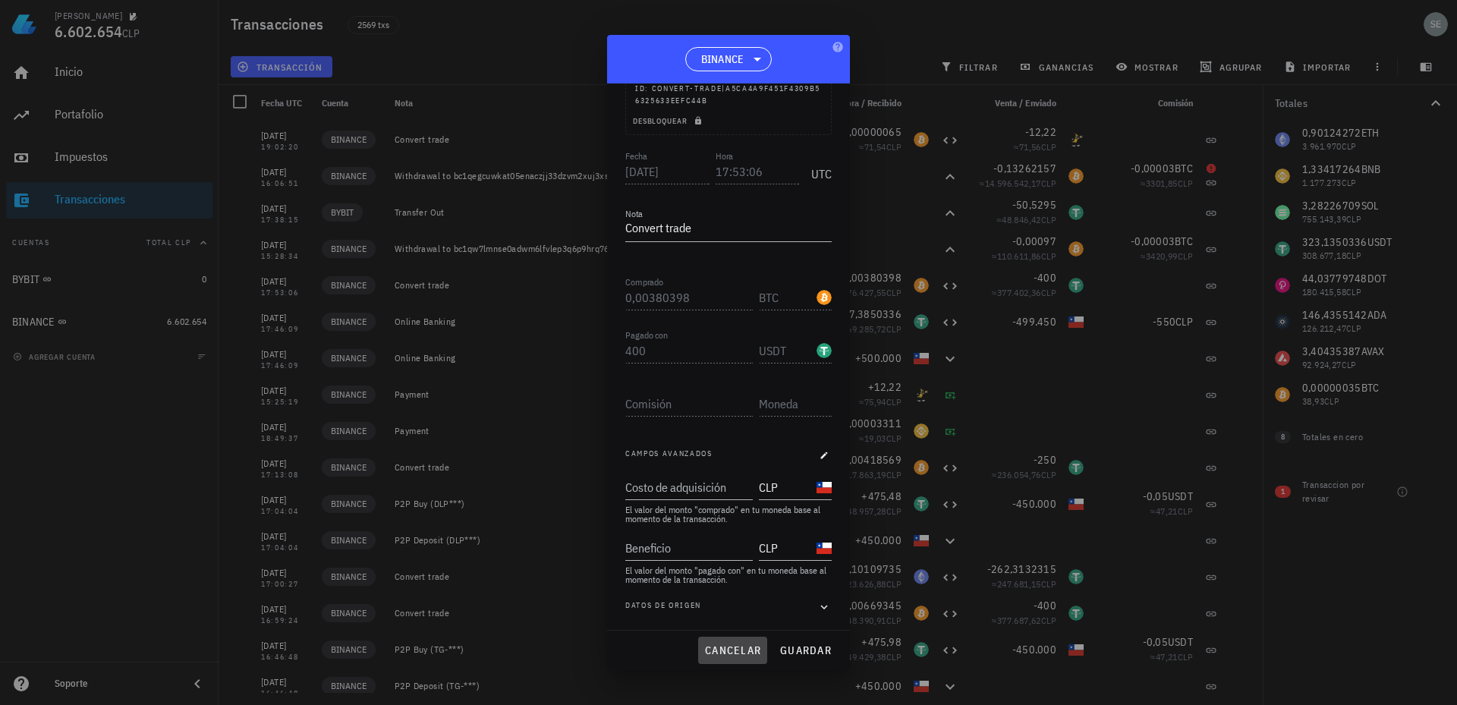
click at [734, 647] on span "cancelar" at bounding box center [732, 651] width 57 height 14
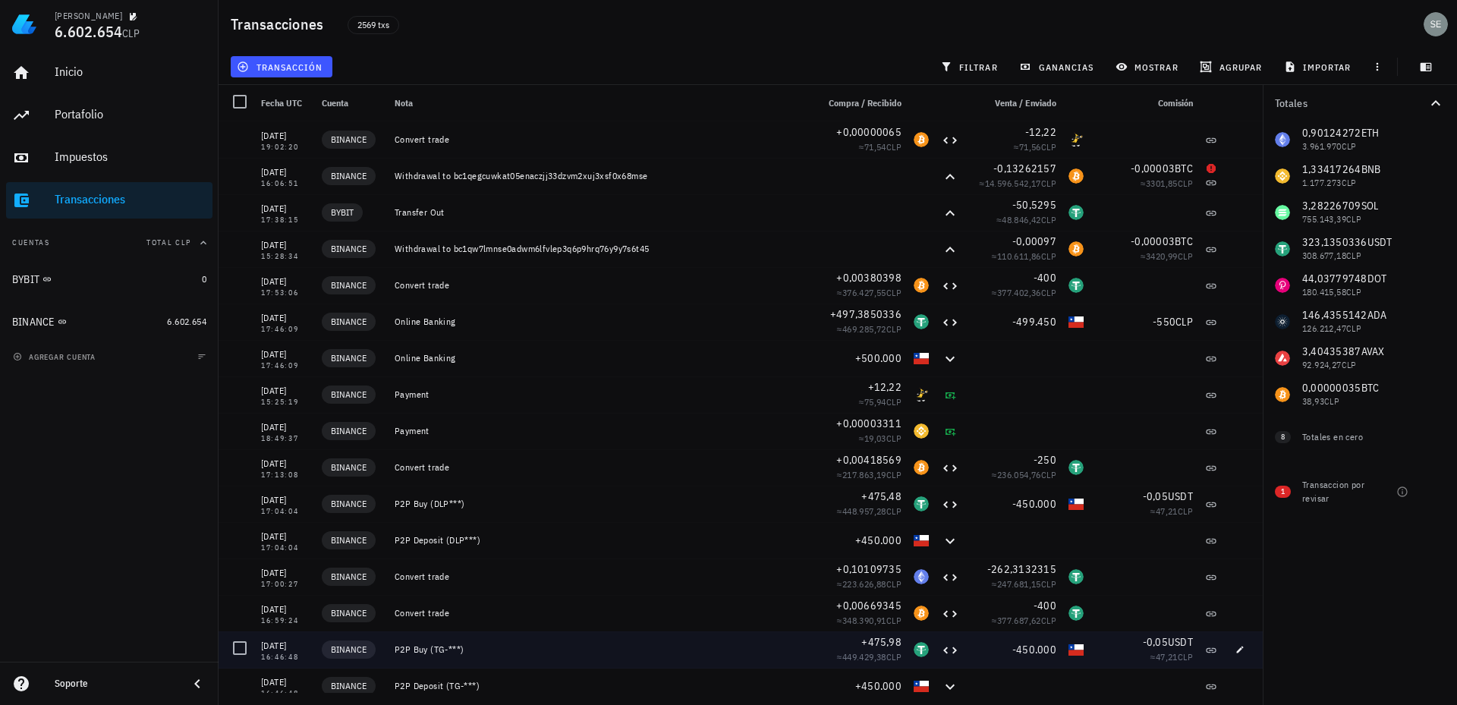
scroll to position [0, 0]
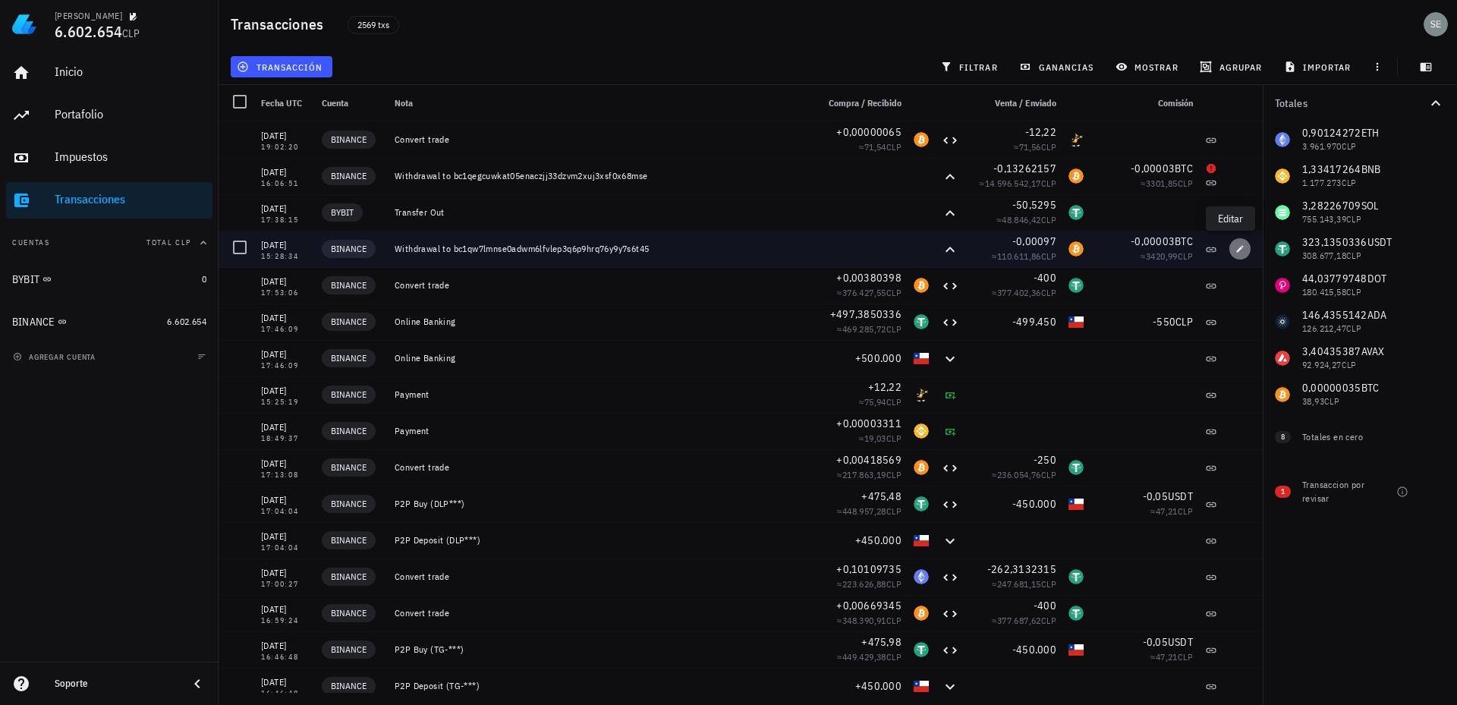
click at [1236, 250] on icon "button" at bounding box center [1240, 248] width 9 height 9
type input "[DATE]"
type input "15:28:34"
type textarea "Withdrawal to bc1qw7lmnse0adwm6lfvlep3q6p9hrq76y9y7s6t45"
type input "0,00097"
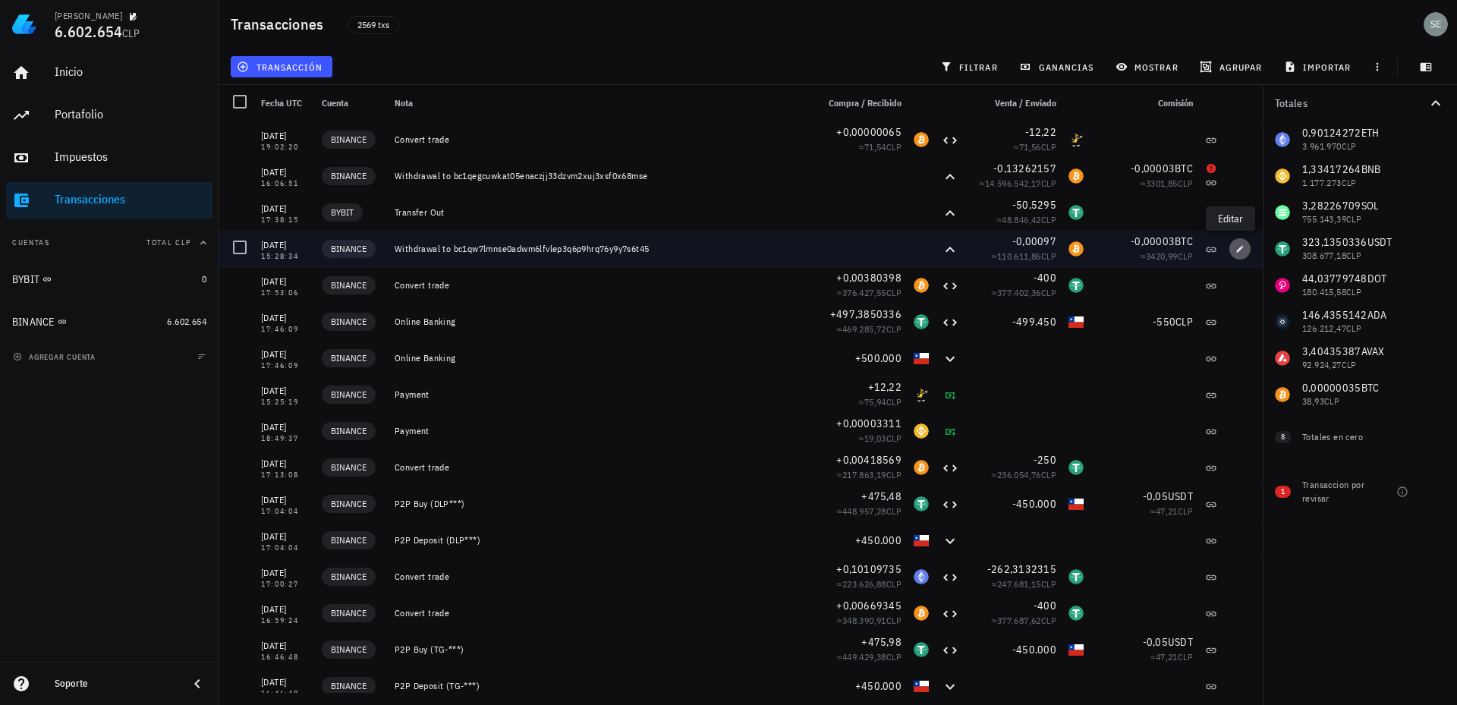
type input "BTC"
type input "0,00003"
type input "BTC"
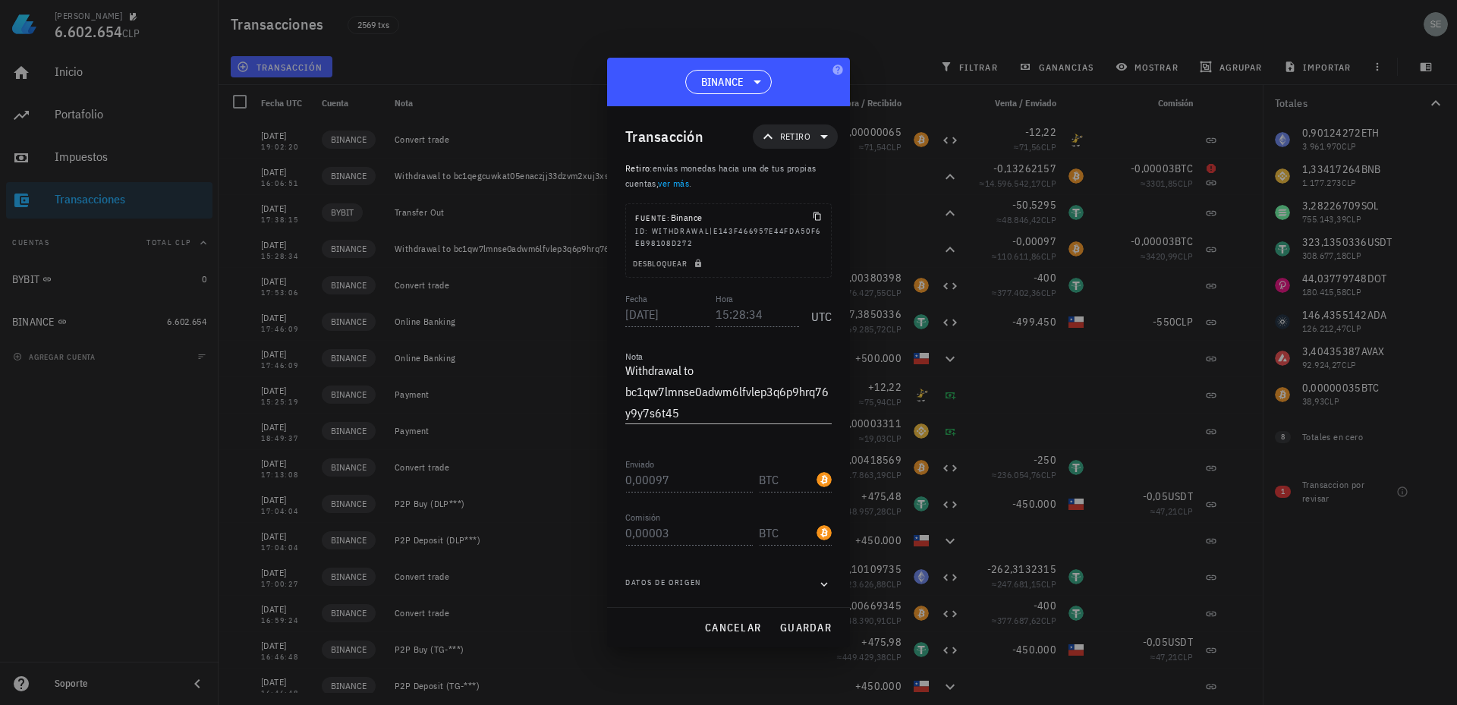
click at [858, 29] on div at bounding box center [728, 352] width 1457 height 705
click at [710, 627] on span "cancelar" at bounding box center [732, 628] width 57 height 14
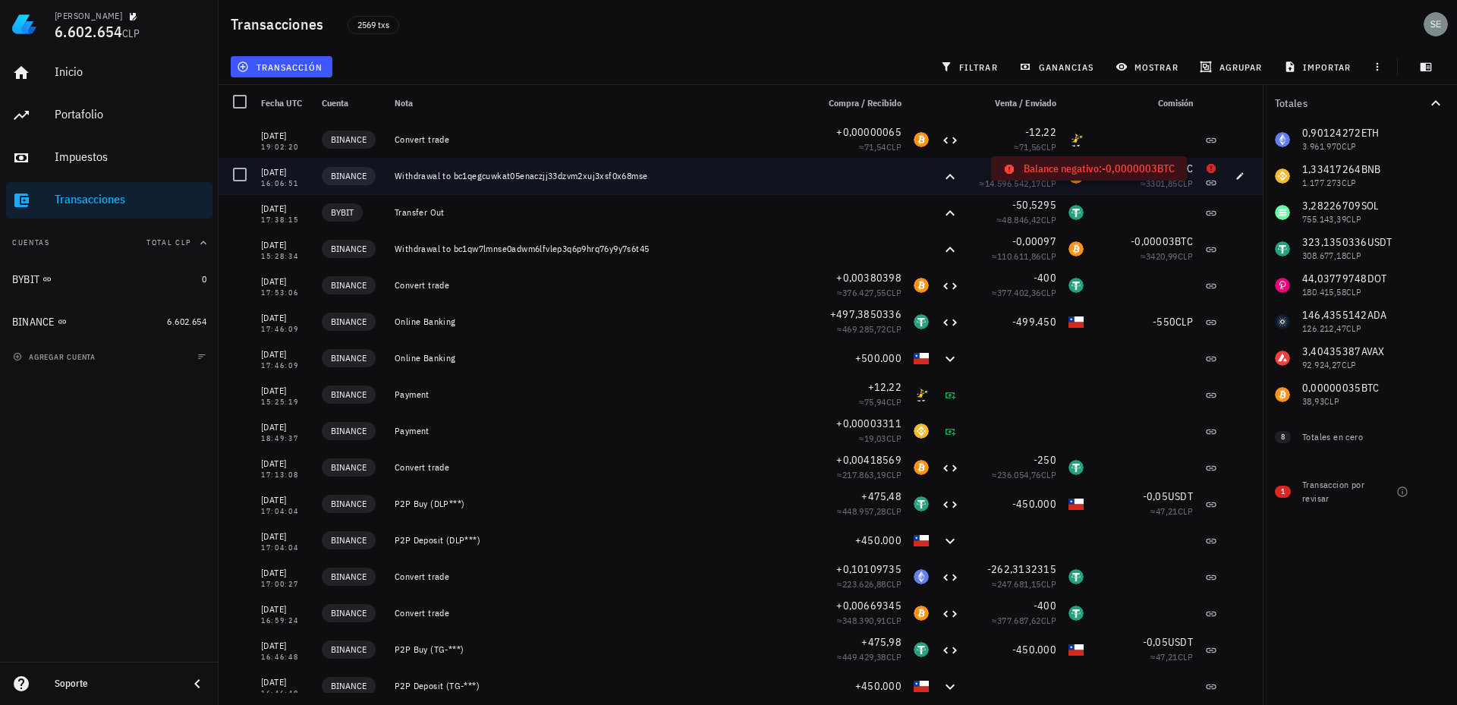
click at [1207, 167] on icon at bounding box center [1211, 168] width 9 height 9
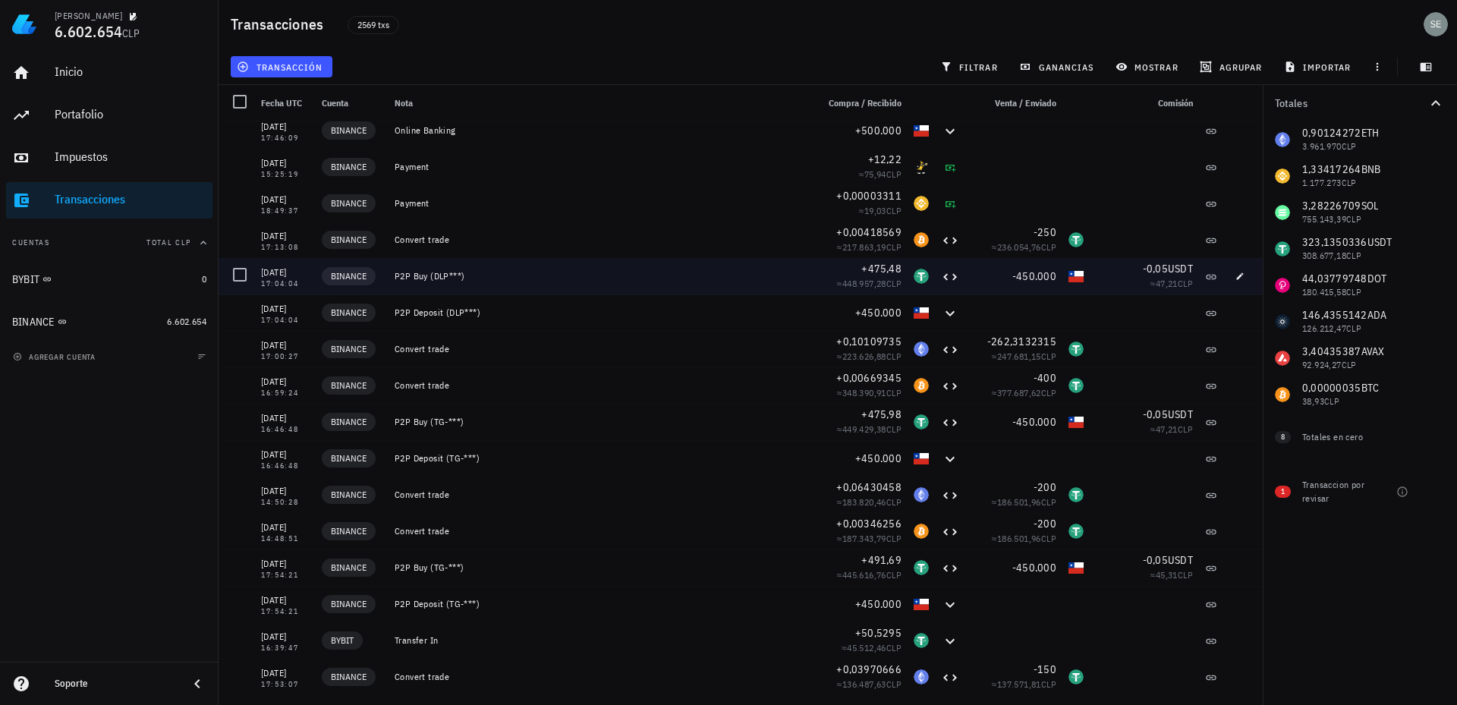
scroll to position [304, 0]
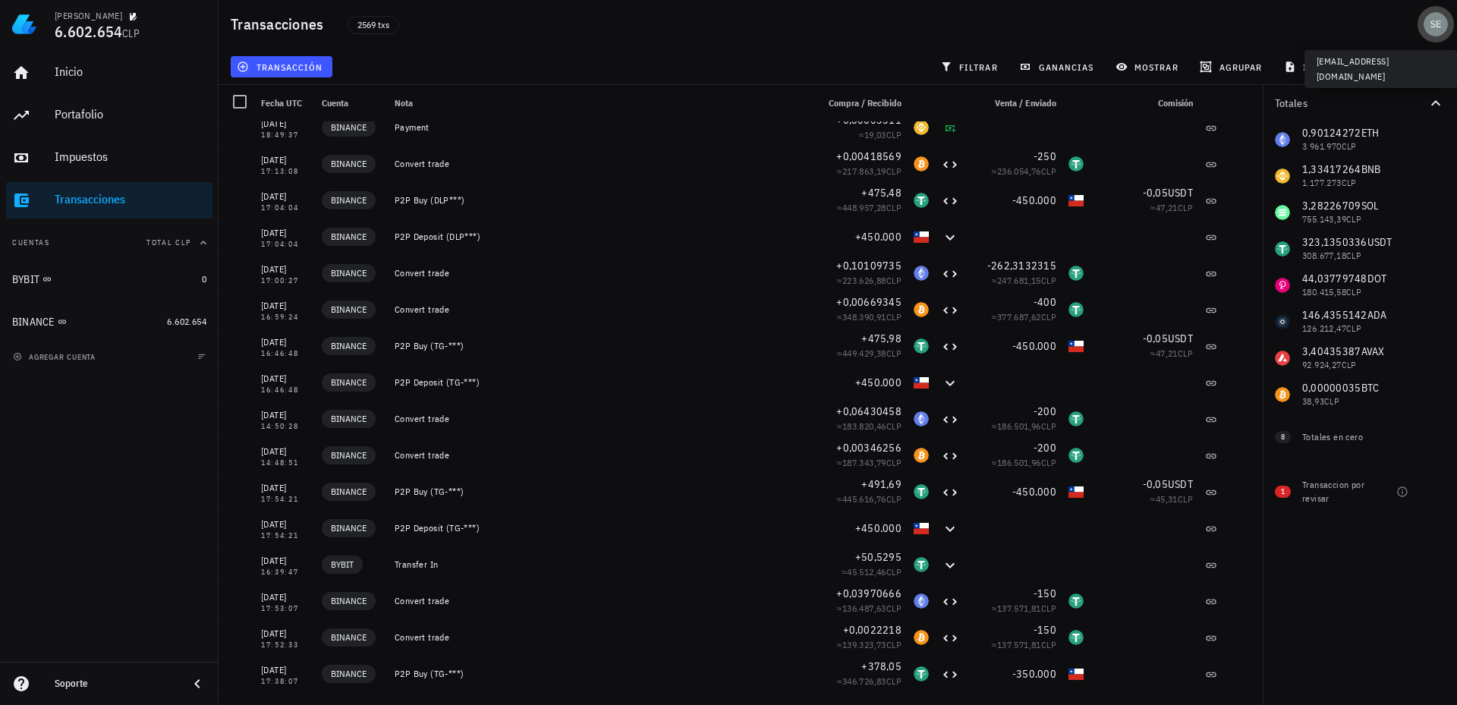
click at [1435, 24] on div "avatar" at bounding box center [1436, 24] width 24 height 24
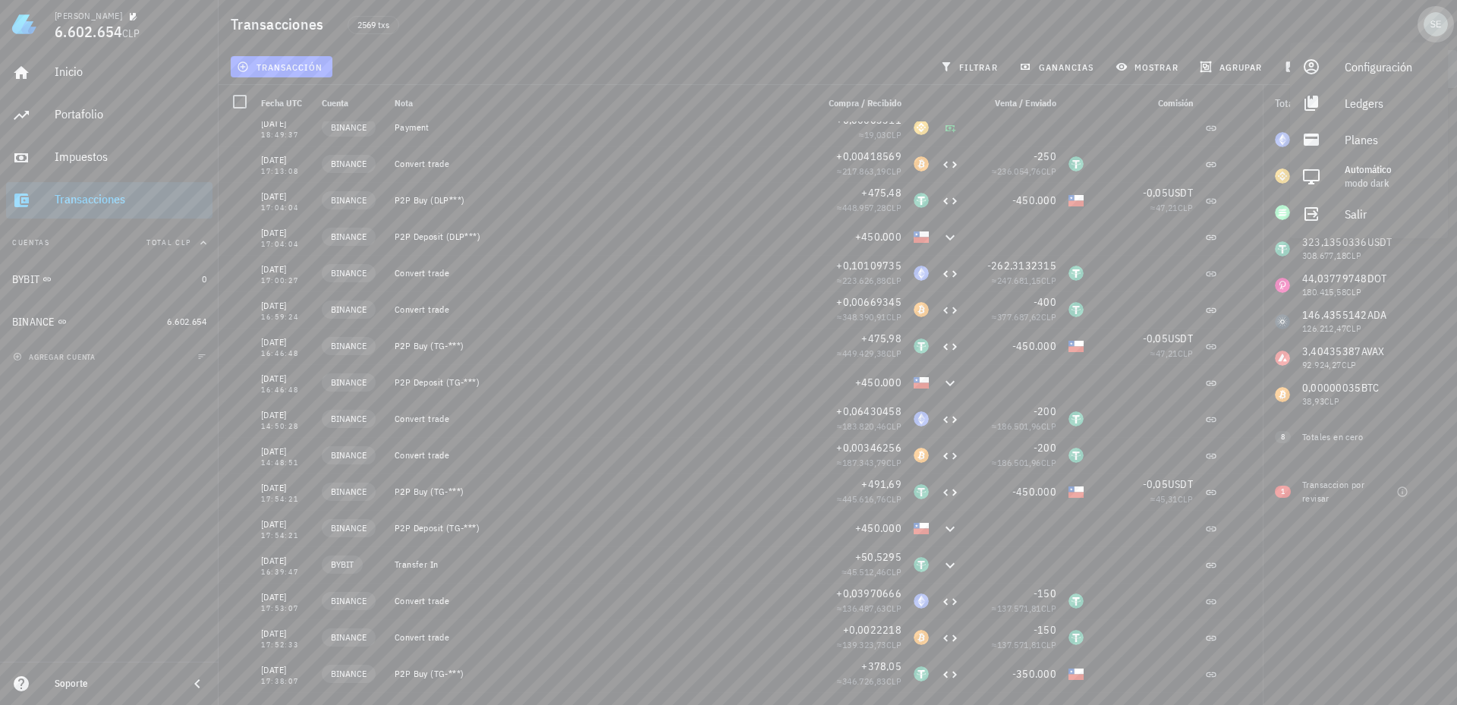
click at [1435, 24] on div "avatar" at bounding box center [1436, 24] width 24 height 24
click at [1066, 62] on span "ganancias" at bounding box center [1057, 67] width 71 height 12
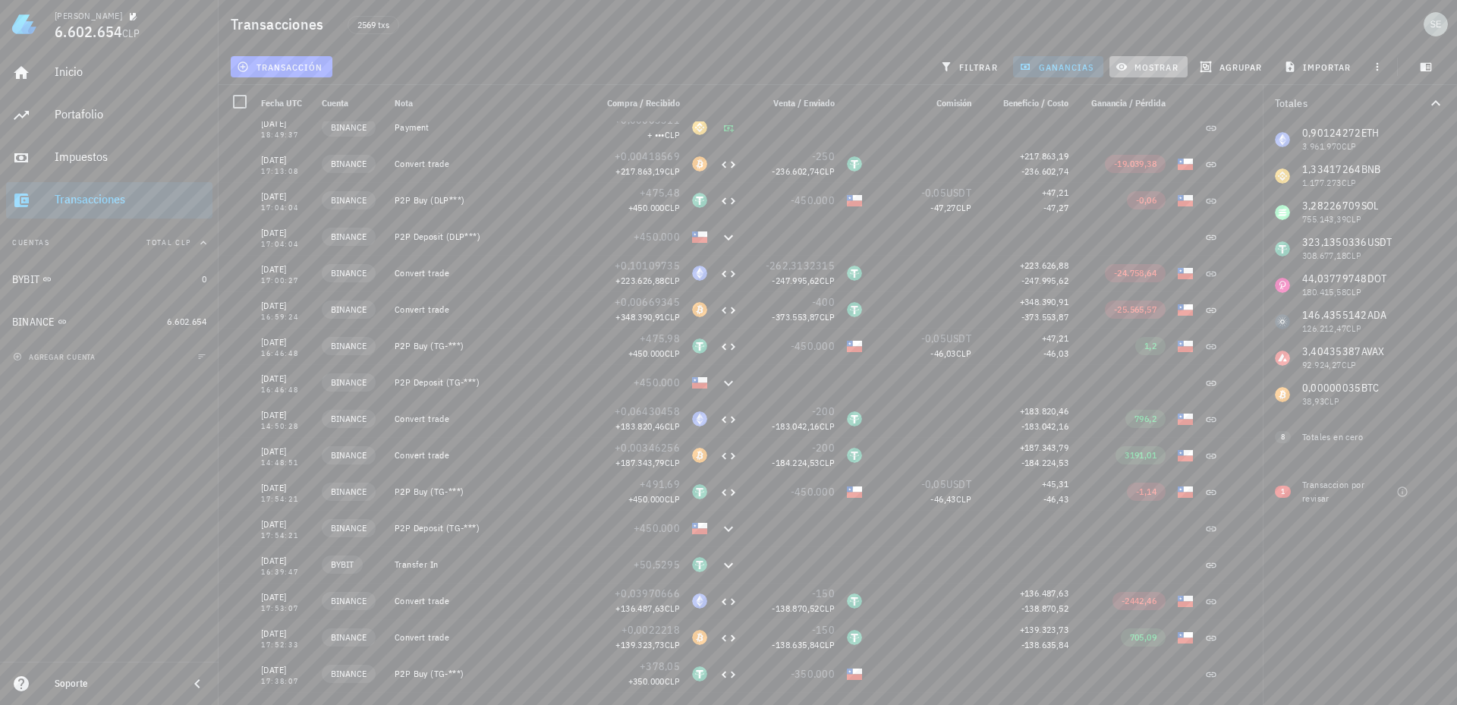
click at [1151, 64] on span "mostrar" at bounding box center [1149, 67] width 60 height 12
click at [988, 64] on span "filtrar" at bounding box center [970, 67] width 55 height 12
click at [86, 70] on div "Inicio" at bounding box center [131, 72] width 152 height 14
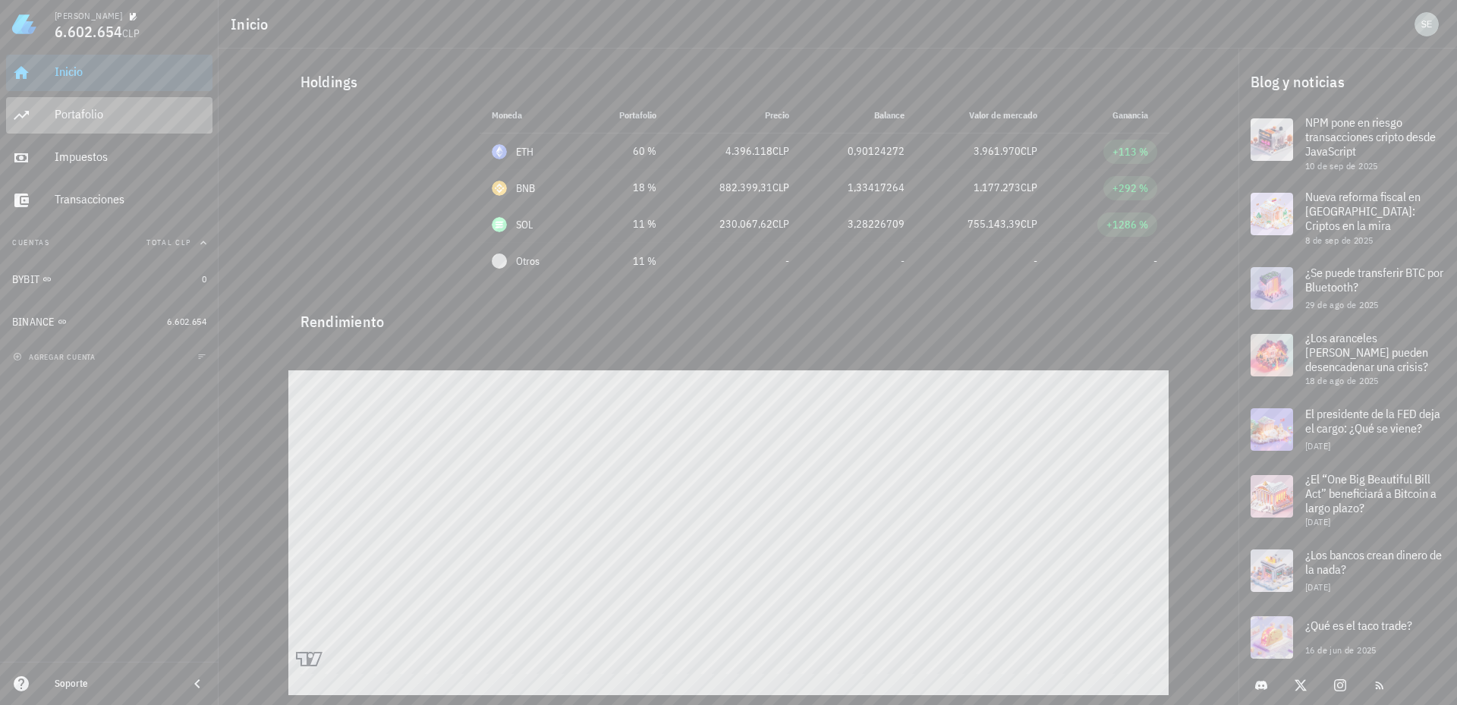
click at [74, 112] on div "Portafolio" at bounding box center [131, 114] width 152 height 14
